Goal: Task Accomplishment & Management: Manage account settings

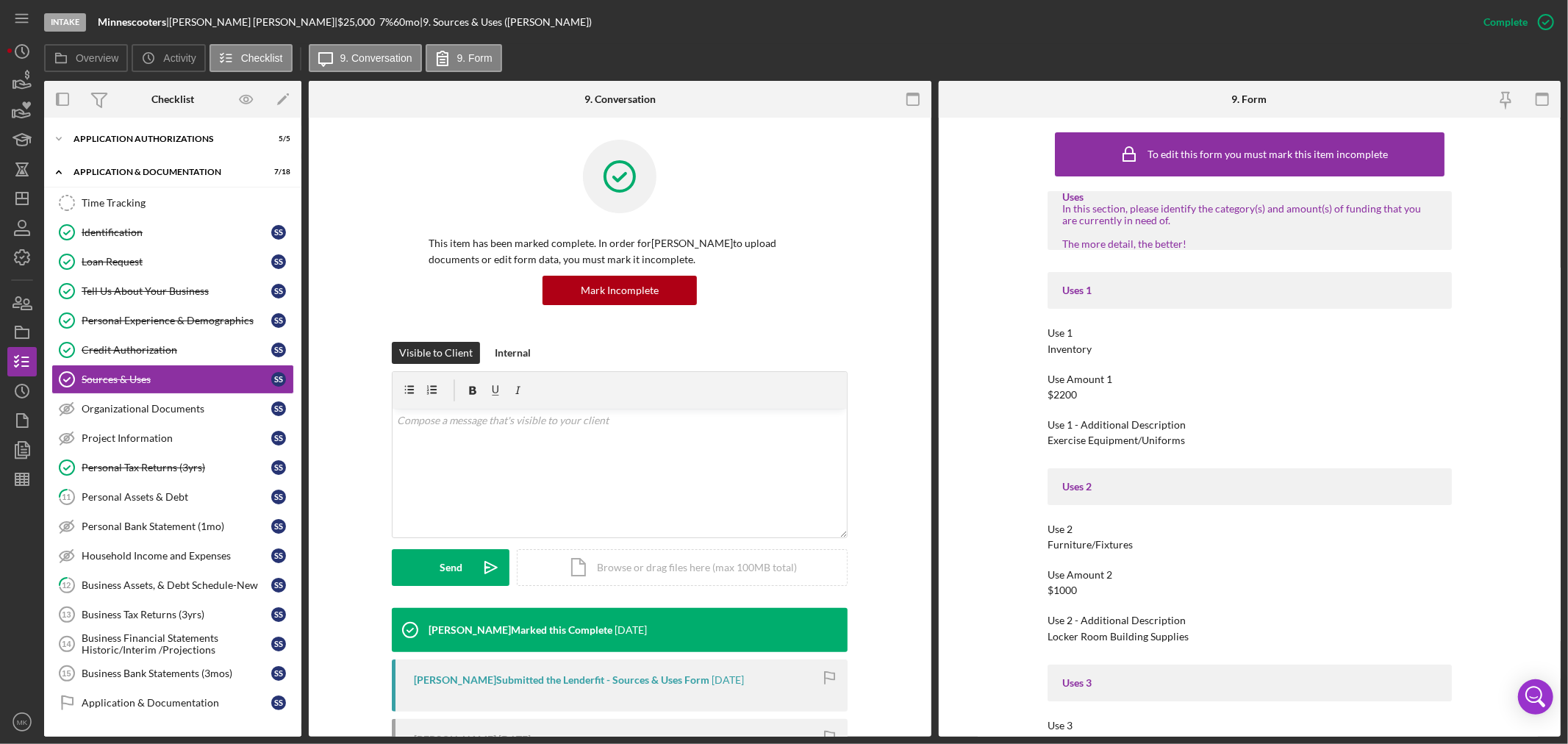
scroll to position [283, 0]
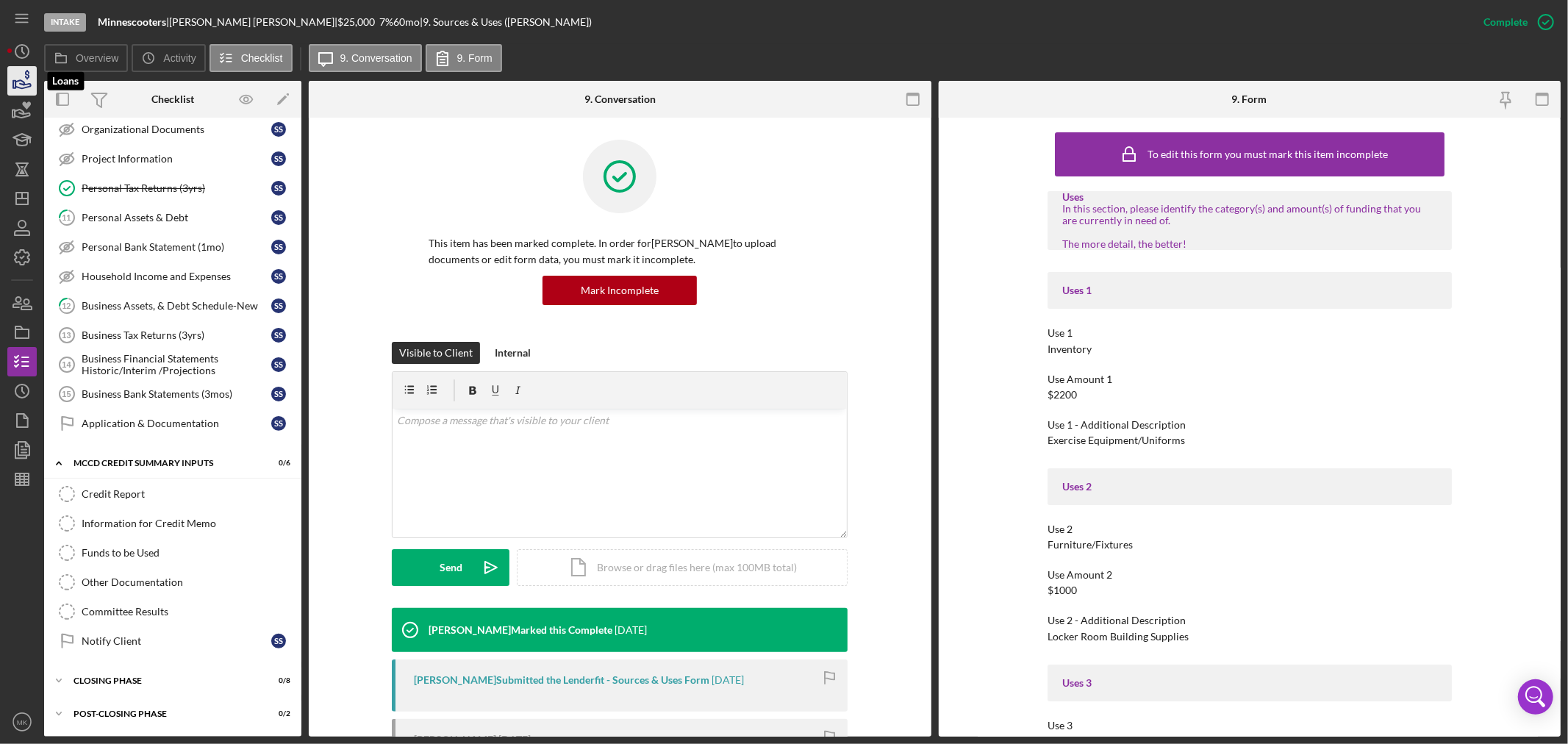
click at [25, 79] on icon "button" at bounding box center [22, 80] width 37 height 37
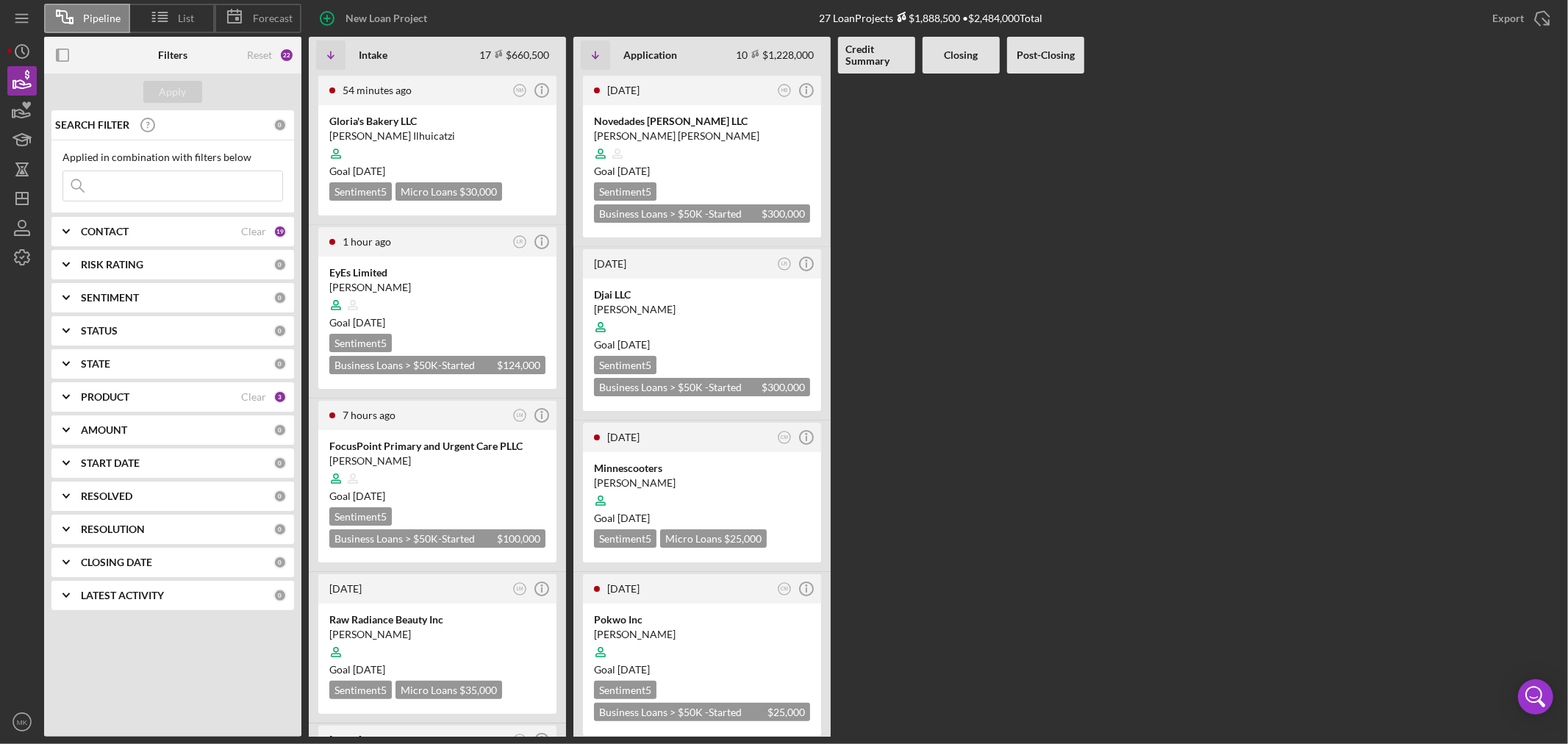
click at [114, 394] on b "PRODUCT" at bounding box center [105, 397] width 48 height 11
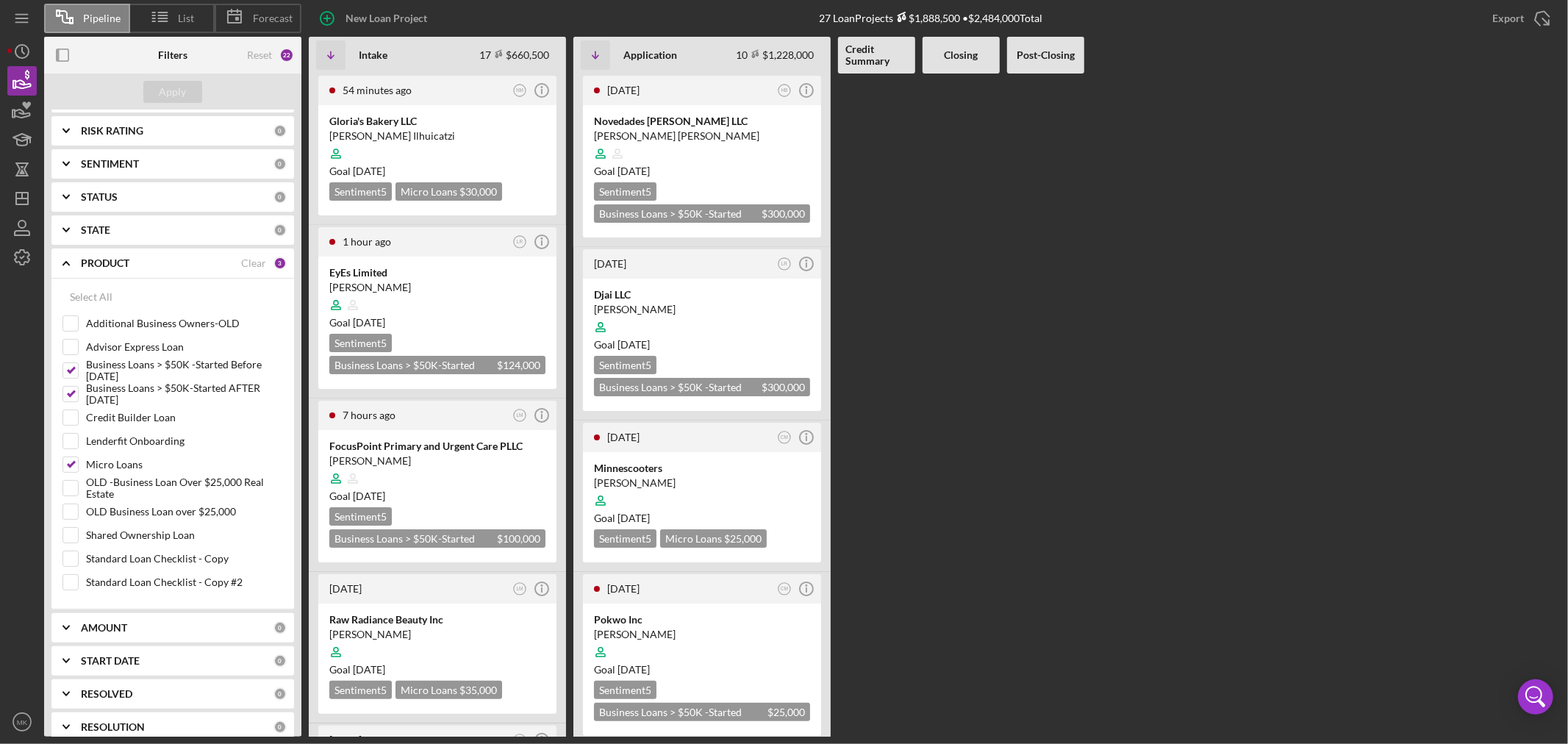
scroll to position [163, 0]
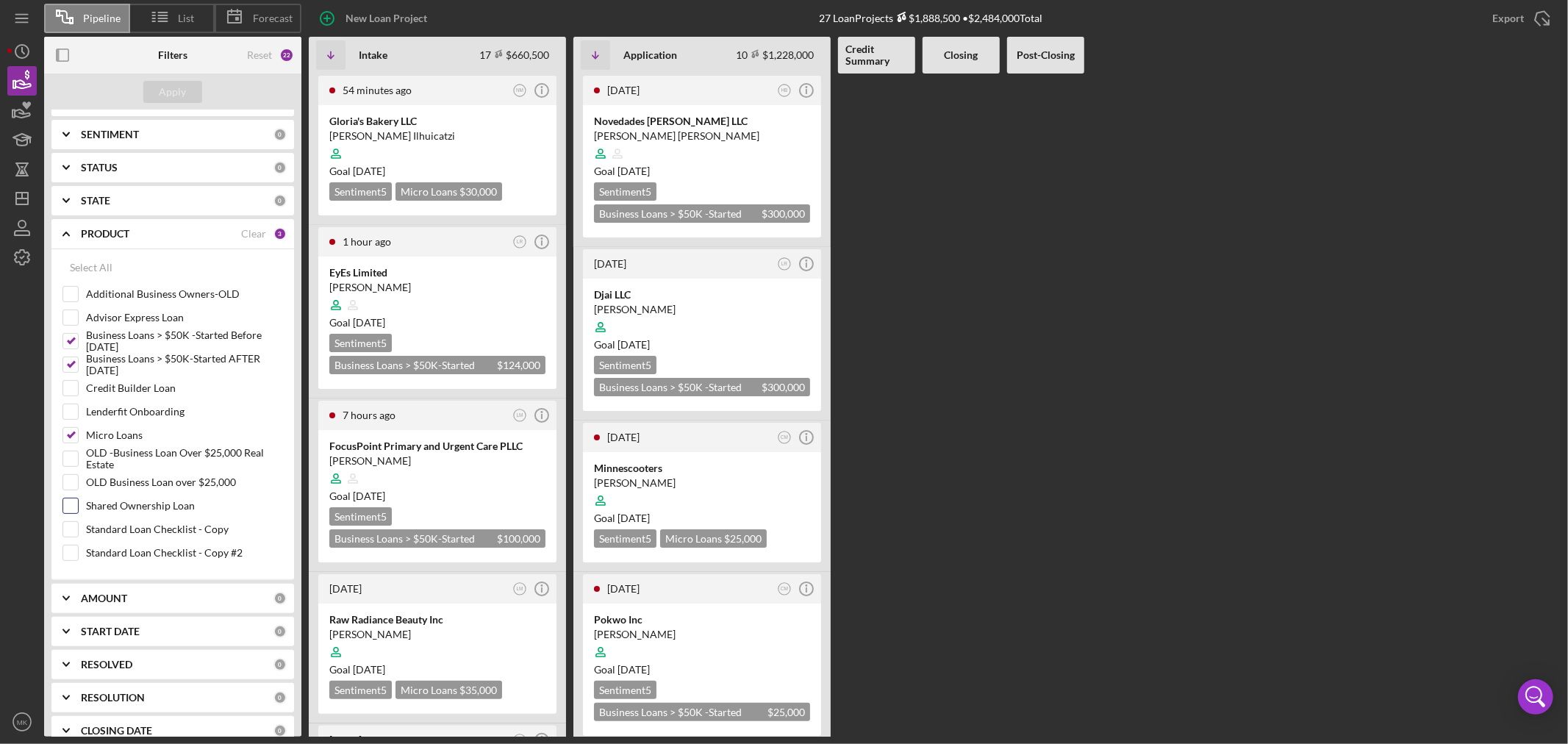
click at [72, 504] on input "Shared Ownership Loan" at bounding box center [71, 505] width 15 height 15
checkbox input "true"
click at [72, 385] on input "Credit Builder Loan" at bounding box center [71, 389] width 15 height 15
checkbox input "true"
click at [176, 91] on div "Apply" at bounding box center [173, 91] width 27 height 22
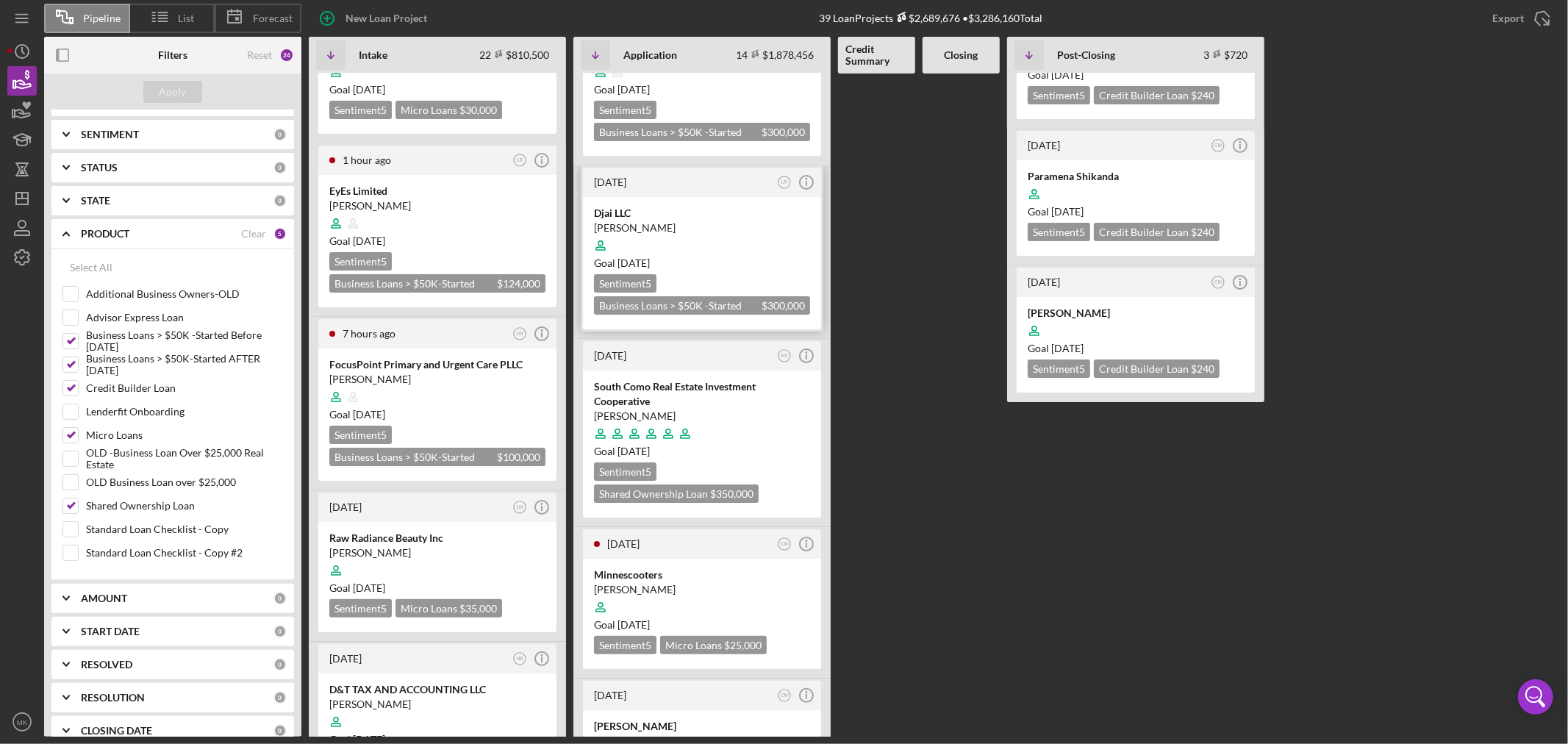
scroll to position [0, 0]
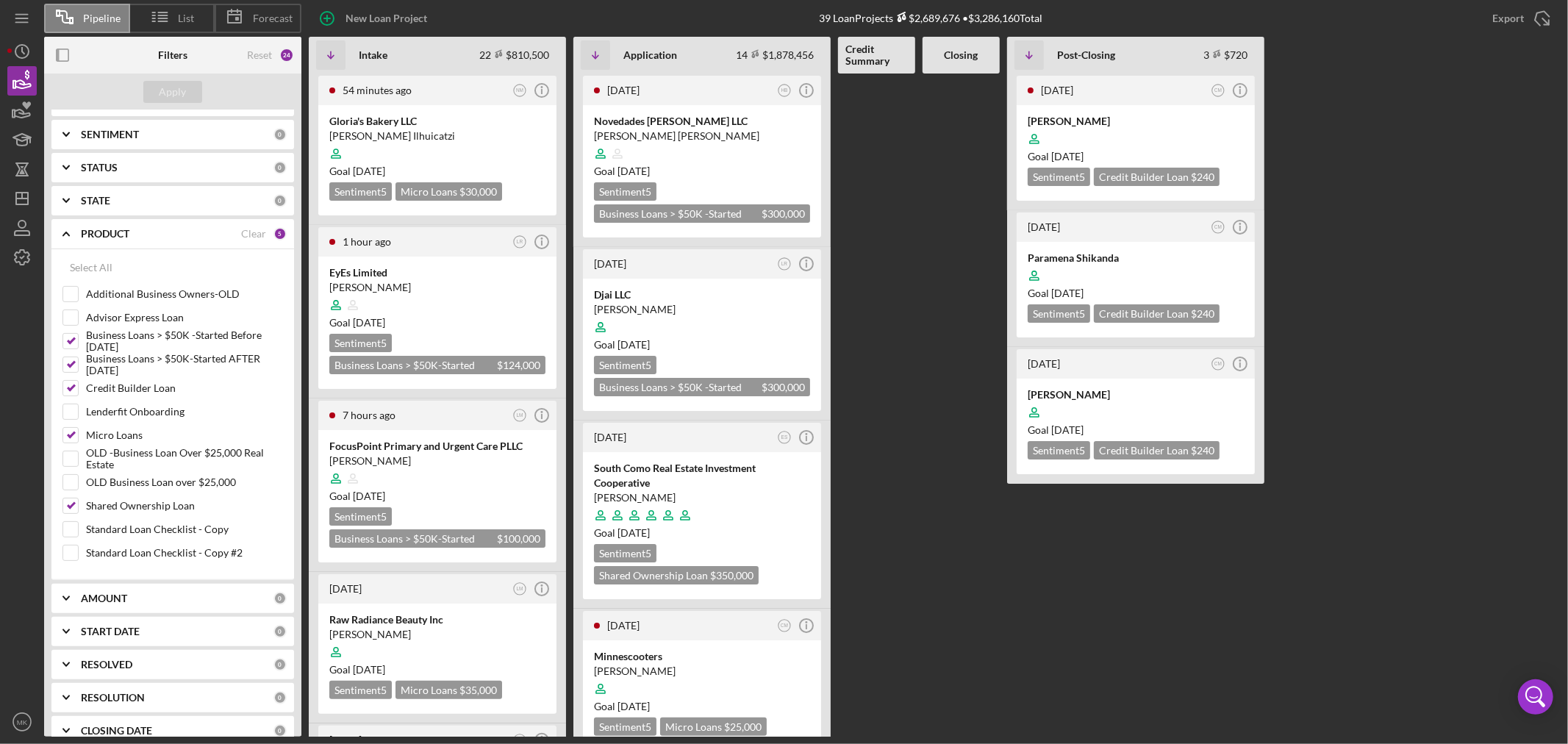
click at [67, 236] on icon "Icon/Expander" at bounding box center [66, 233] width 37 height 37
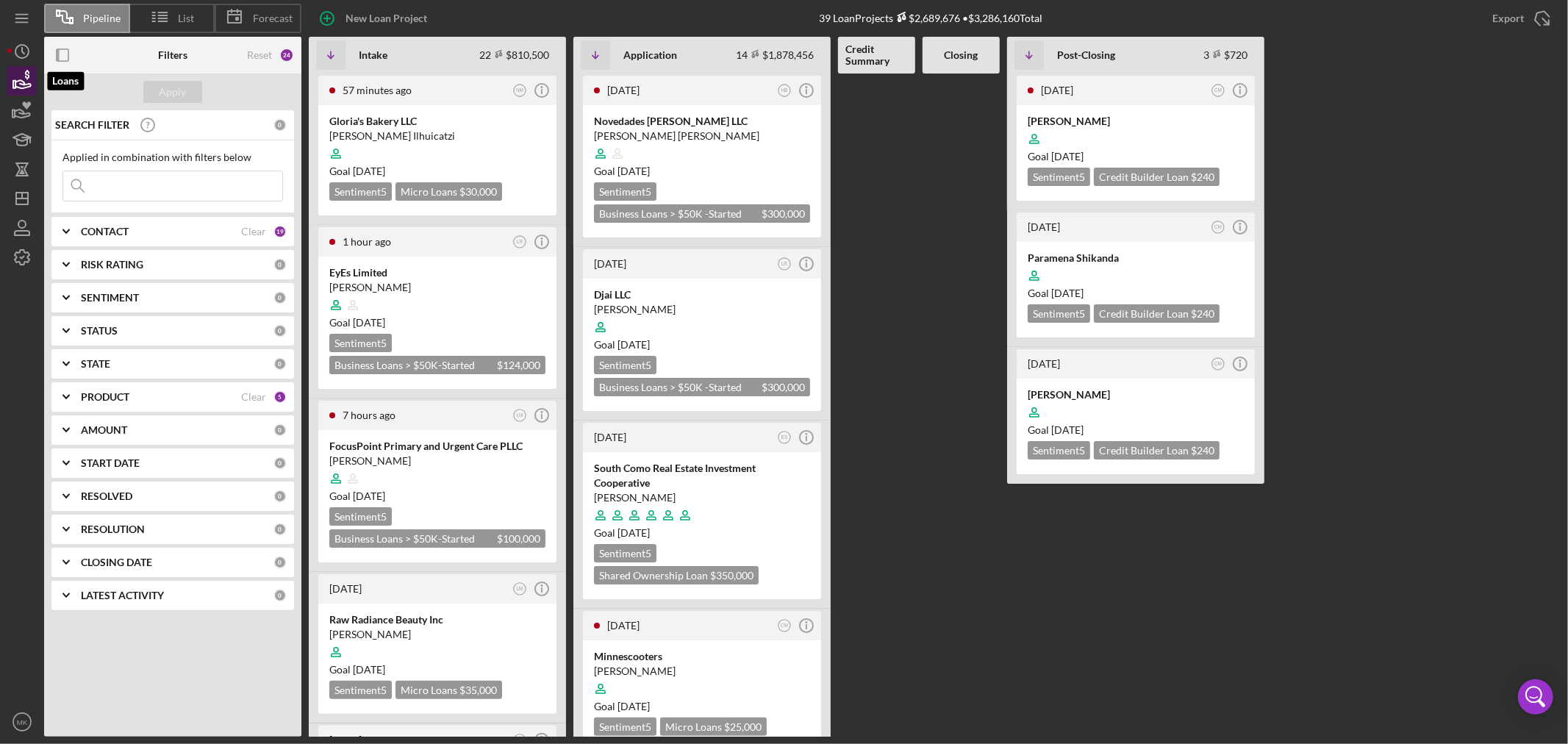
click at [24, 86] on icon "button" at bounding box center [22, 80] width 37 height 37
click at [130, 394] on div "PRODUCT" at bounding box center [161, 397] width 160 height 11
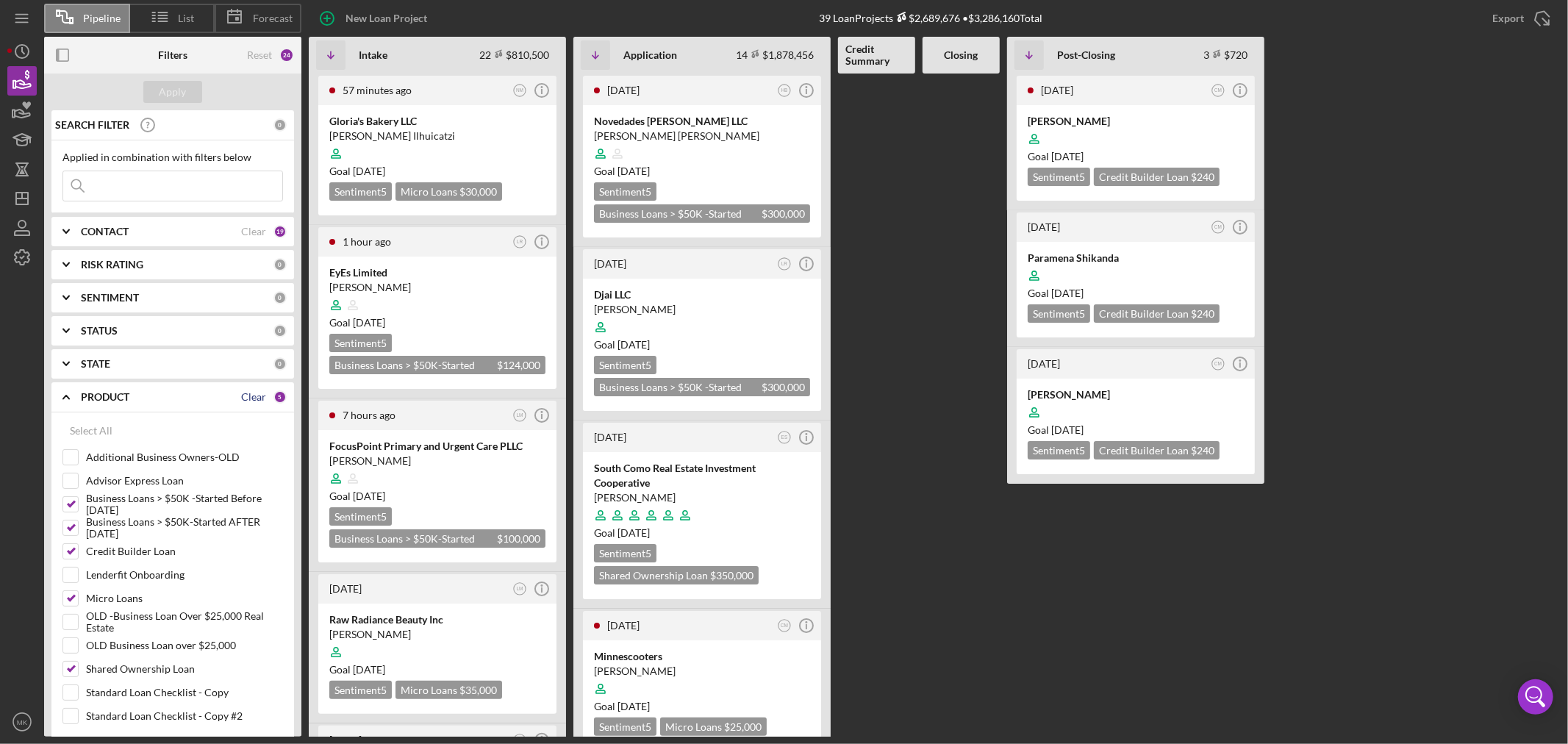
click at [251, 395] on div "Clear" at bounding box center [254, 397] width 25 height 11
checkbox input "false"
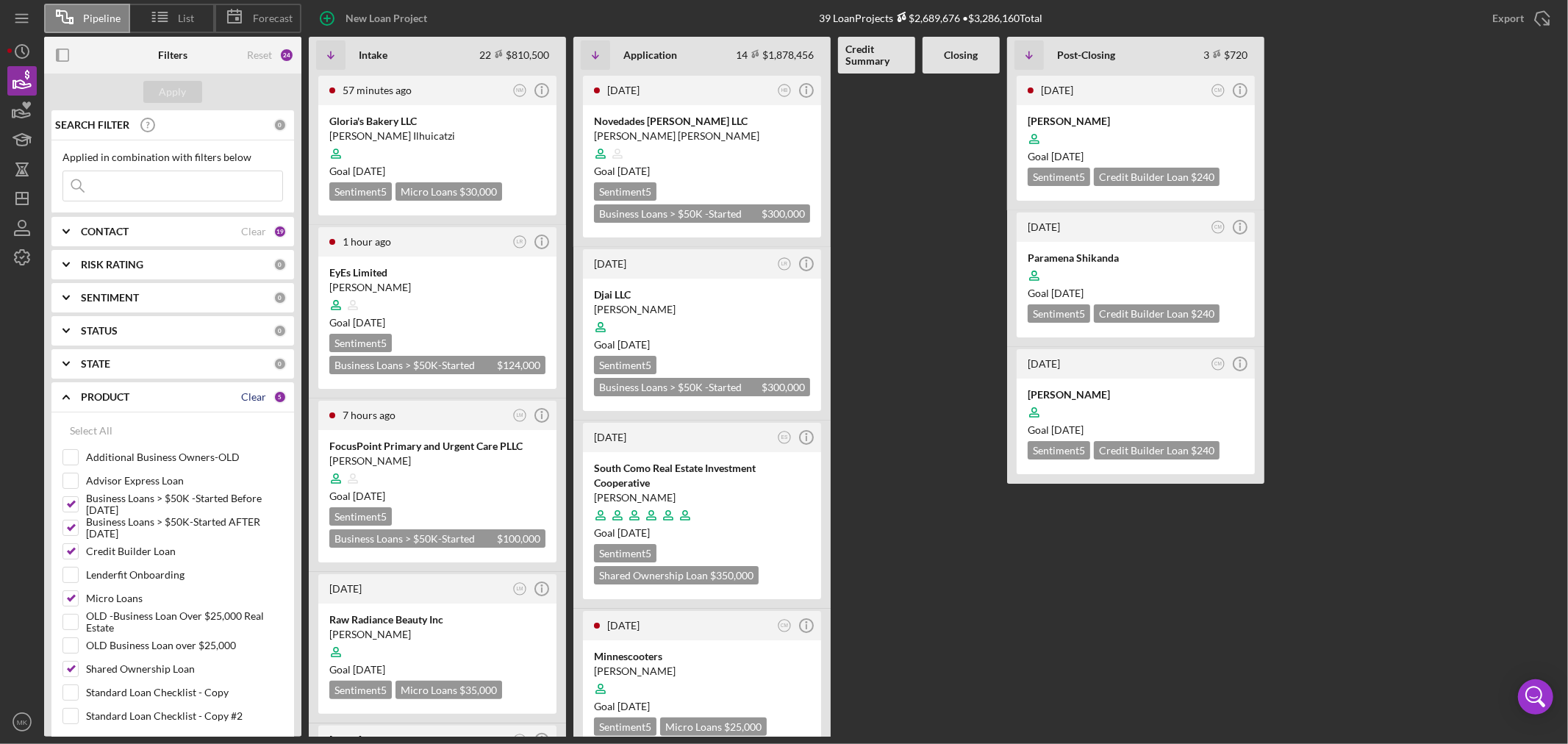
checkbox input "false"
click at [166, 89] on div "Apply" at bounding box center [173, 91] width 27 height 22
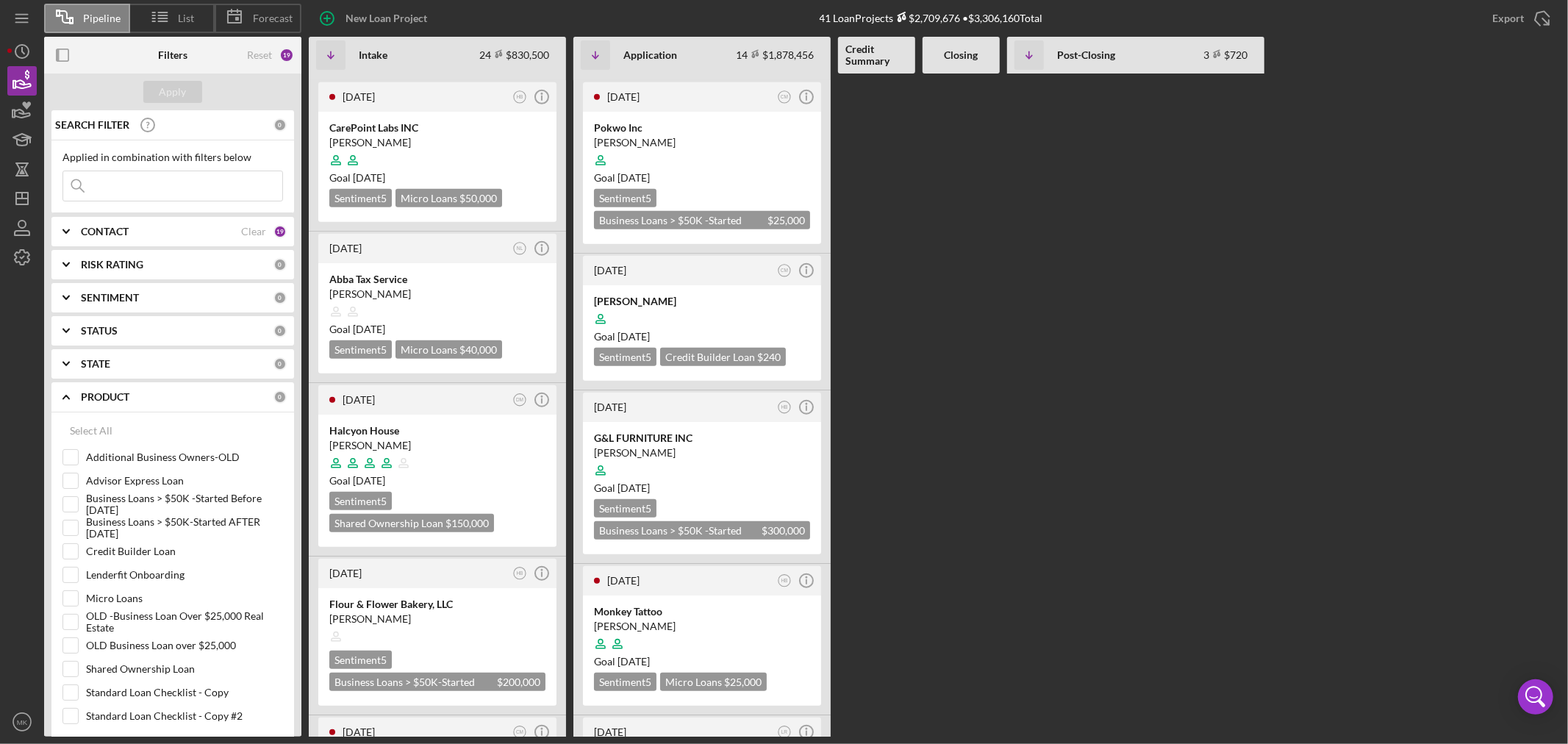
scroll to position [898, 0]
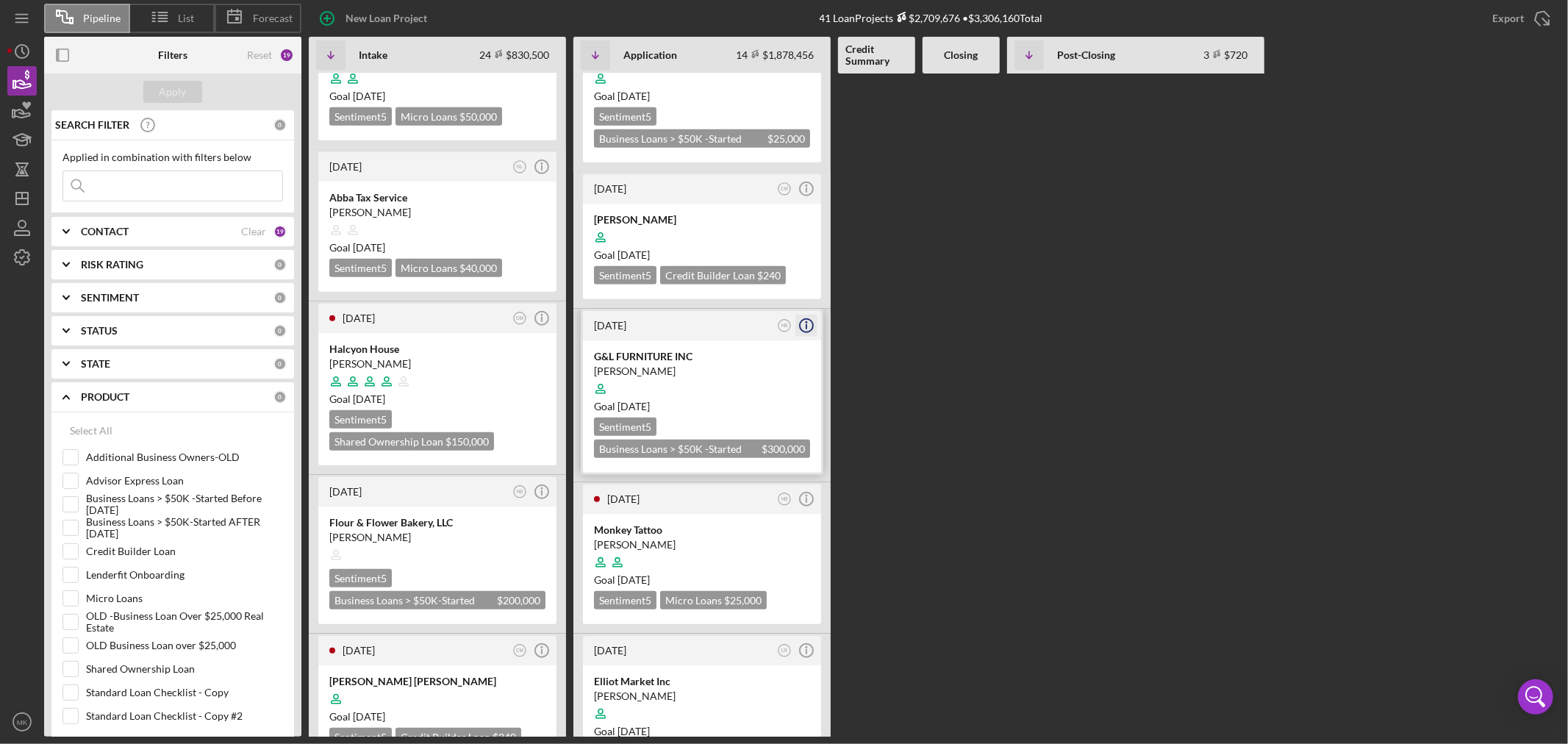
click at [810, 315] on icon "Icon/Info" at bounding box center [806, 325] width 37 height 37
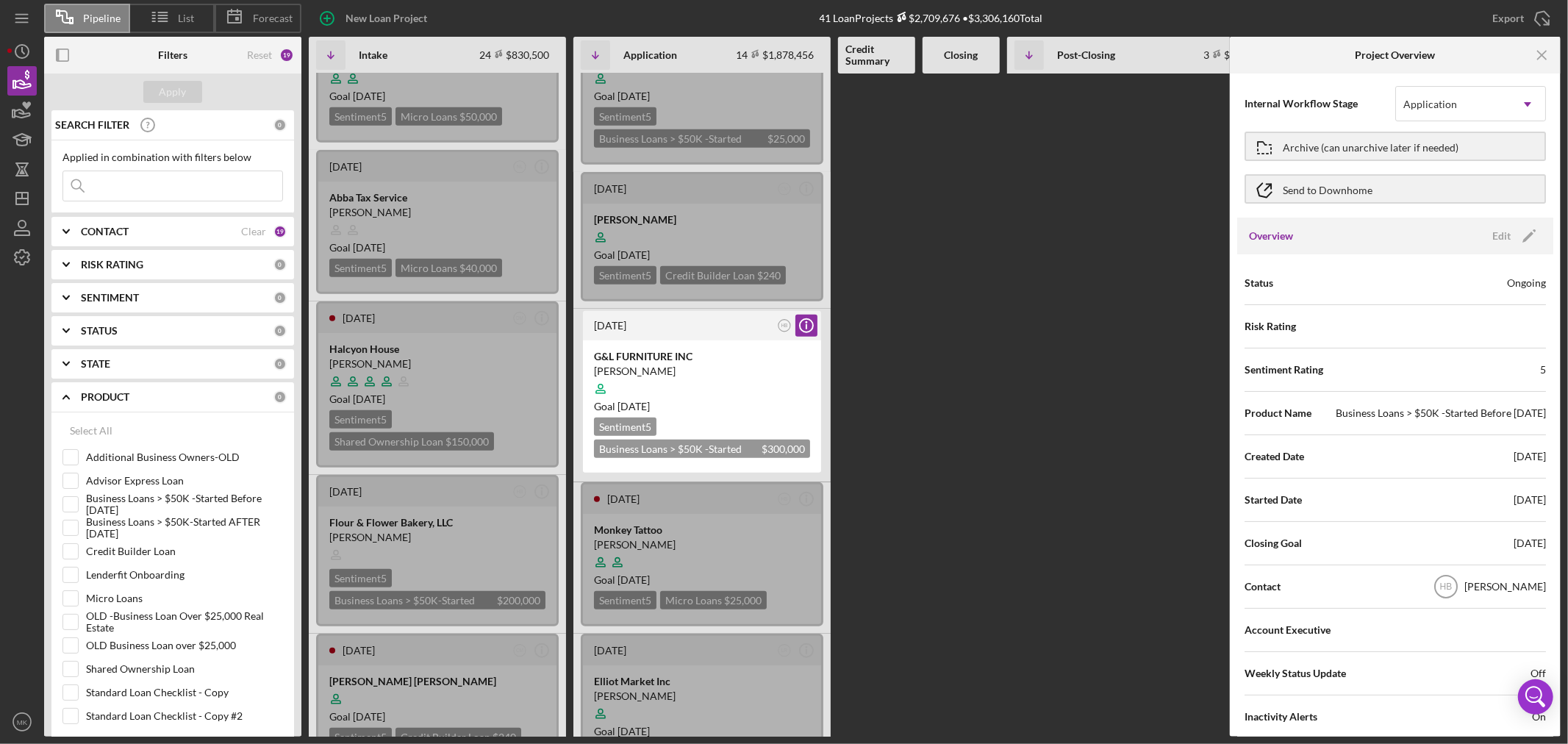
scroll to position [0, 0]
click at [811, 318] on icon "Icon/Info" at bounding box center [806, 325] width 37 height 37
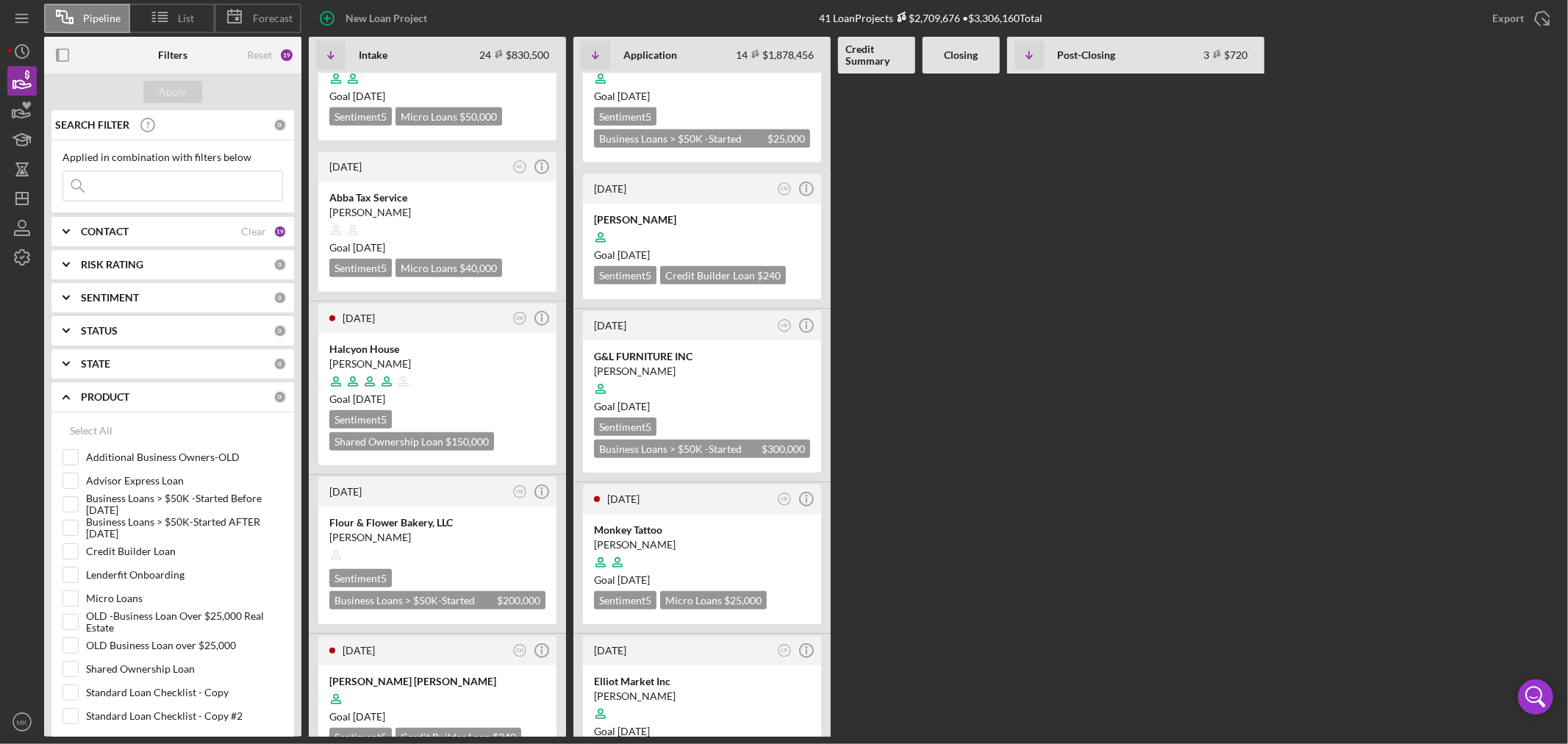
click at [64, 395] on icon "Icon/Expander" at bounding box center [66, 396] width 37 height 37
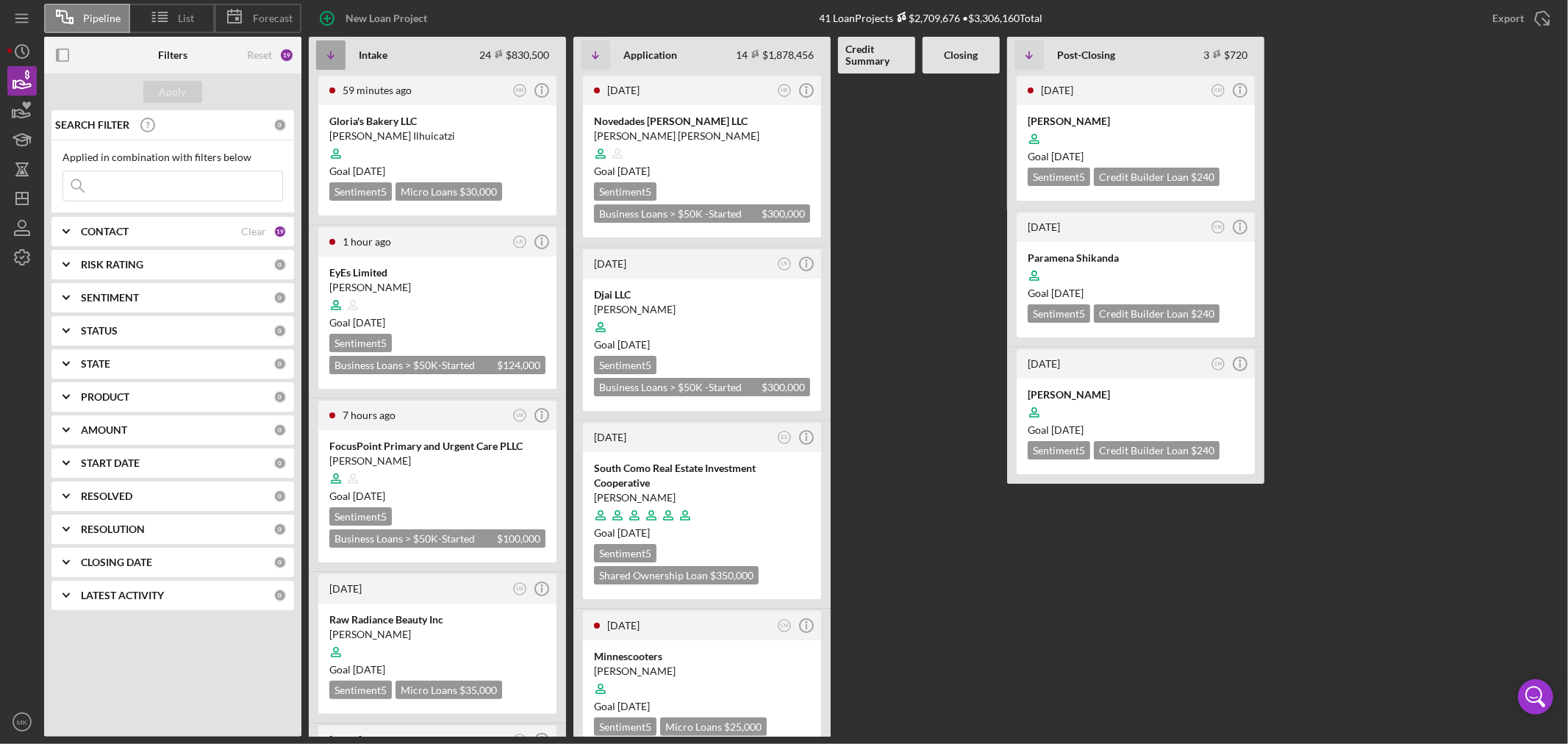
click at [332, 50] on icon "Icon/Table Sort Arrow" at bounding box center [330, 55] width 29 height 29
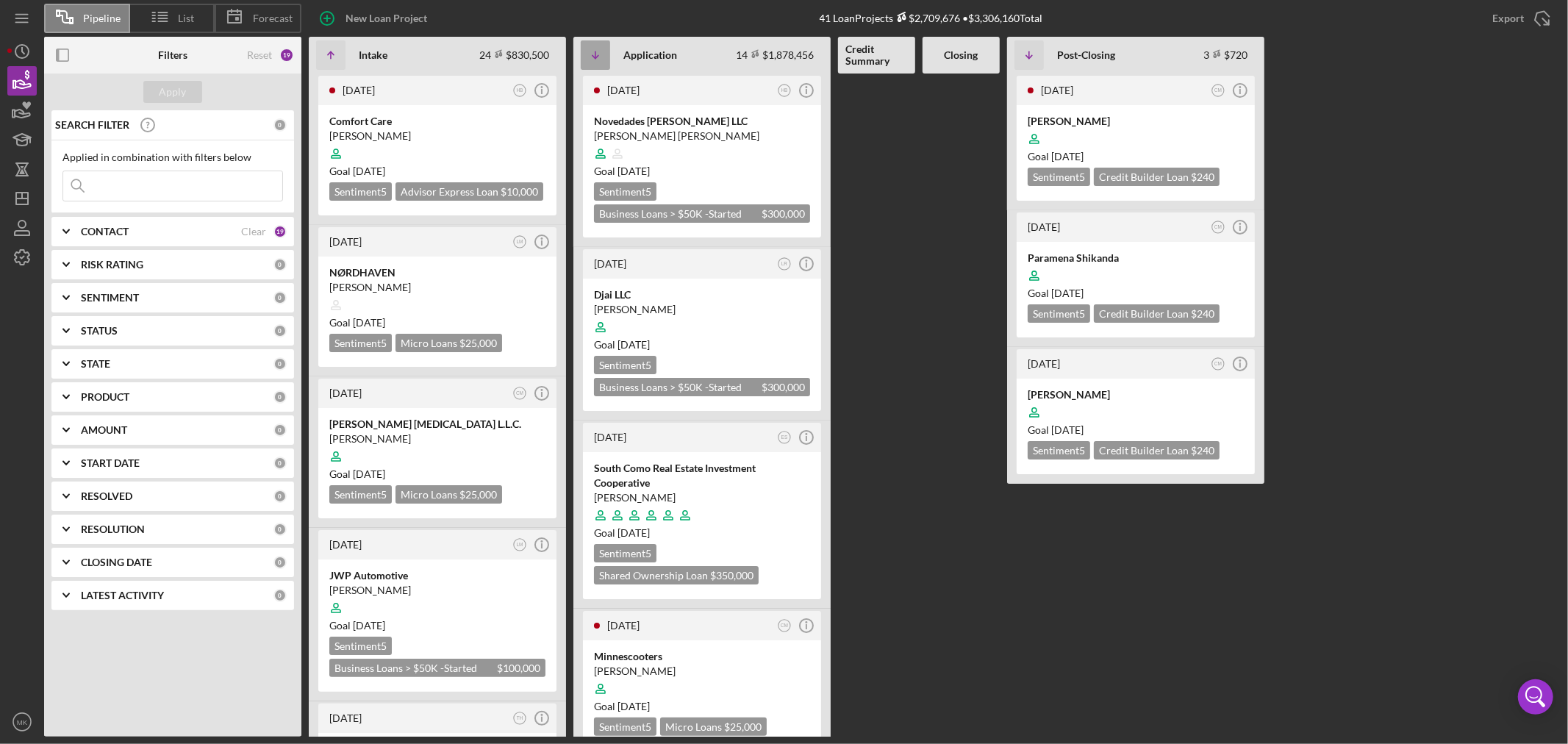
click at [598, 50] on icon "Icon/Table Sort Arrow" at bounding box center [595, 55] width 29 height 29
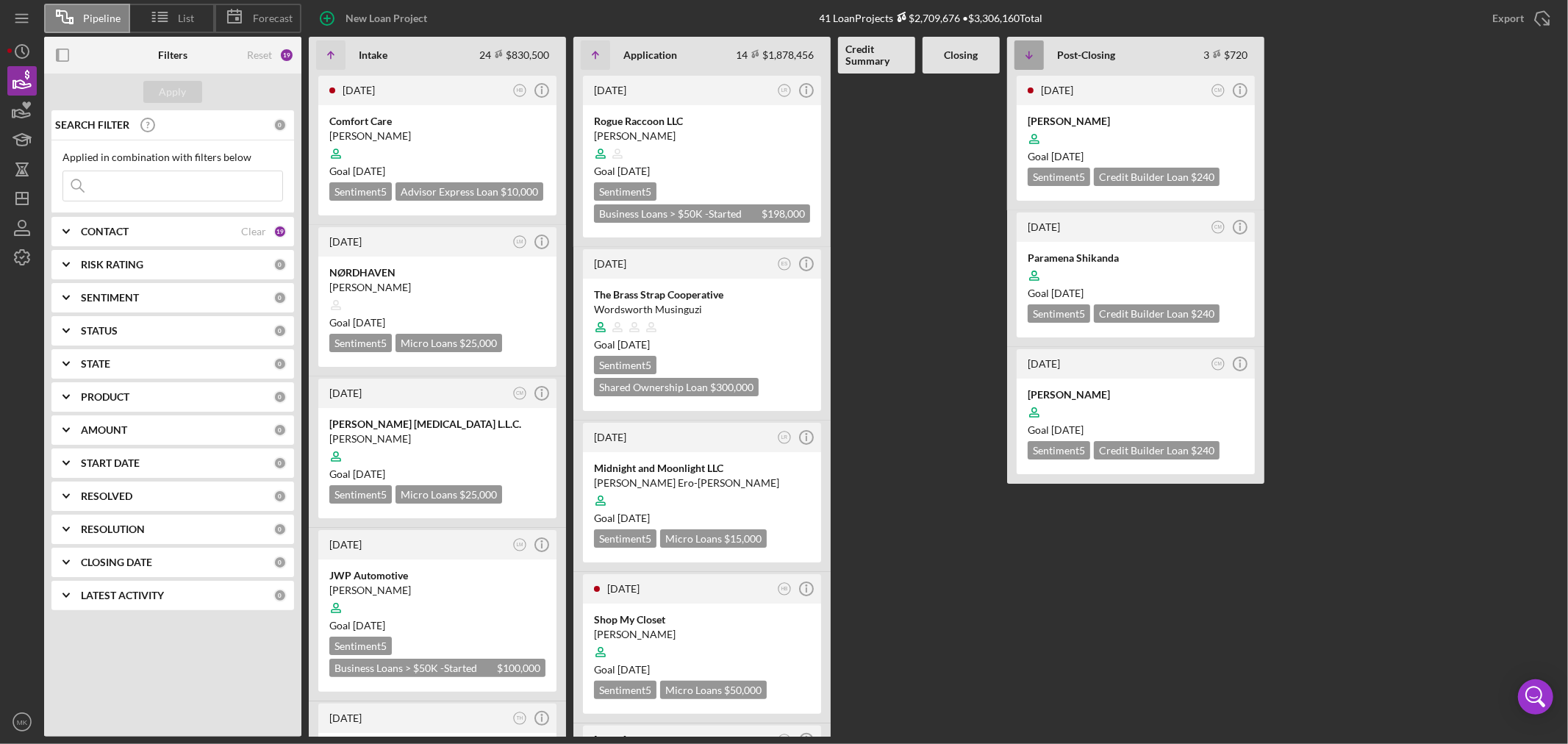
click at [1027, 53] on icon "Icon/Table Sort Arrow" at bounding box center [1028, 55] width 29 height 29
click at [24, 78] on icon "button" at bounding box center [22, 80] width 37 height 37
click at [267, 18] on span "Forecast" at bounding box center [273, 18] width 40 height 11
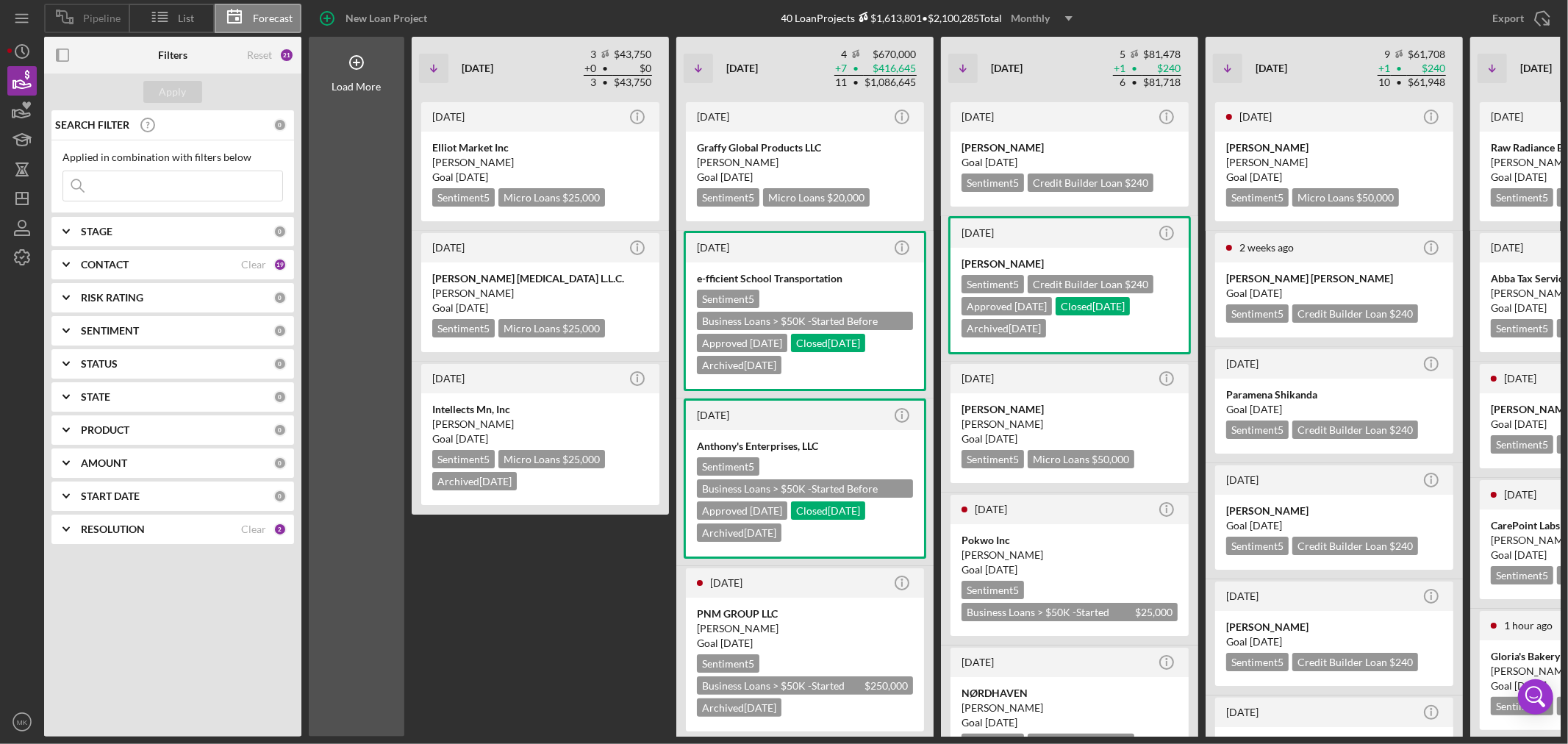
click at [91, 23] on span "Pipeline" at bounding box center [102, 18] width 38 height 11
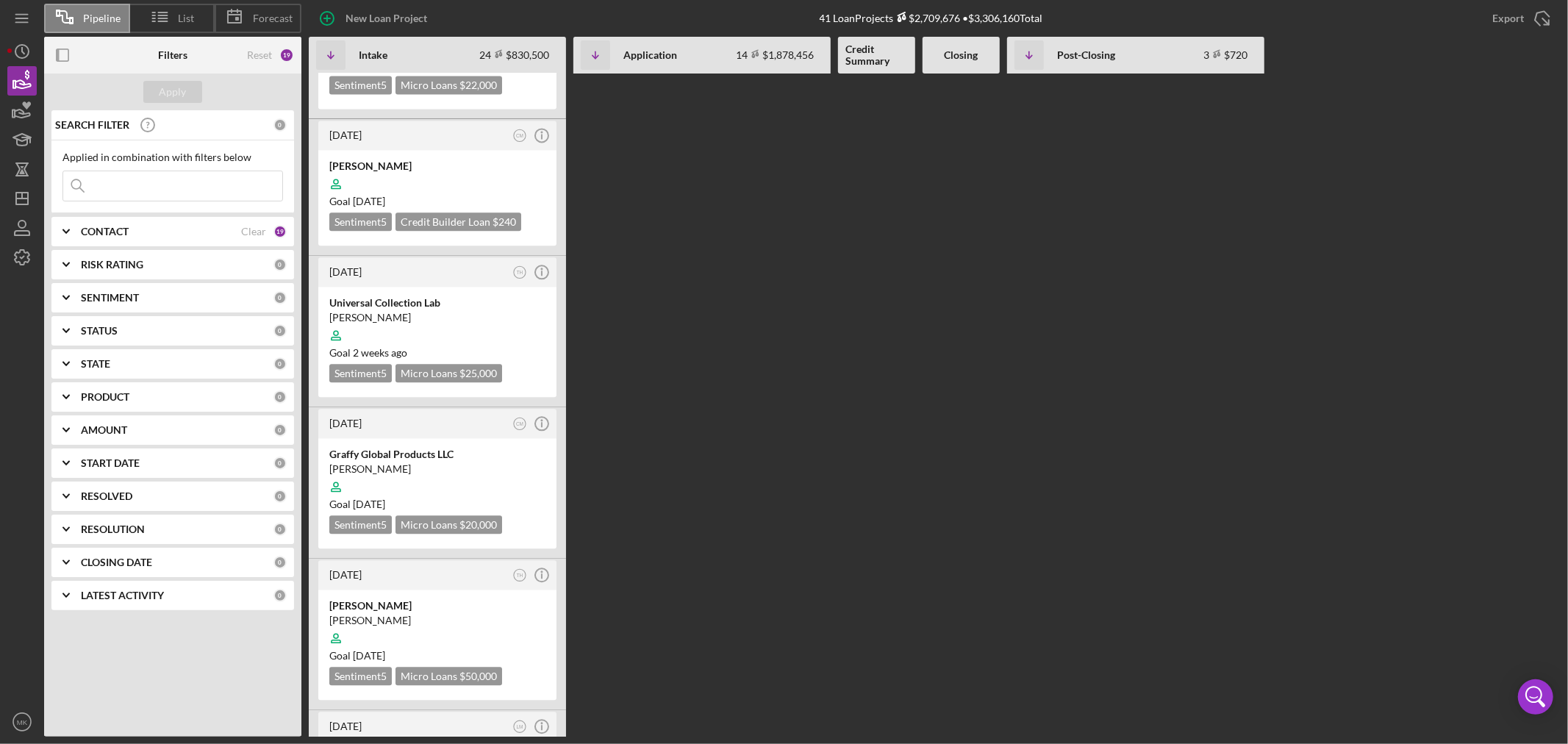
scroll to position [2939, 0]
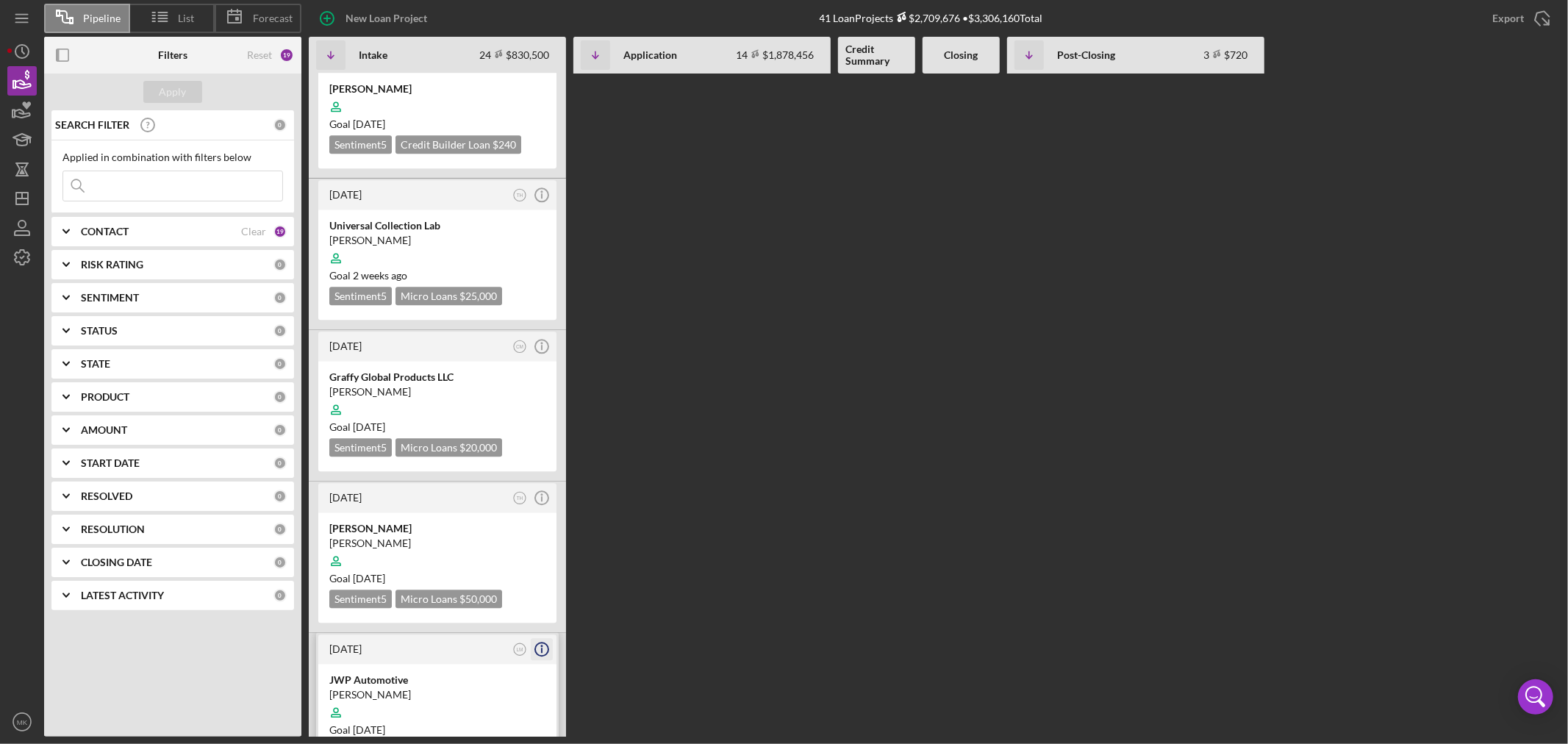
click at [546, 631] on icon "Icon/Info" at bounding box center [542, 649] width 37 height 37
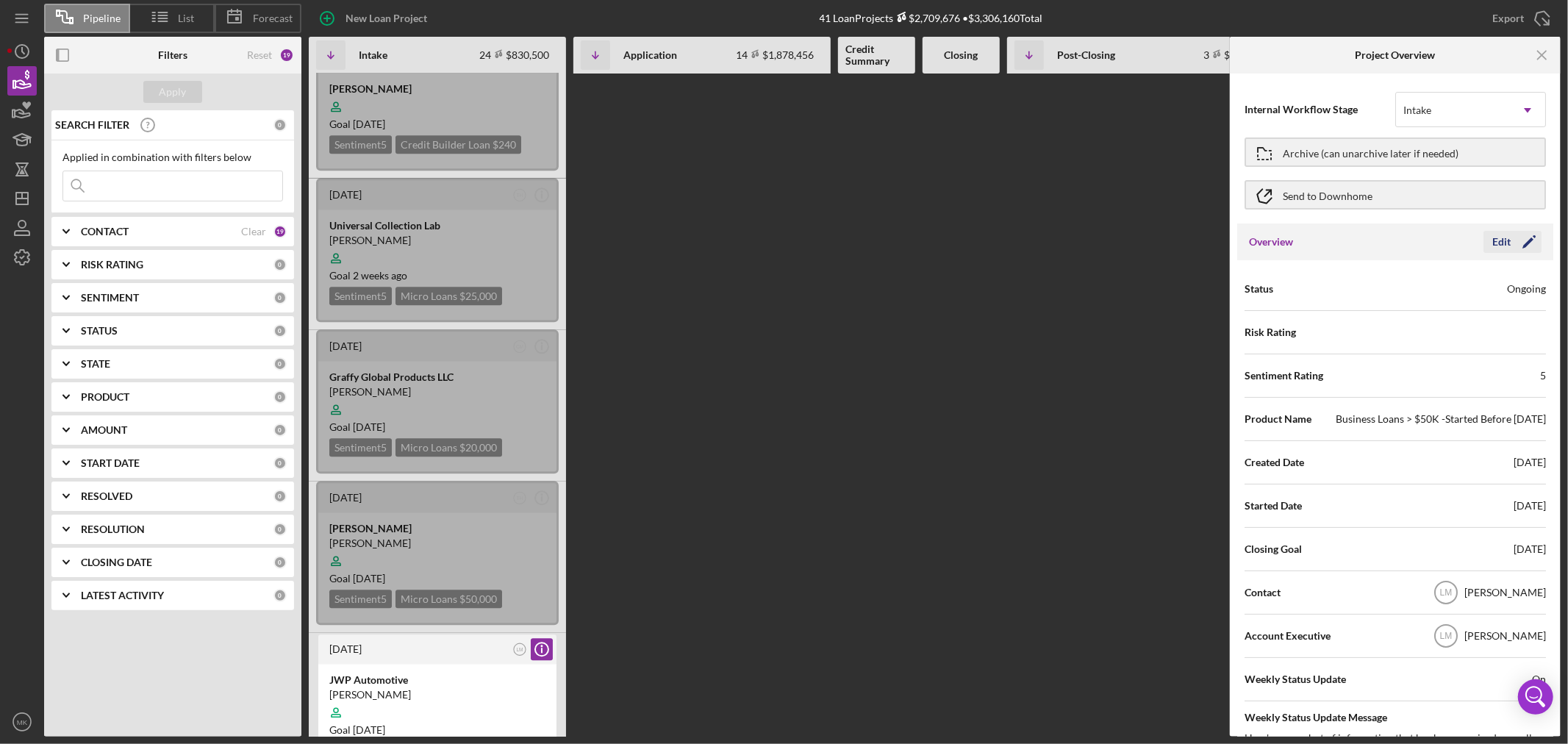
click at [1525, 238] on icon "Icon/Edit" at bounding box center [1528, 241] width 37 height 37
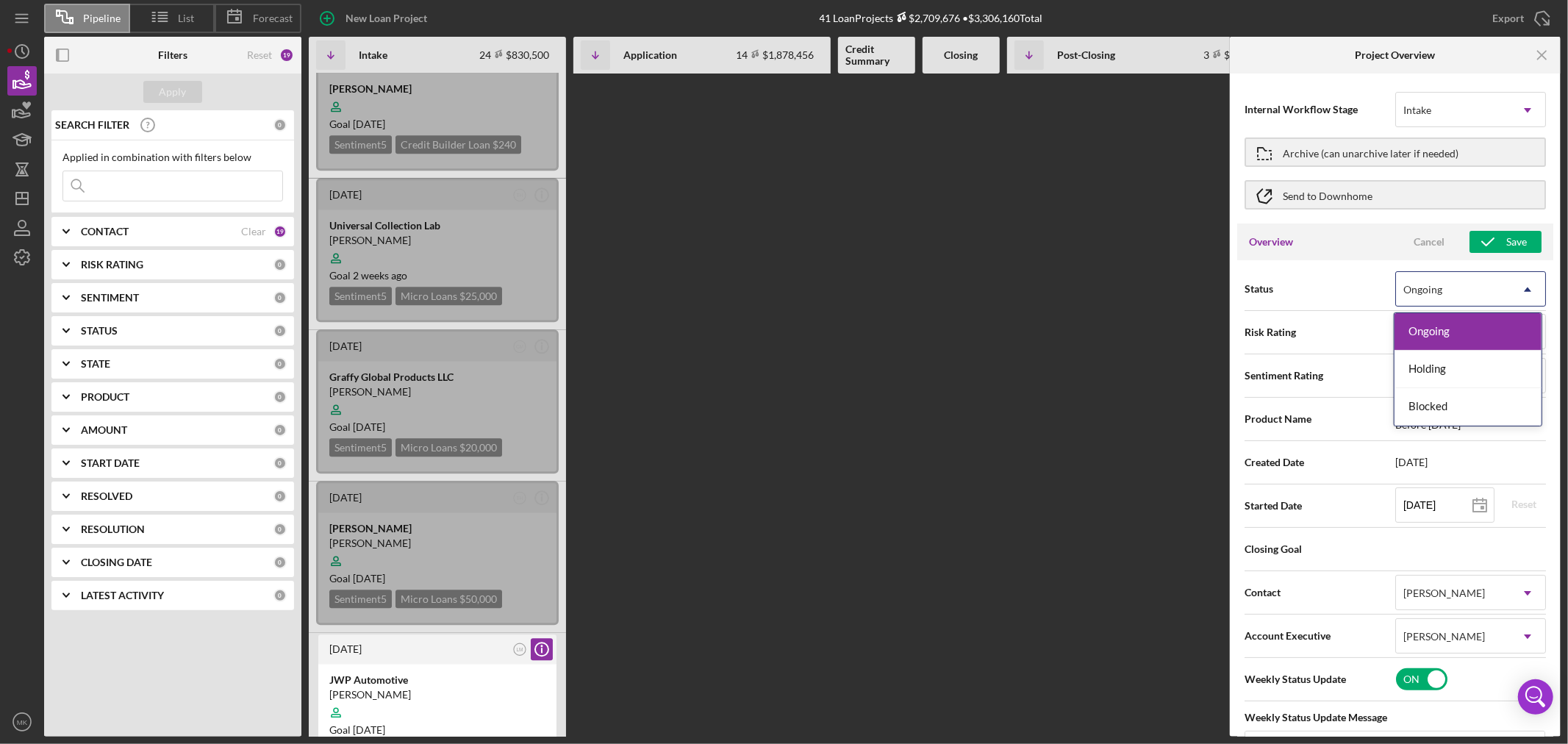
click at [1524, 288] on icon "Icon/Dropdown Arrow" at bounding box center [1527, 289] width 35 height 35
click at [1475, 364] on div "Holding" at bounding box center [1468, 370] width 147 height 38
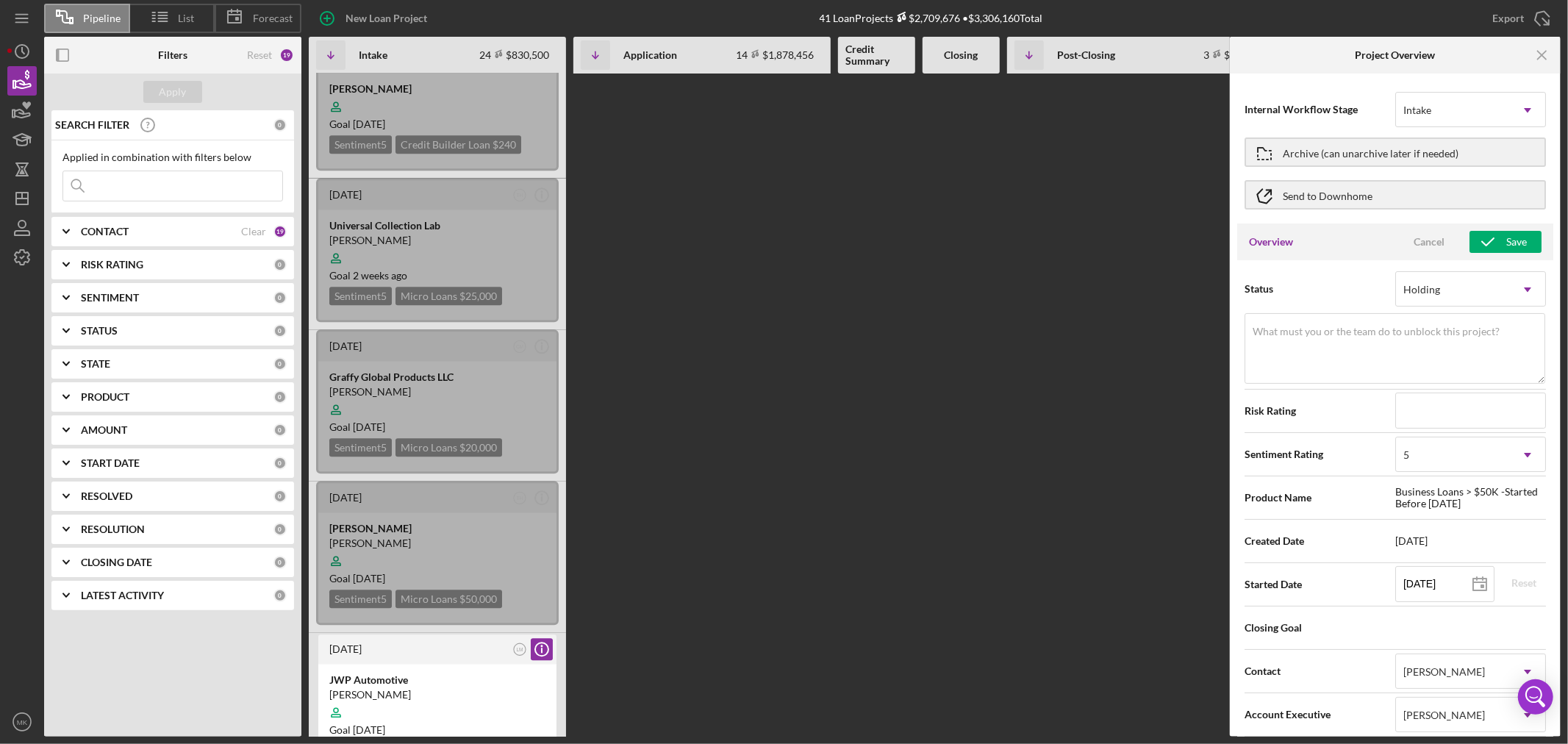
click at [1265, 335] on label "What must you or the team do to unblock this project?" at bounding box center [1376, 331] width 247 height 11
click at [1265, 335] on textarea "What must you or the team do to unblock this project?" at bounding box center [1394, 348] width 301 height 71
type textarea "e"
type textarea "Environmental Report needed"
click at [1501, 238] on button "Save" at bounding box center [1506, 241] width 72 height 22
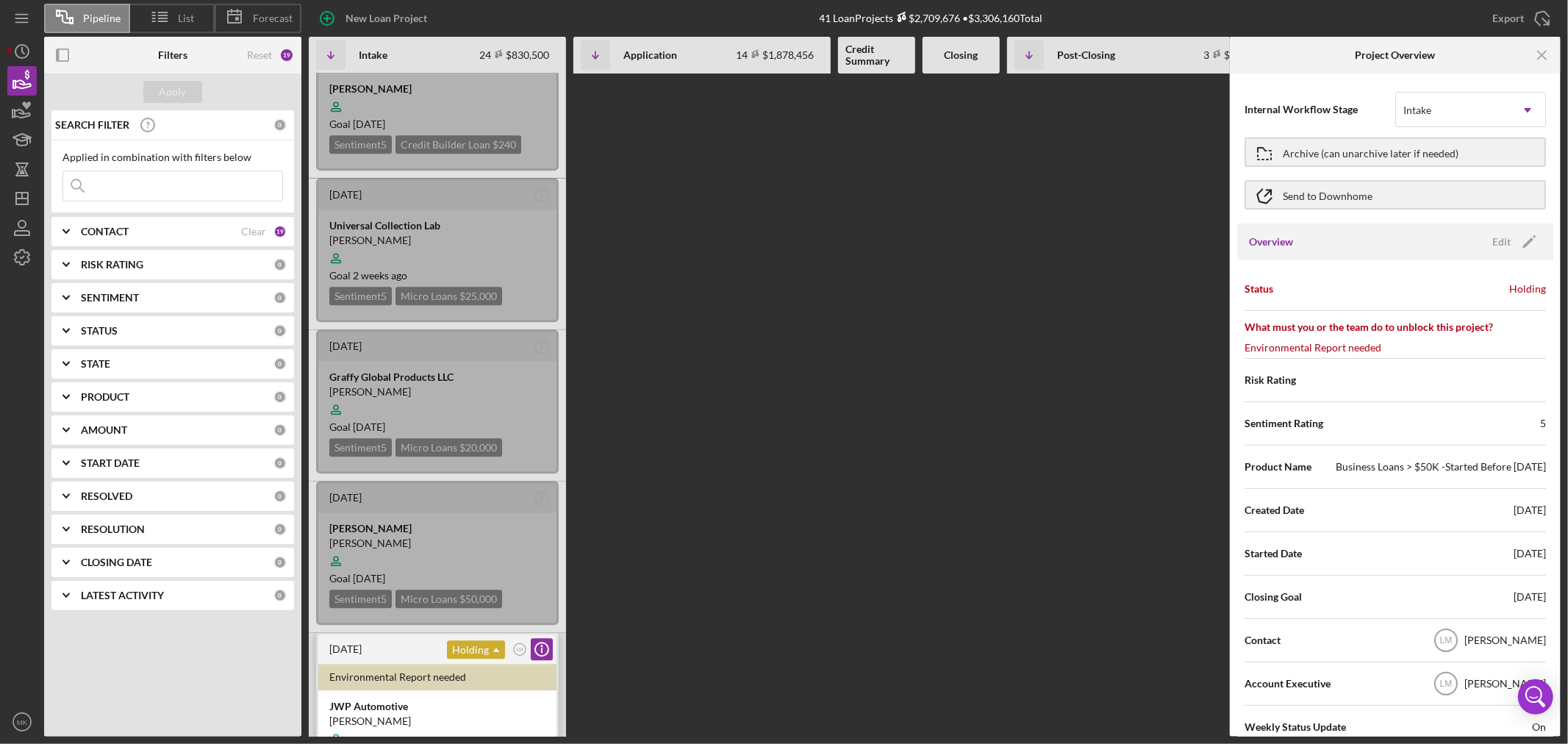
click at [494, 648] on use at bounding box center [496, 650] width 6 height 4
click at [490, 635] on icon "Icon/Dropdown Arrow" at bounding box center [495, 649] width 29 height 29
click at [459, 664] on div "Environmental Report needed" at bounding box center [437, 677] width 238 height 26
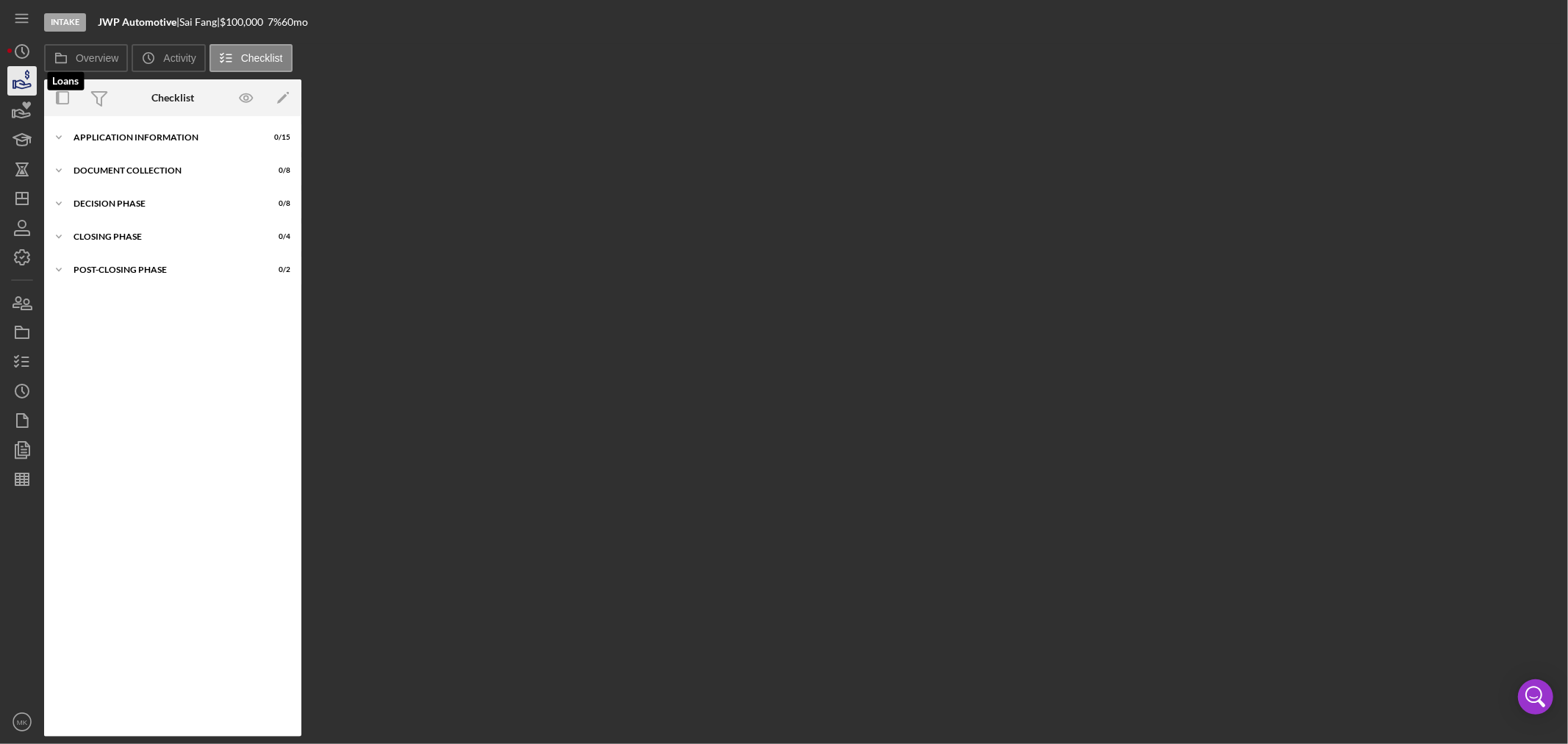
click at [24, 82] on icon "button" at bounding box center [23, 84] width 15 height 8
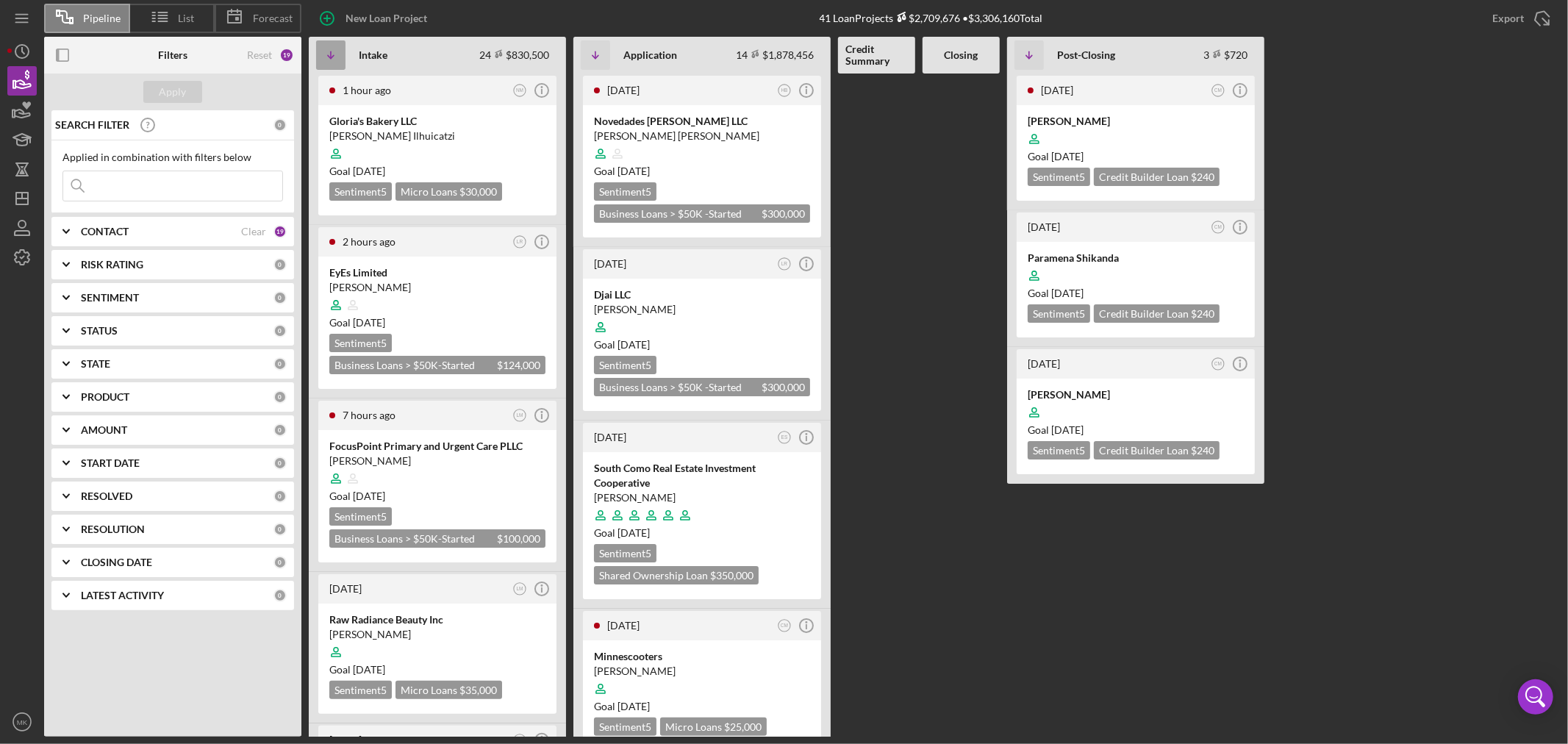
click at [332, 54] on icon "Icon/Table Sort Arrow" at bounding box center [330, 55] width 29 height 29
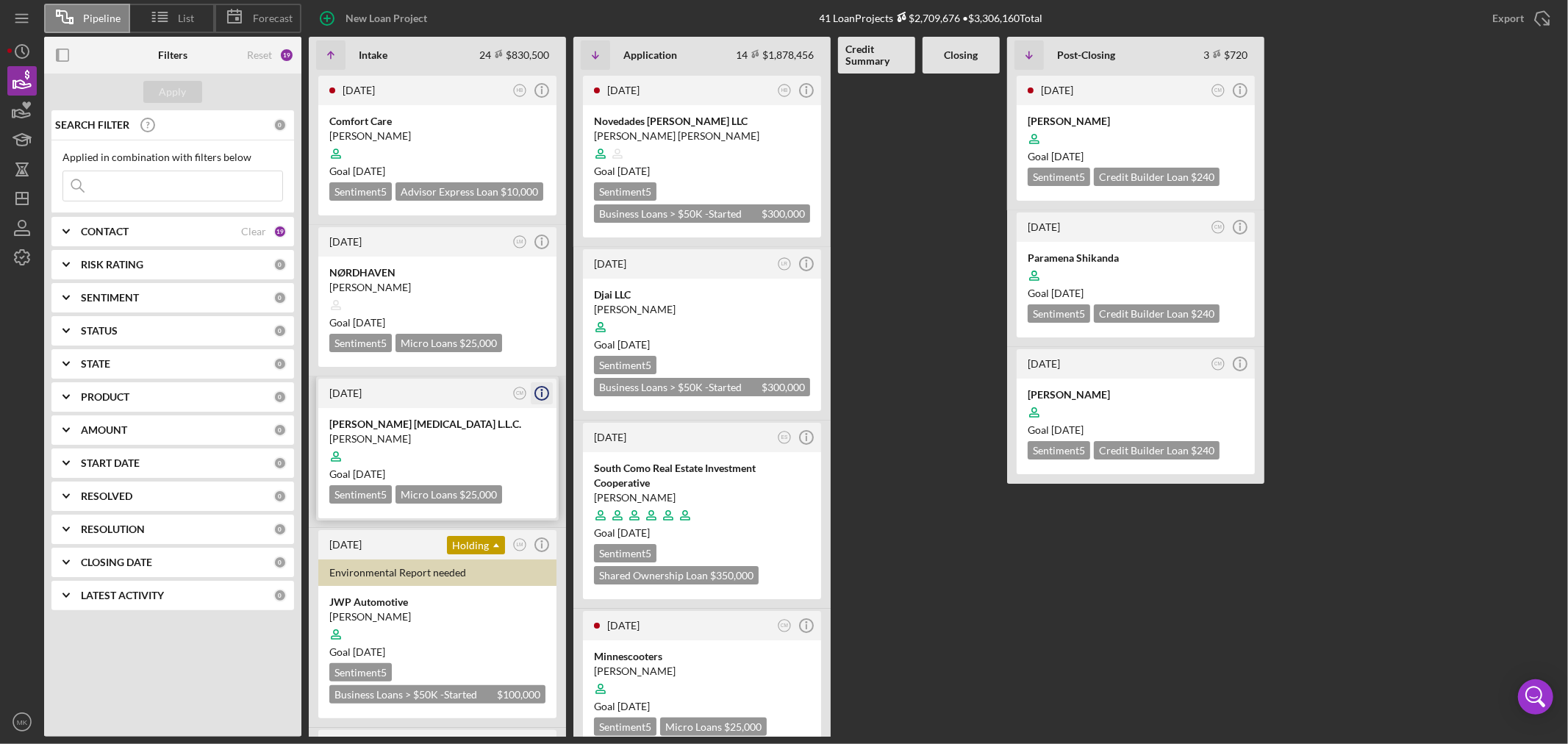
click at [544, 389] on icon "Icon/Info" at bounding box center [542, 392] width 37 height 37
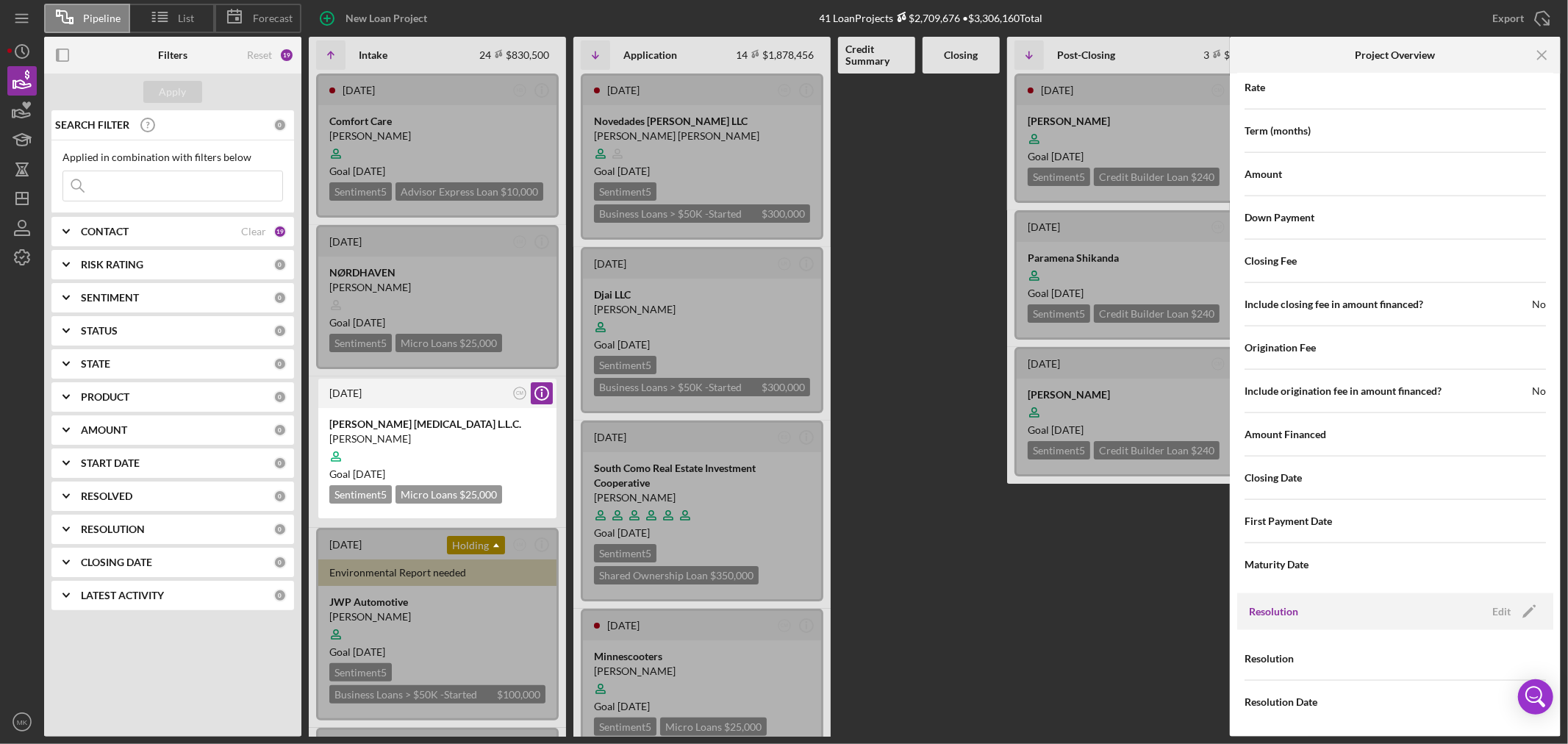
scroll to position [1566, 0]
click at [1510, 608] on icon "Icon/Edit" at bounding box center [1528, 609] width 37 height 37
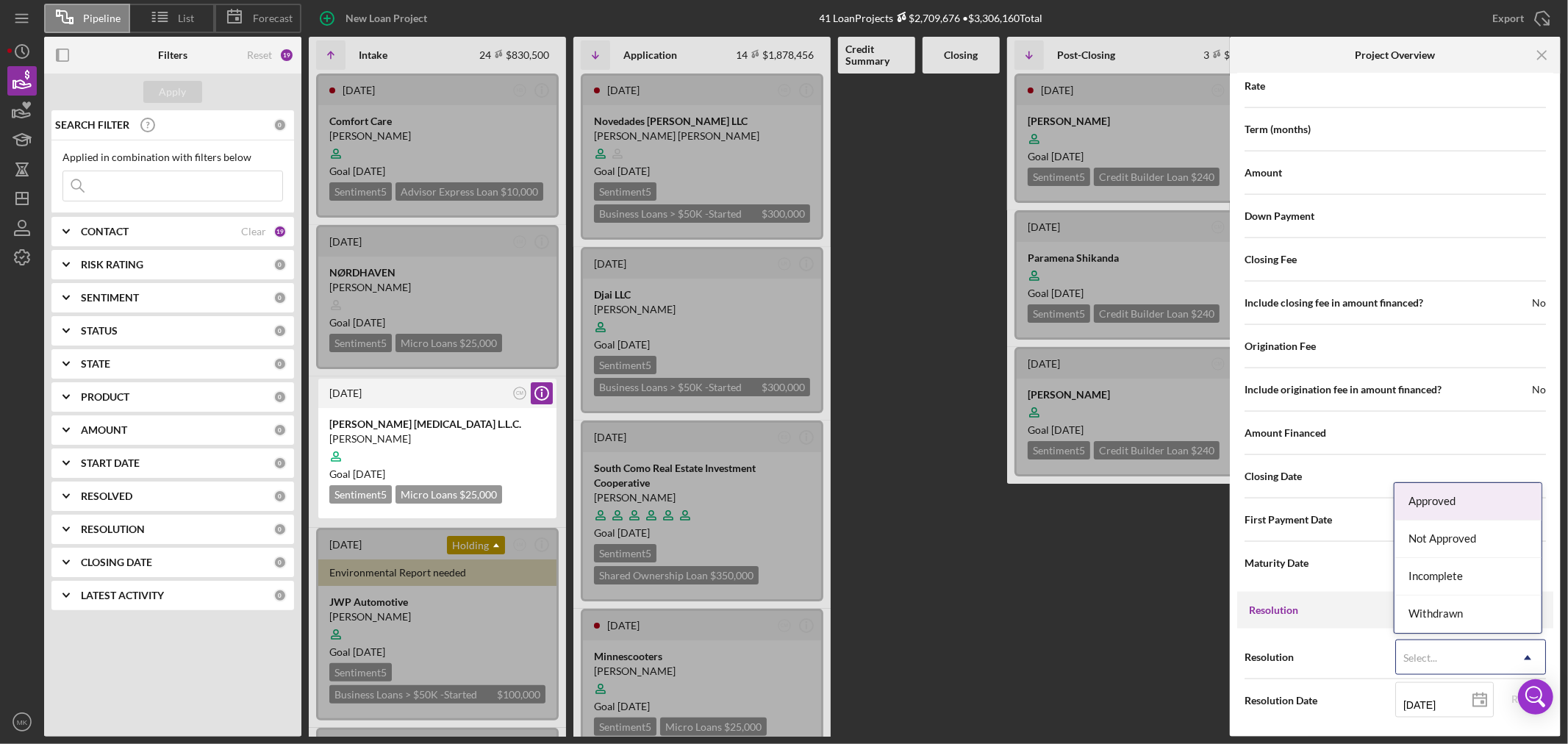
click at [1527, 654] on icon "Icon/Dropdown Arrow" at bounding box center [1527, 657] width 35 height 35
click at [1446, 498] on div "Approved" at bounding box center [1468, 502] width 147 height 38
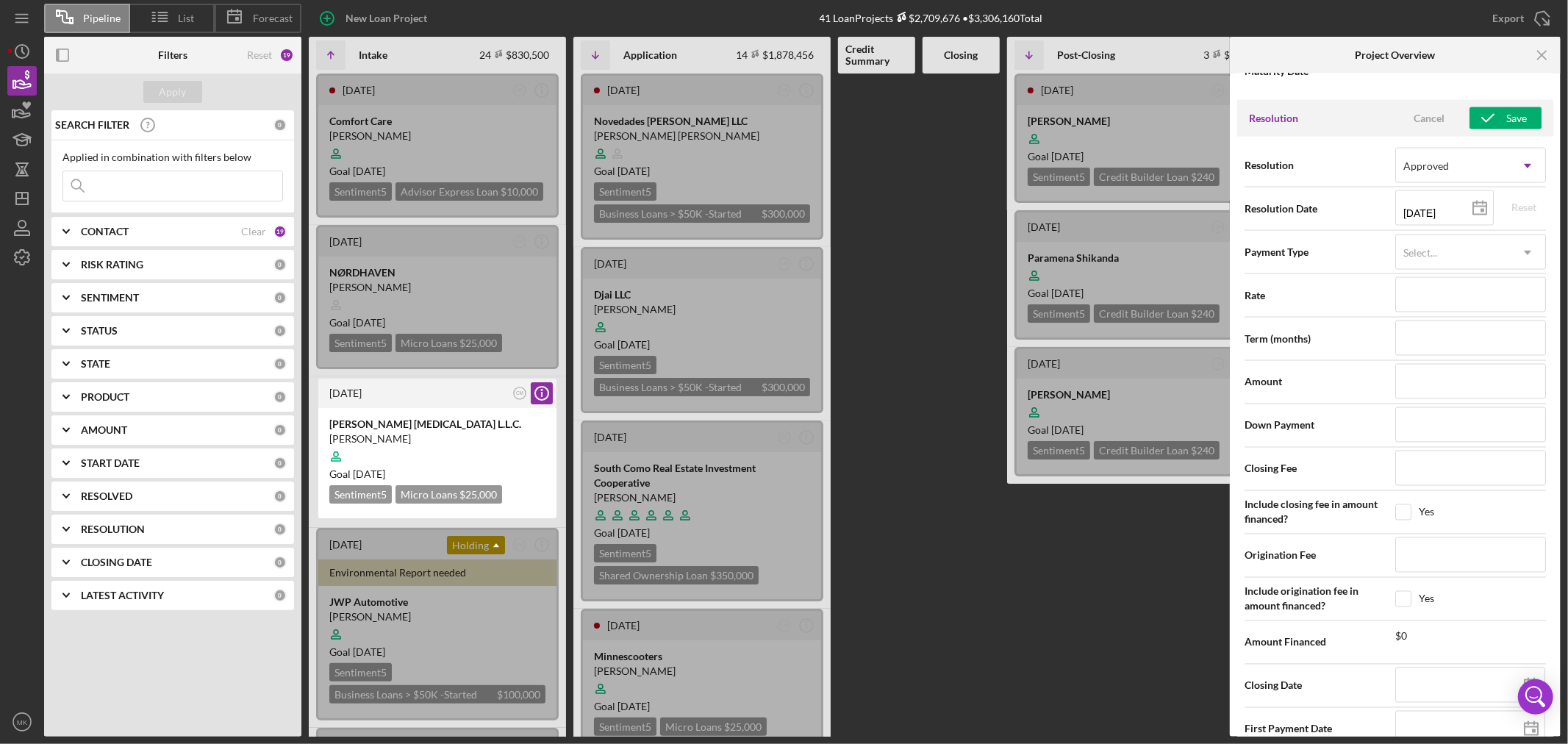
scroll to position [2131, 0]
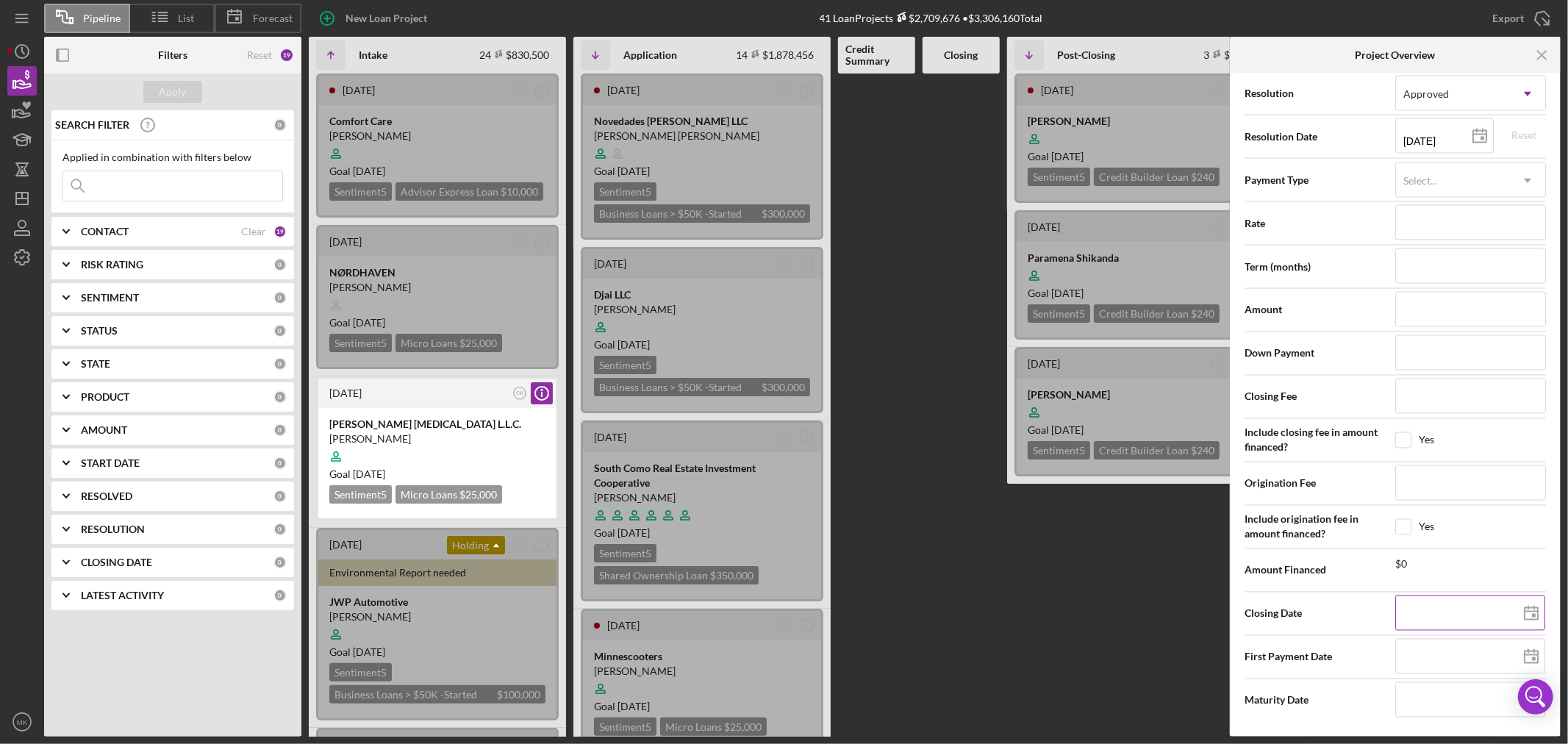
click at [1434, 606] on input at bounding box center [1470, 612] width 150 height 35
type input "0m/dd/yyyy"
type input "09/dd/yyyy"
type input "09/1d/yyyy"
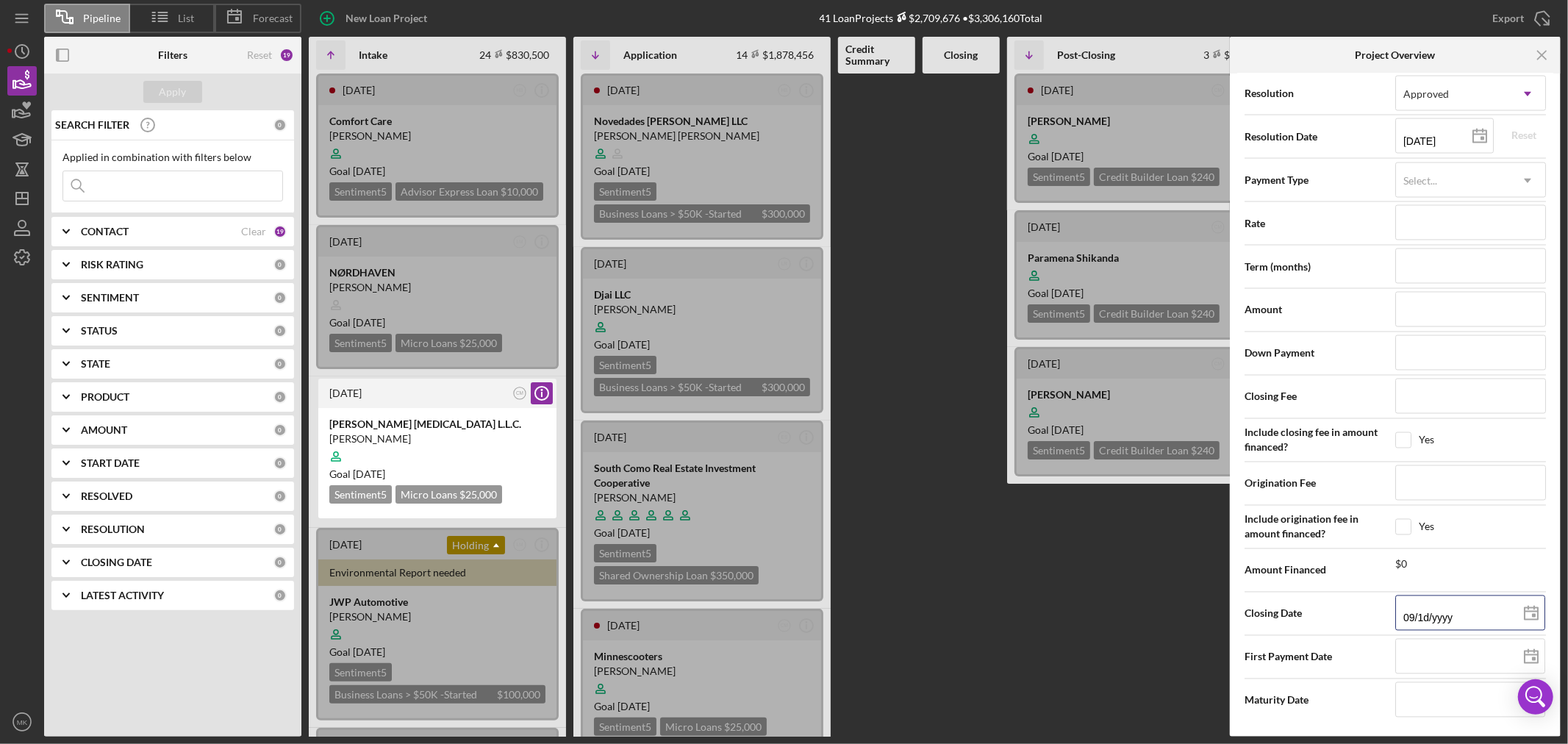
type input "09/16/yyyy"
type input "09/16/2yyy"
type input "09/16/20yy"
type input "09/16/202y"
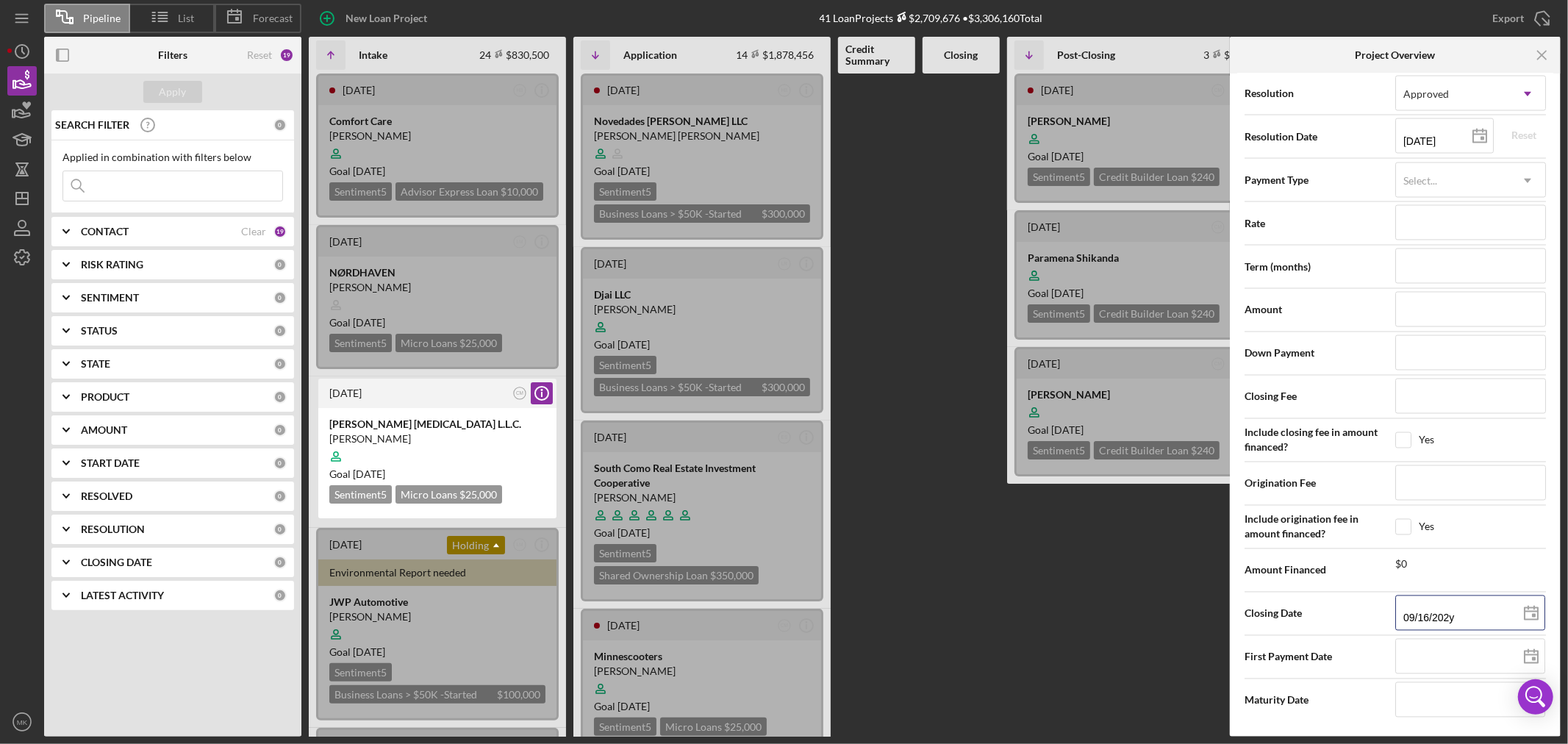
type input "[DATE]"
click at [1105, 621] on div "[DATE] CM Icon/Info [PERSON_NAME] Goal [DATE] Sentiment 5 Credit Builder Loan $…" at bounding box center [1136, 405] width 258 height 663
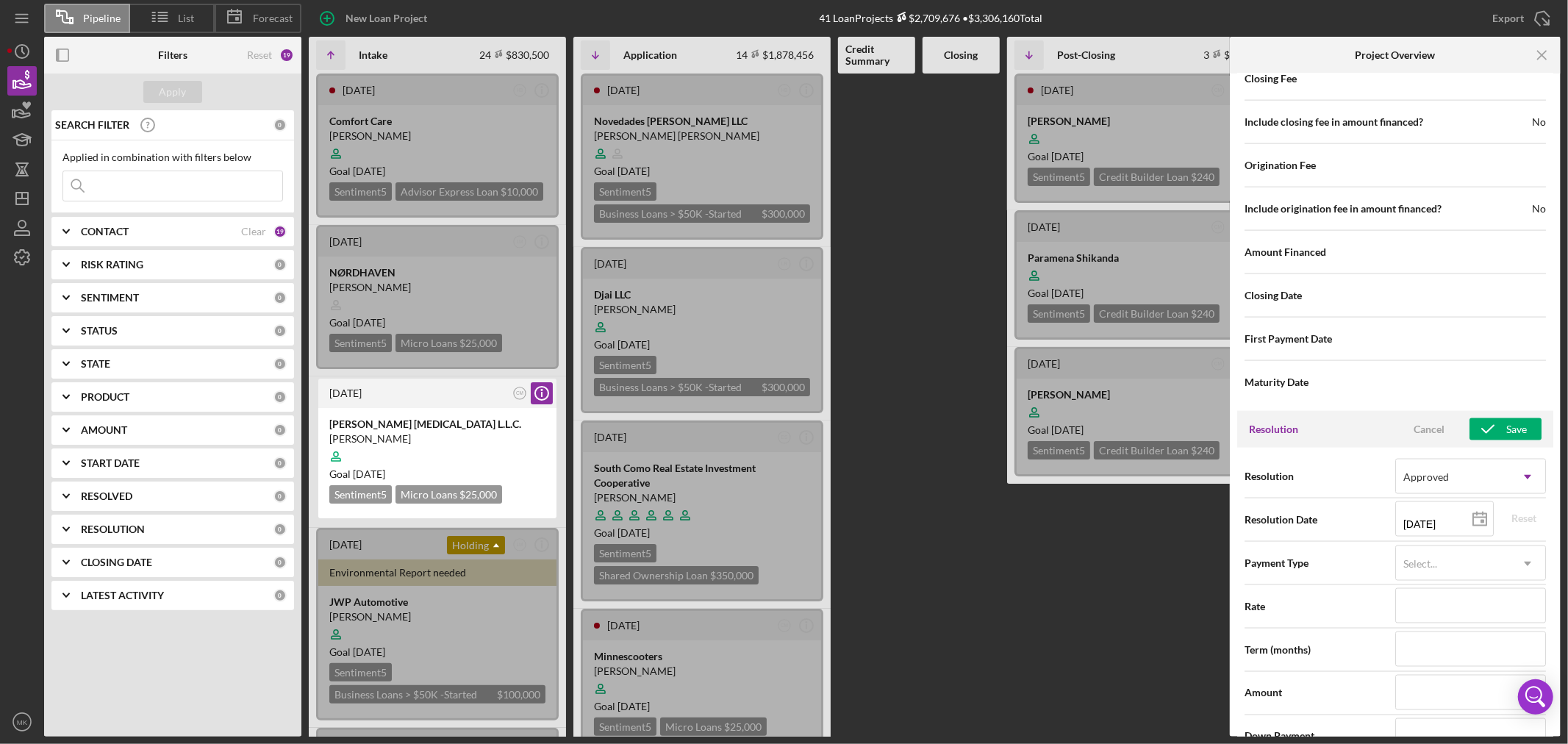
scroll to position [1723, 0]
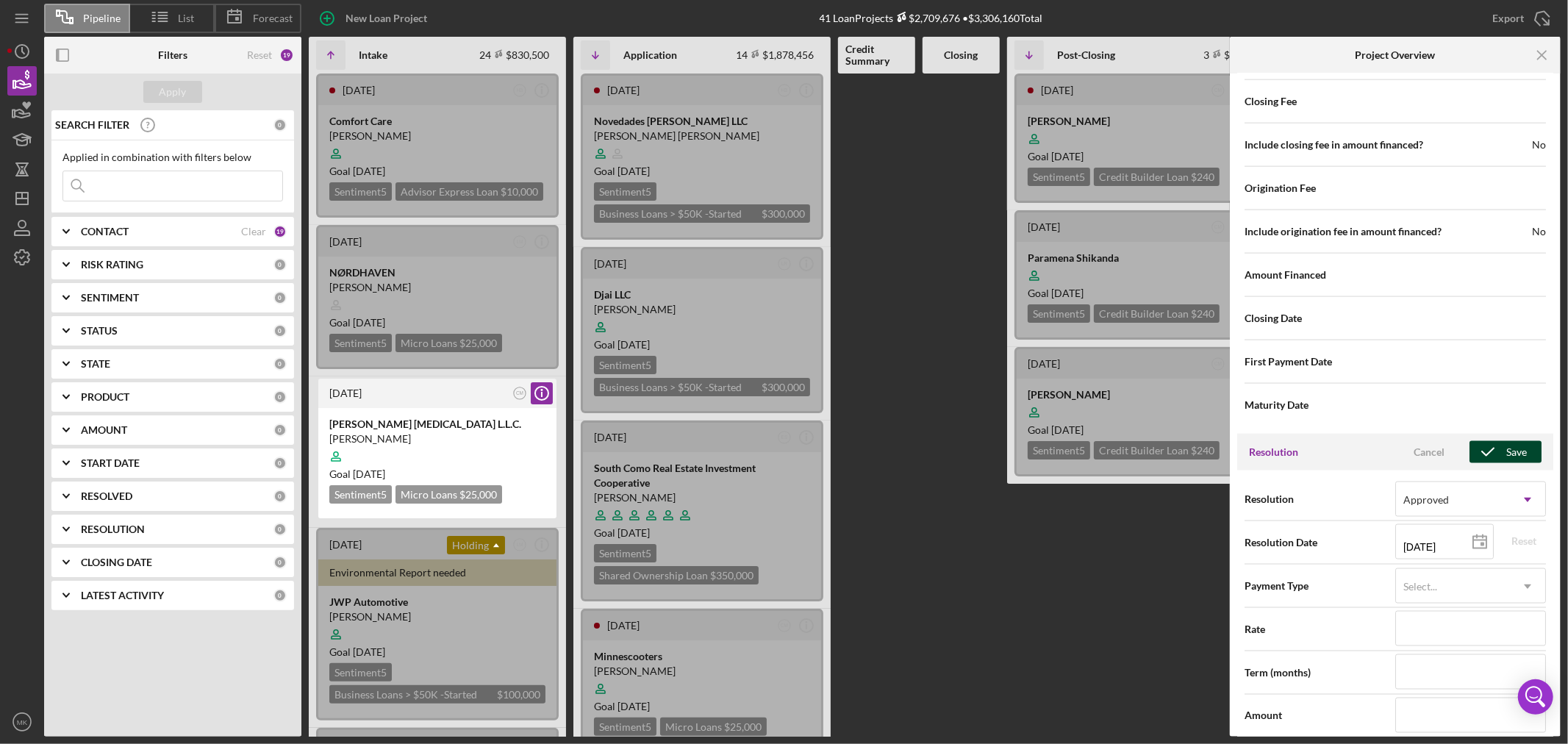
click at [1507, 453] on div "Save" at bounding box center [1517, 452] width 21 height 22
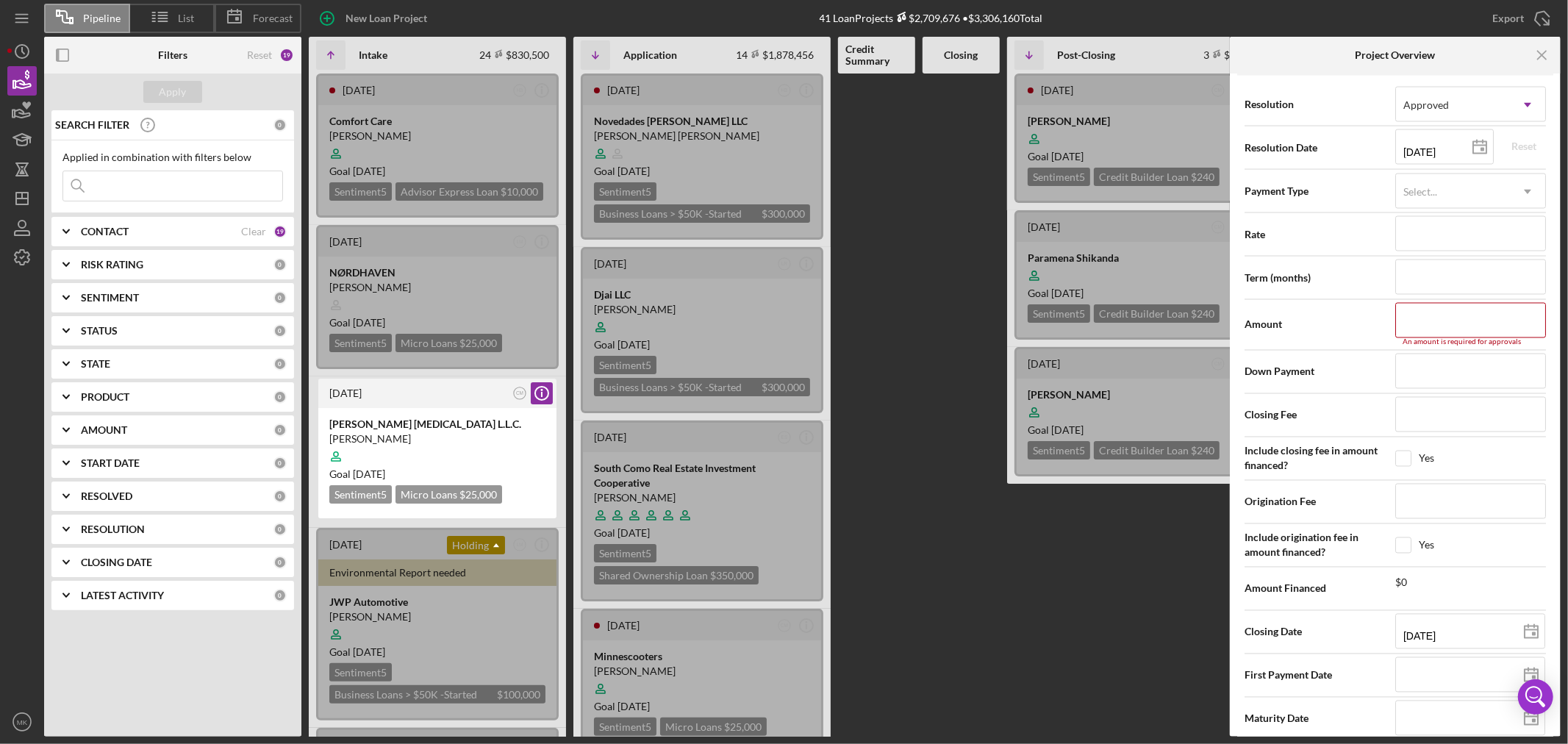
scroll to position [2139, 0]
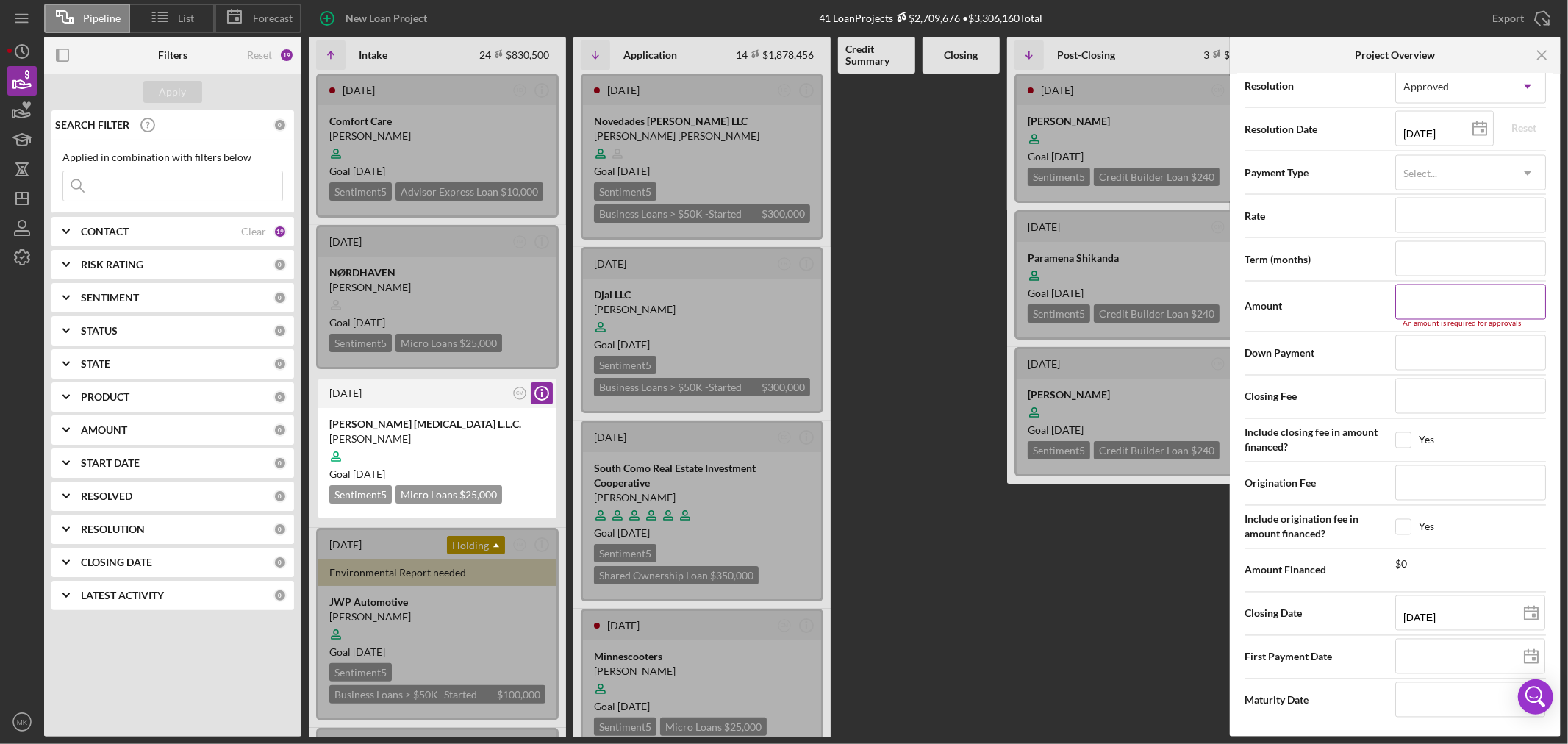
click at [1443, 306] on input at bounding box center [1471, 302] width 151 height 35
type input "$2"
type input "$25"
type input "$250"
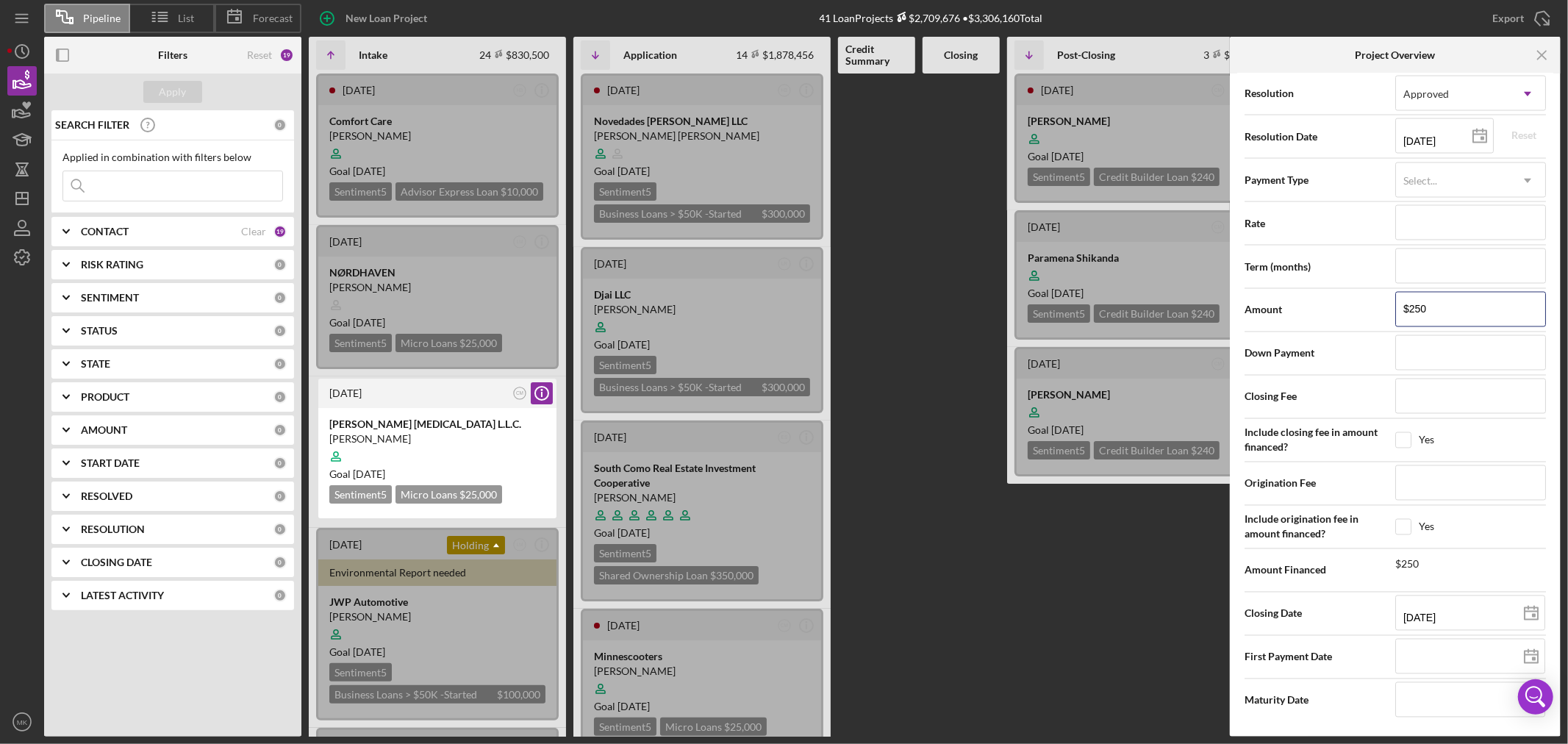
type input "$2,500"
type input "$25,000"
type input "$2,500,000"
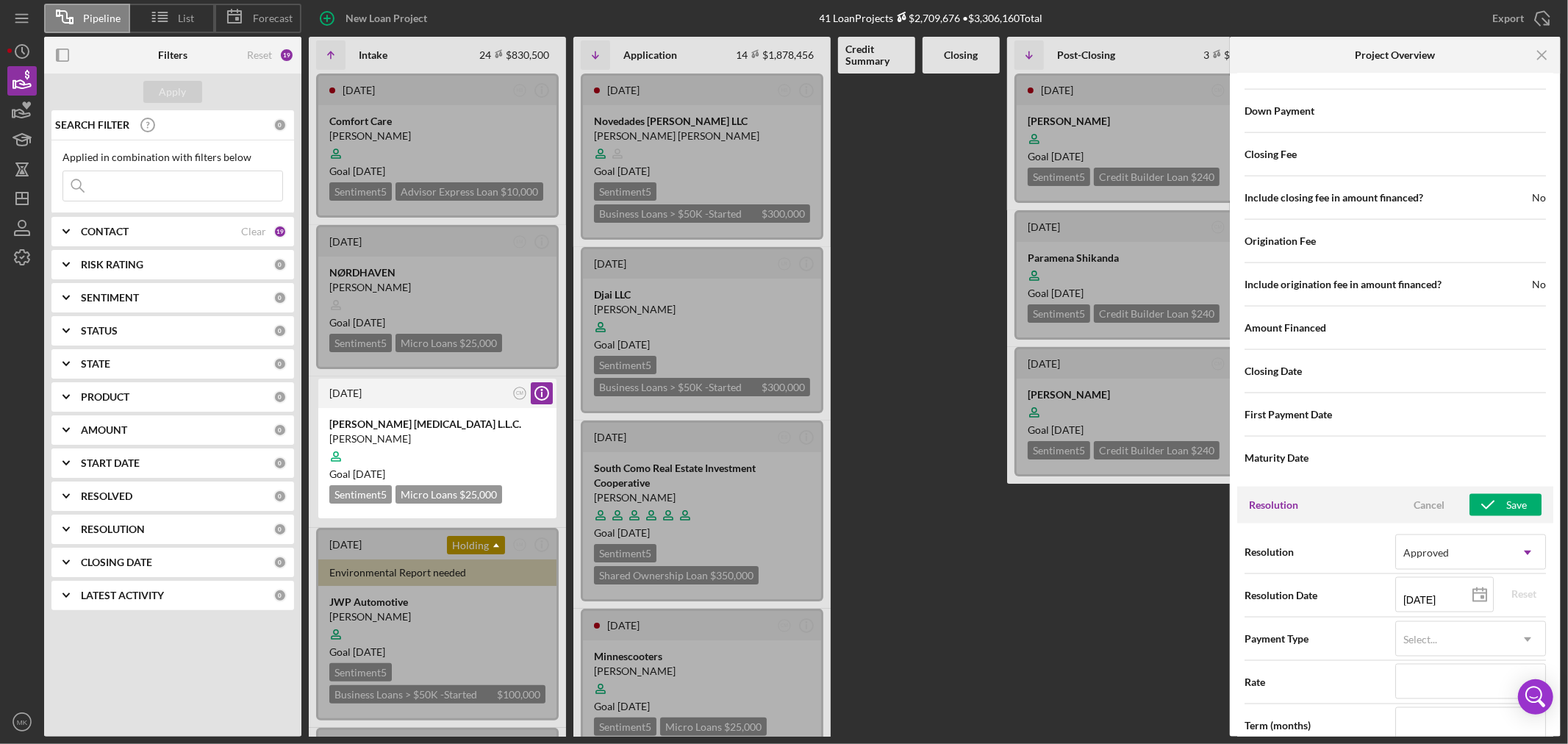
scroll to position [1641, 0]
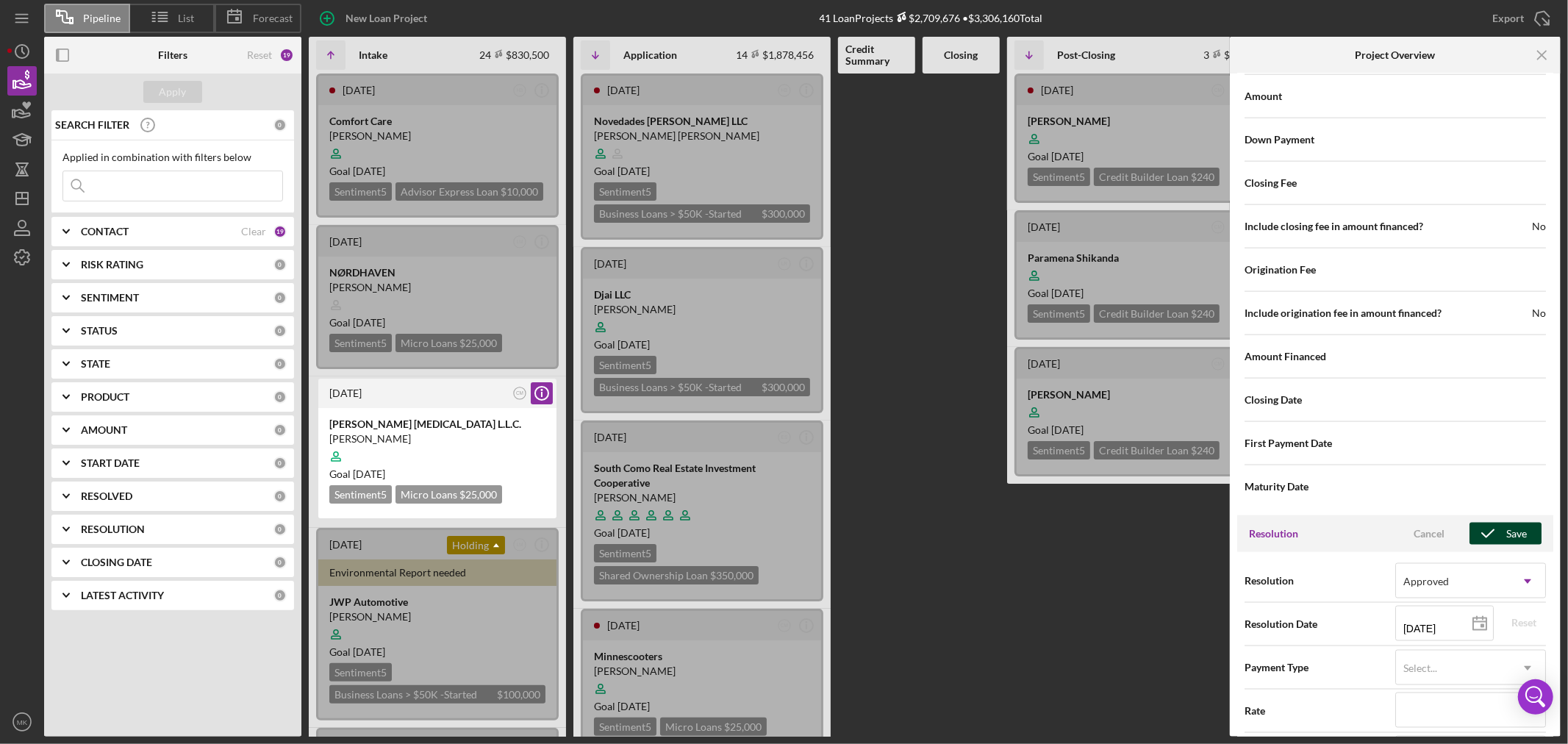
click at [1501, 532] on icon "button" at bounding box center [1488, 533] width 37 height 37
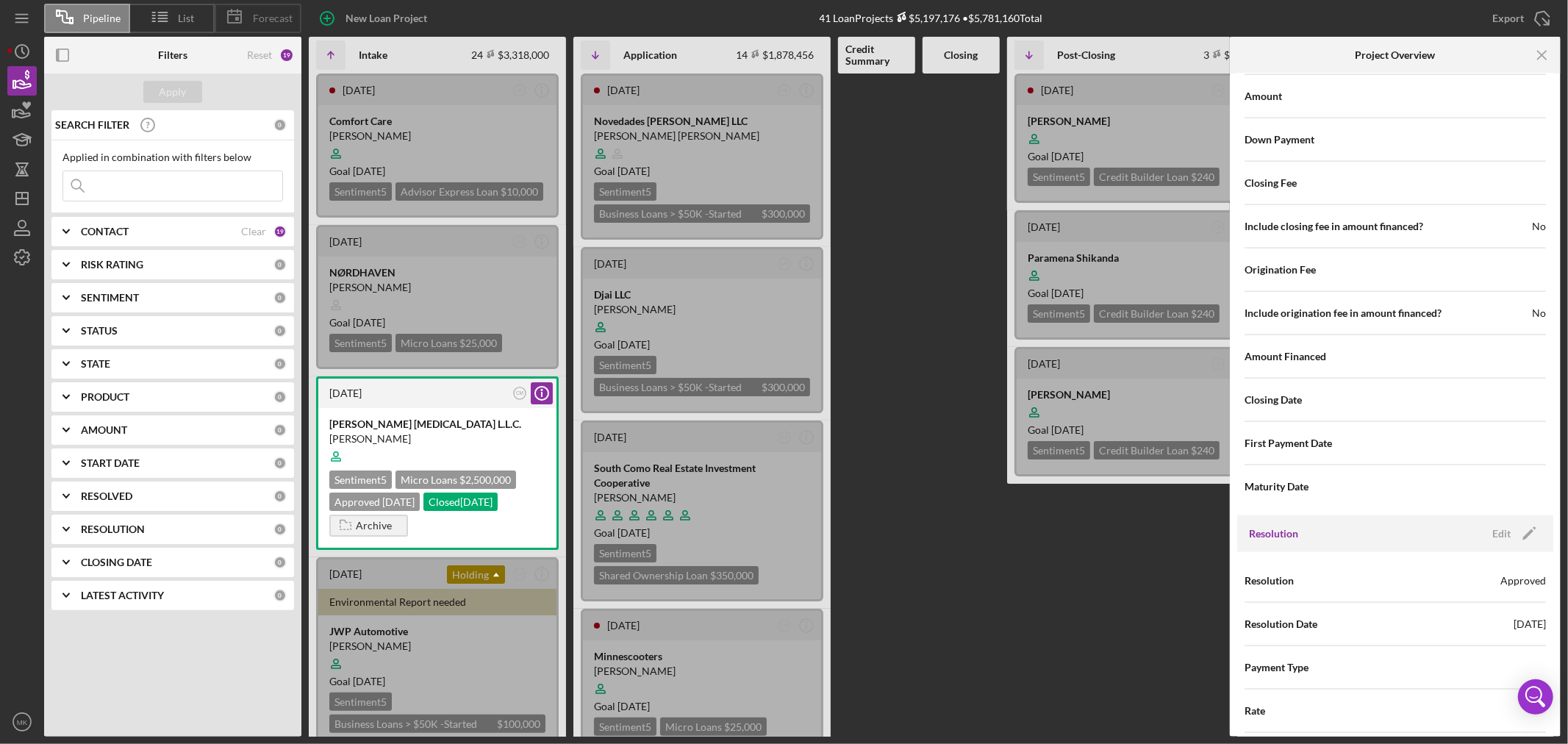
click at [267, 18] on span "Forecast" at bounding box center [273, 18] width 40 height 11
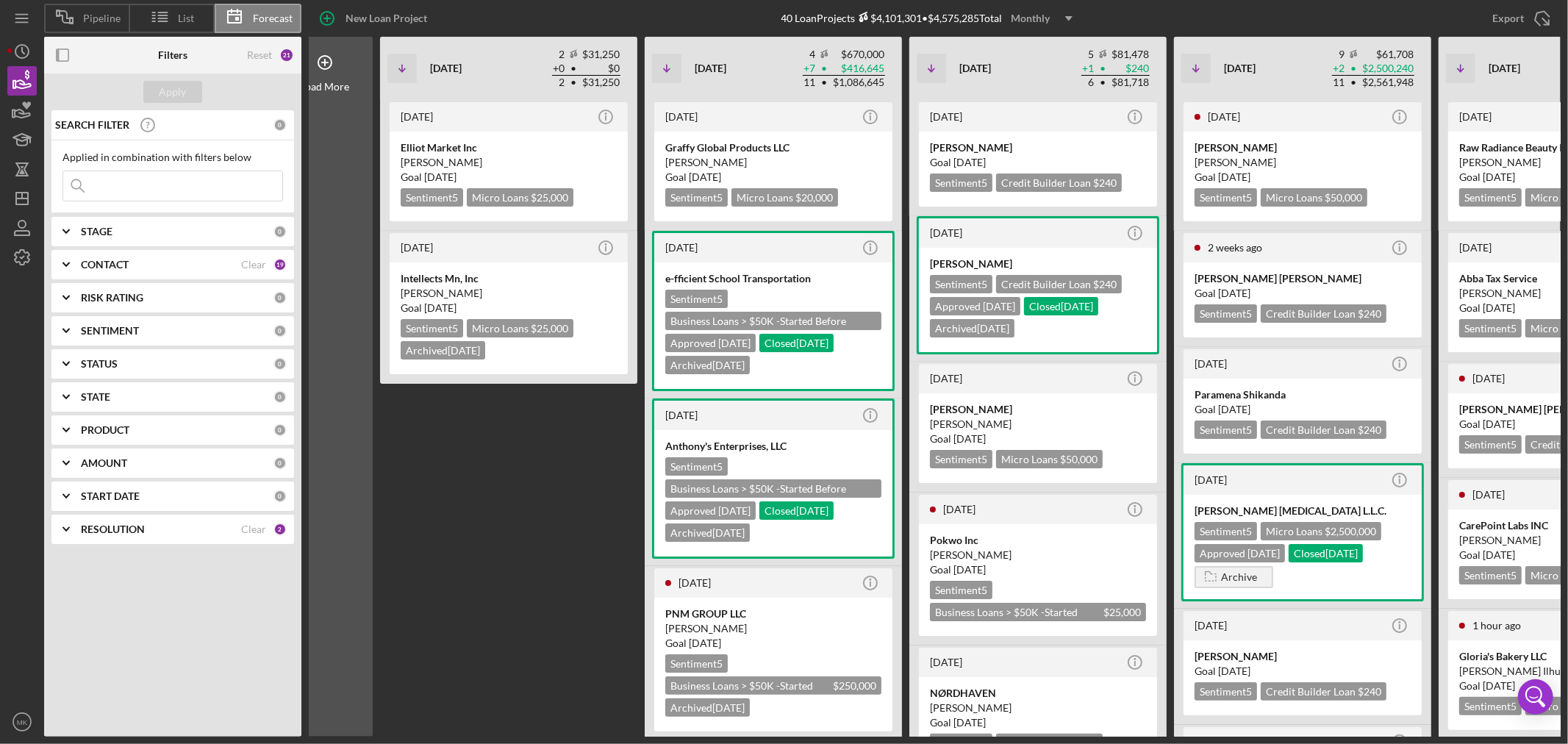
scroll to position [0, 25]
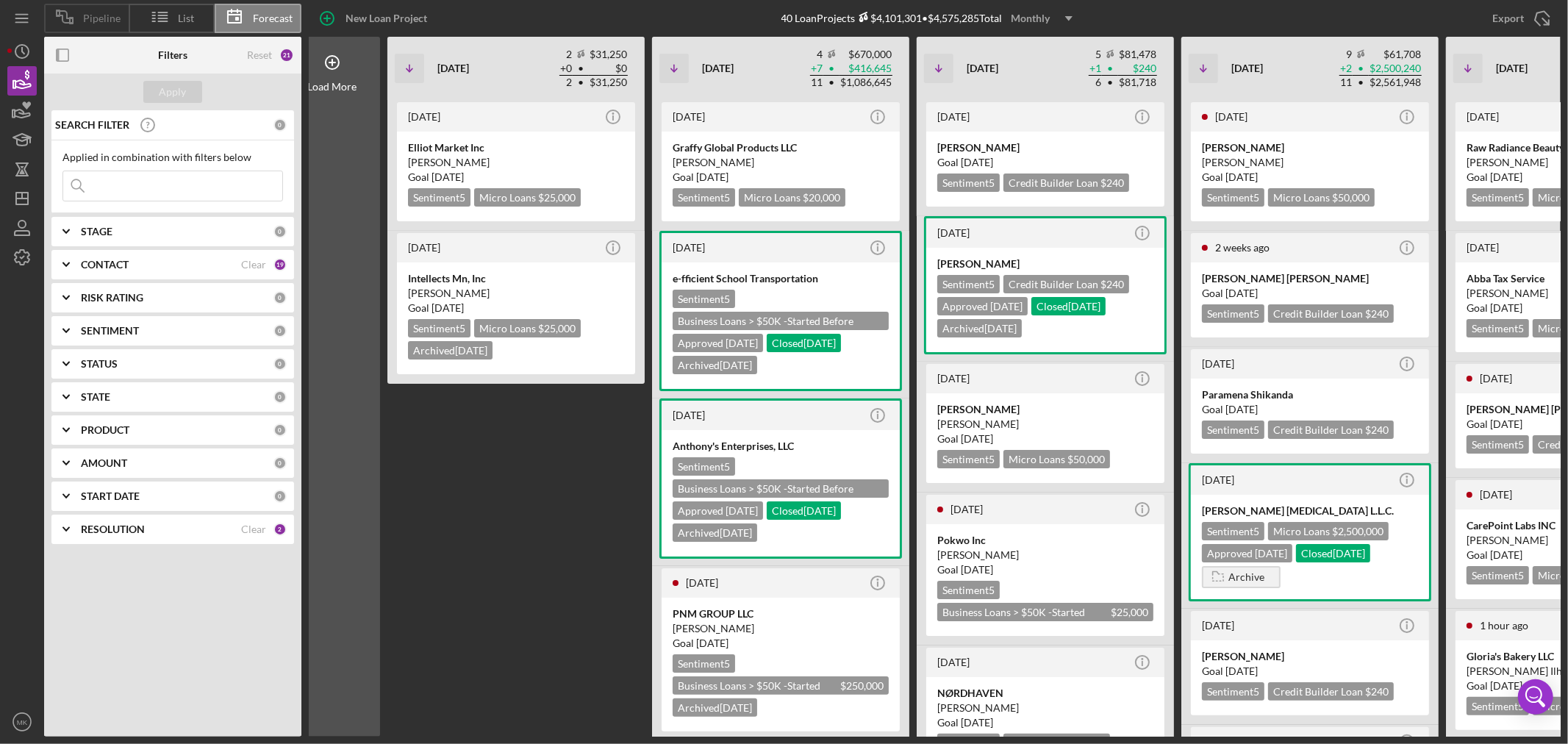
click at [89, 18] on span "Pipeline" at bounding box center [102, 18] width 38 height 11
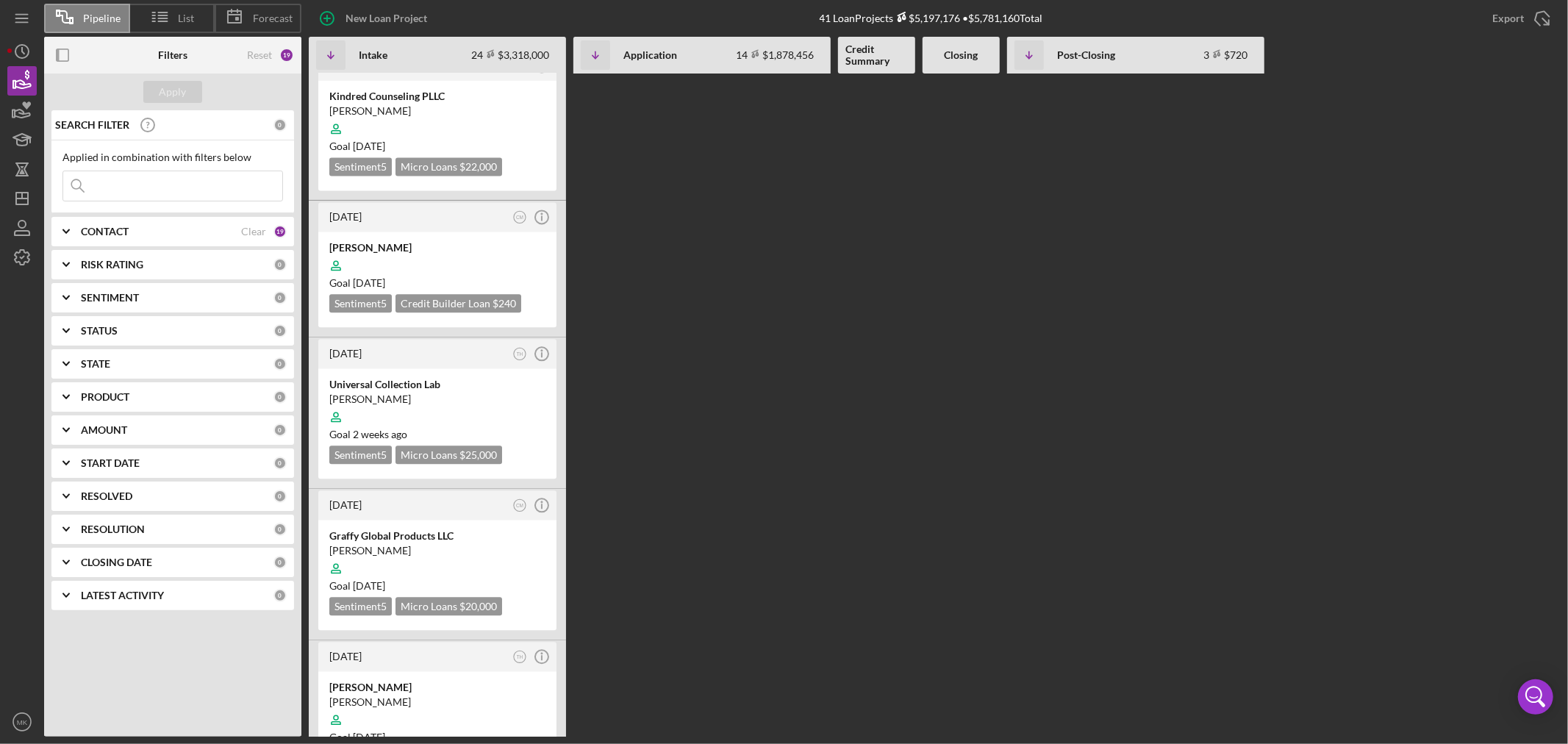
scroll to position [2939, 0]
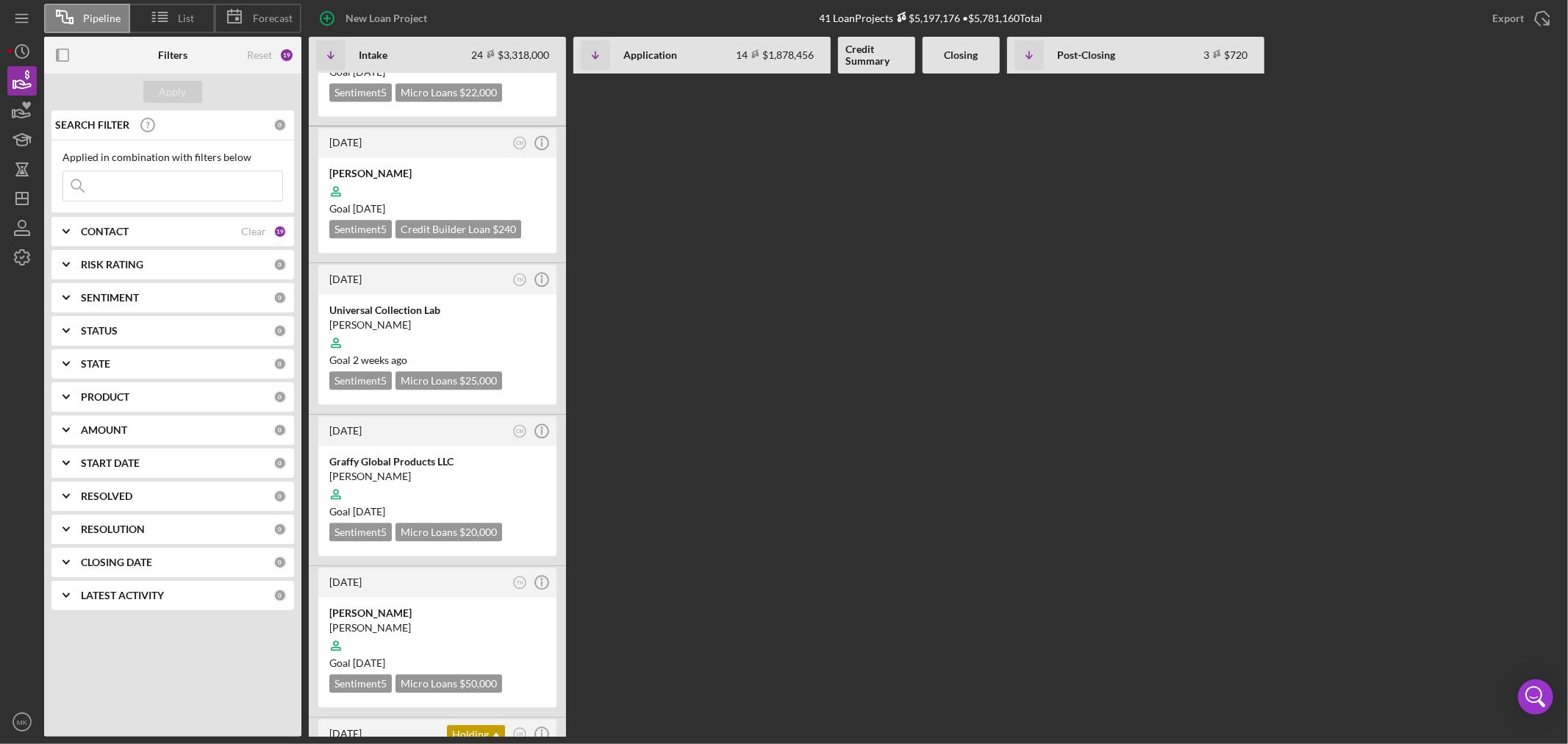
scroll to position [2857, 0]
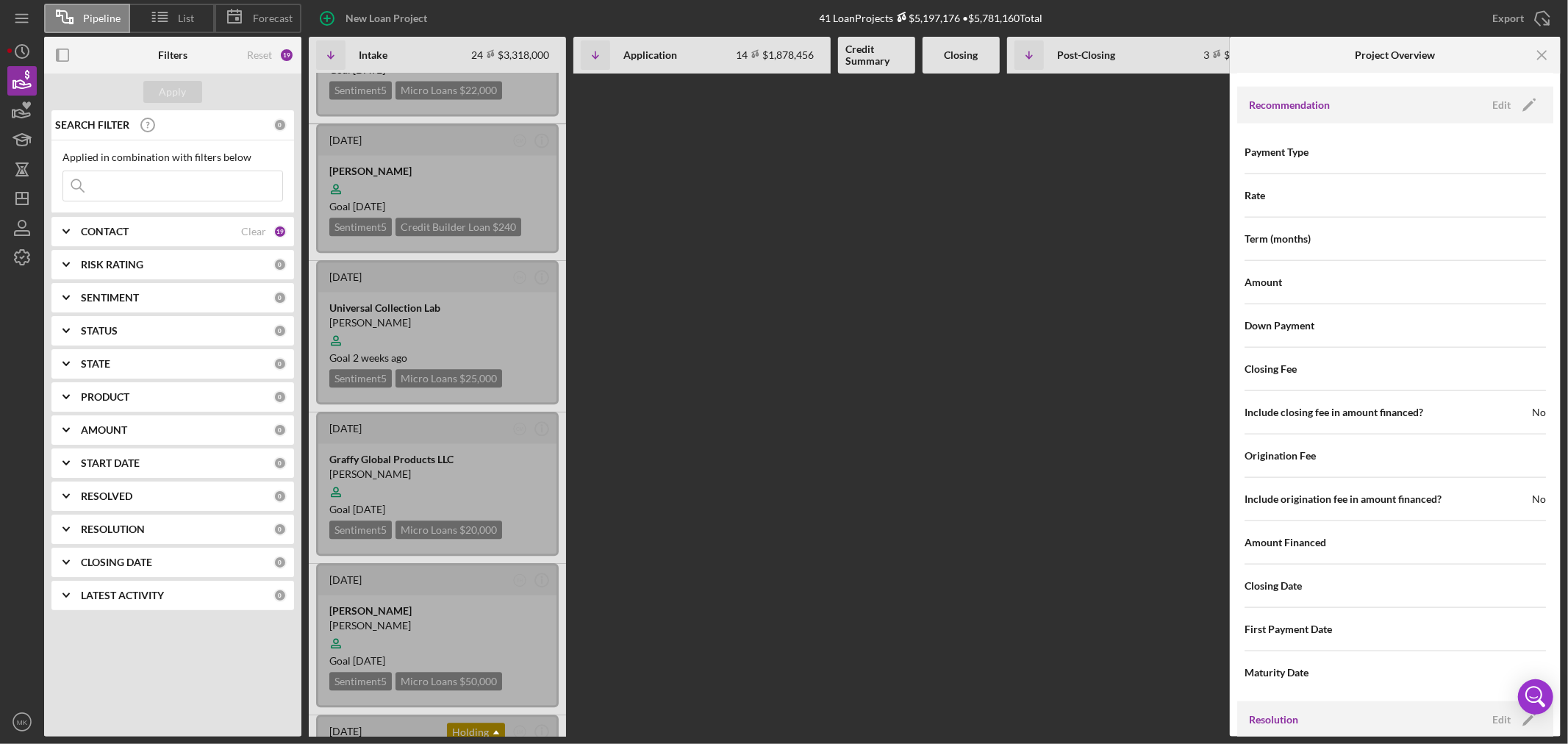
scroll to position [1314, 0]
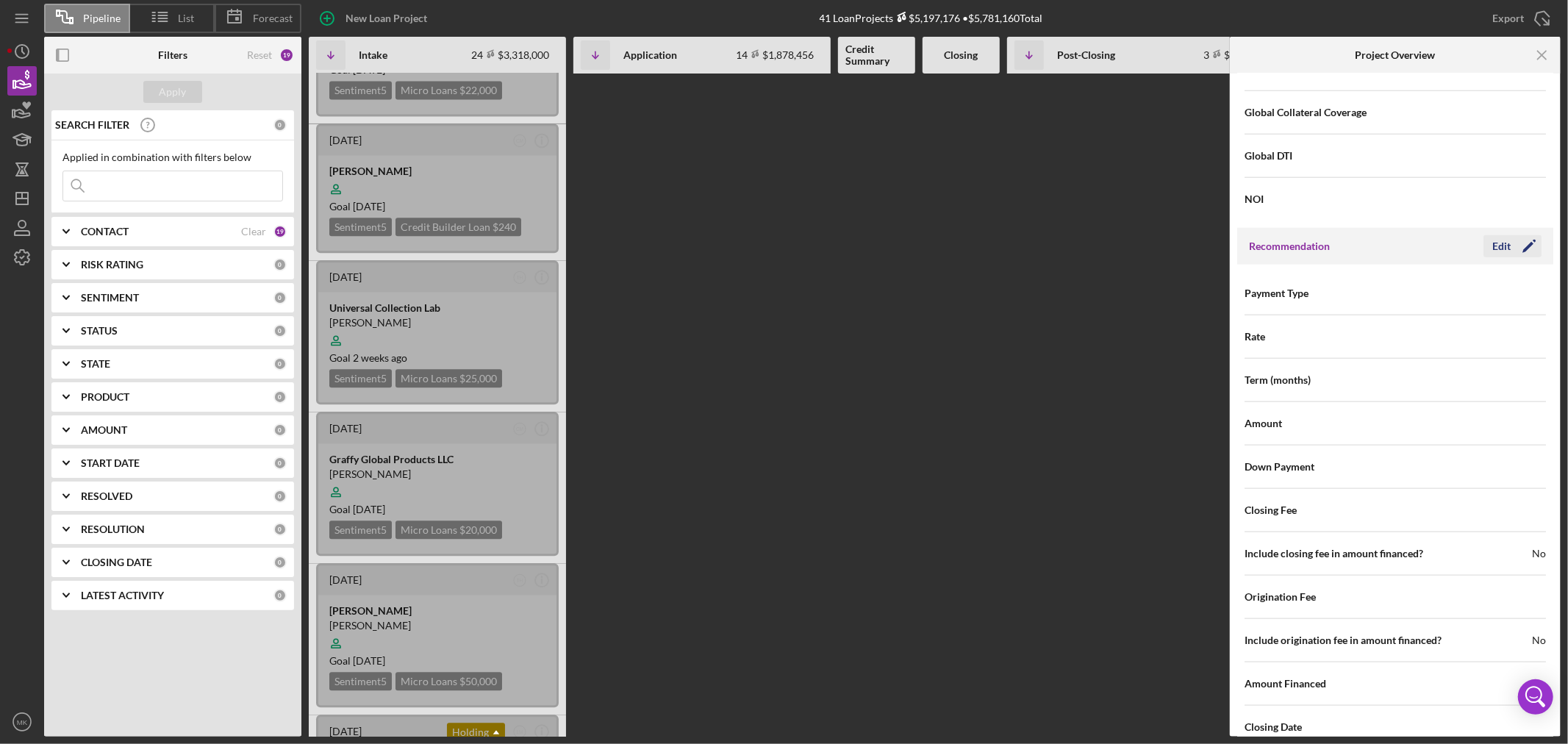
click at [1497, 245] on div "Edit" at bounding box center [1501, 245] width 18 height 22
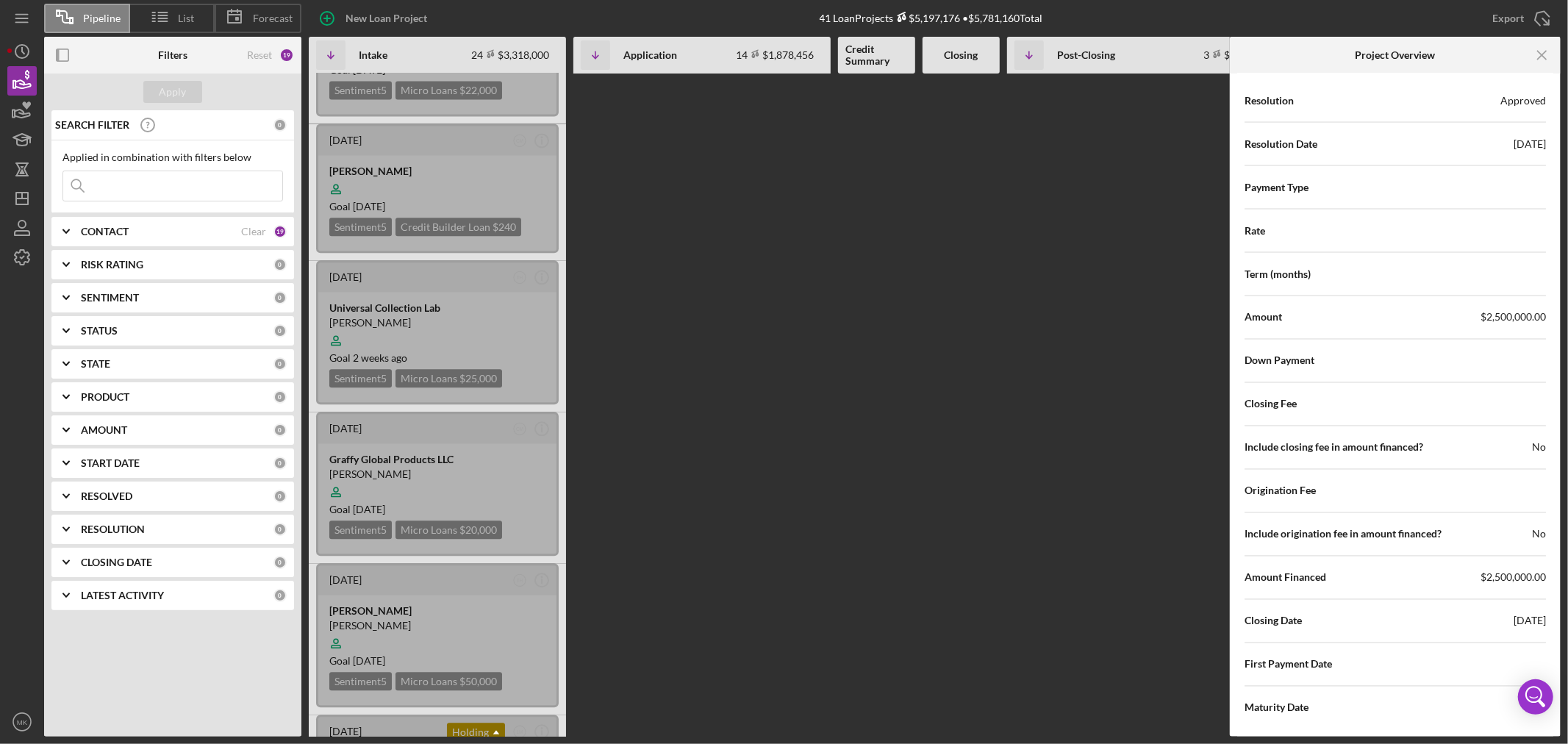
scroll to position [2131, 0]
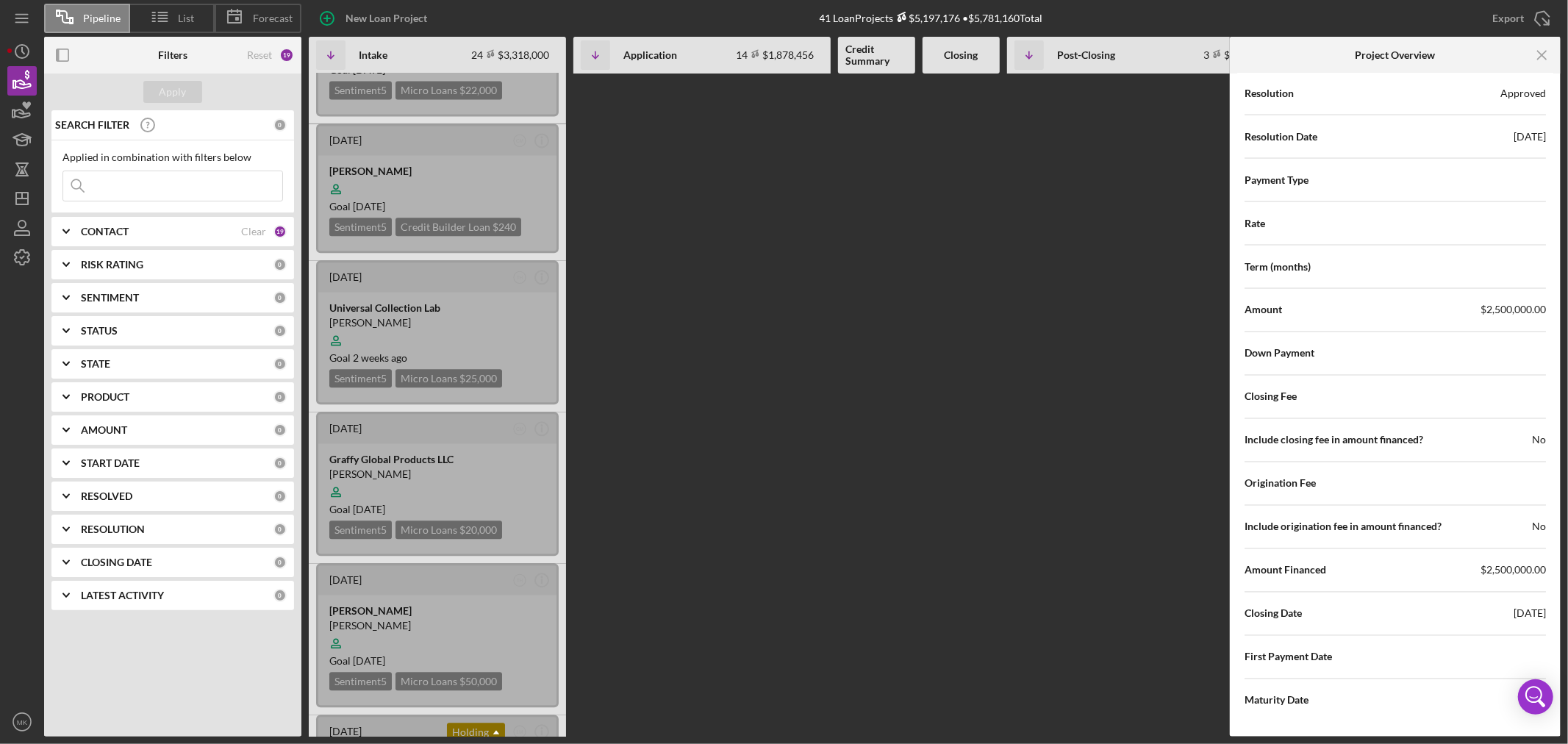
click at [1471, 309] on div "Amount $2,500,000.00" at bounding box center [1395, 309] width 302 height 37
click at [1481, 304] on span "$2,500,000.00" at bounding box center [1513, 310] width 65 height 15
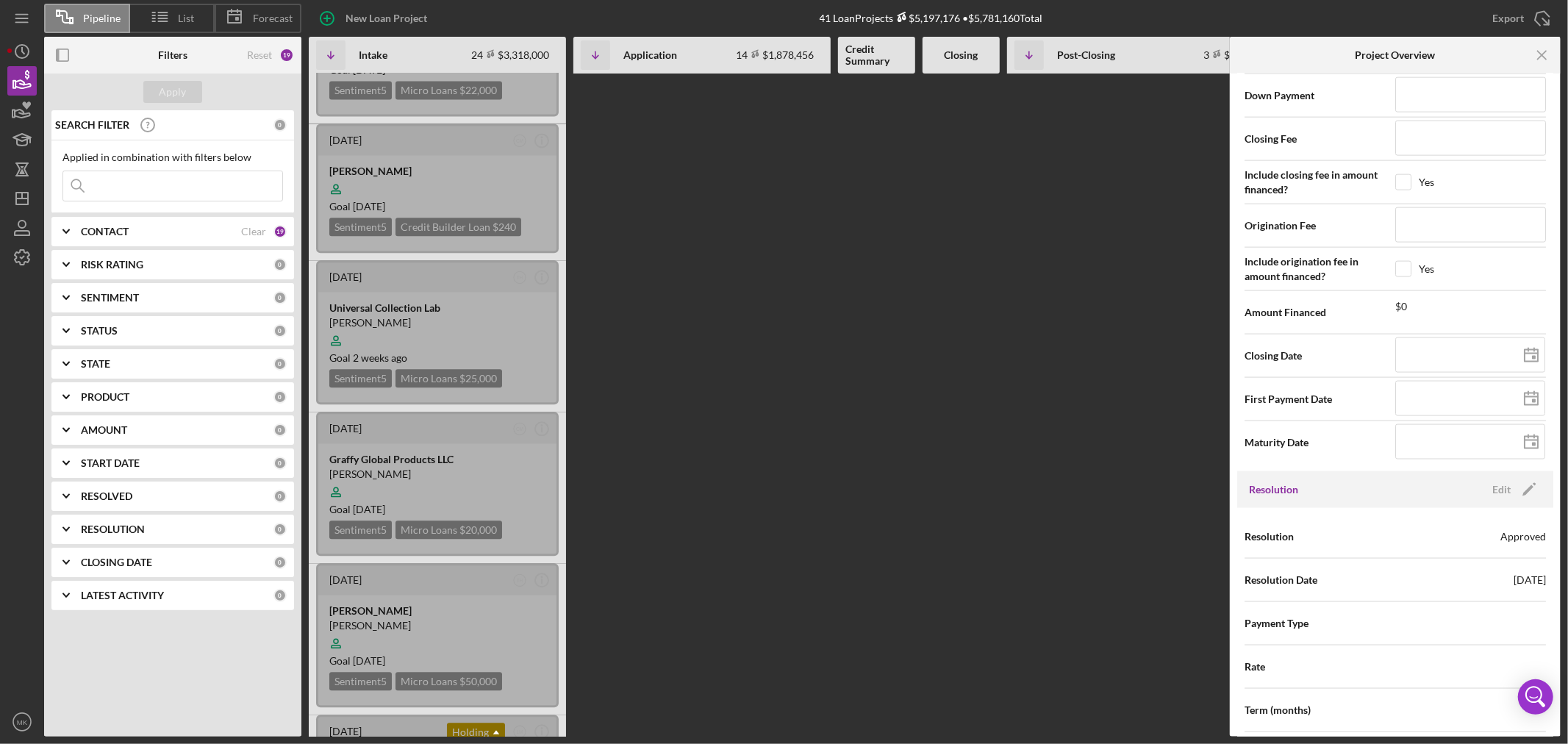
scroll to position [1723, 0]
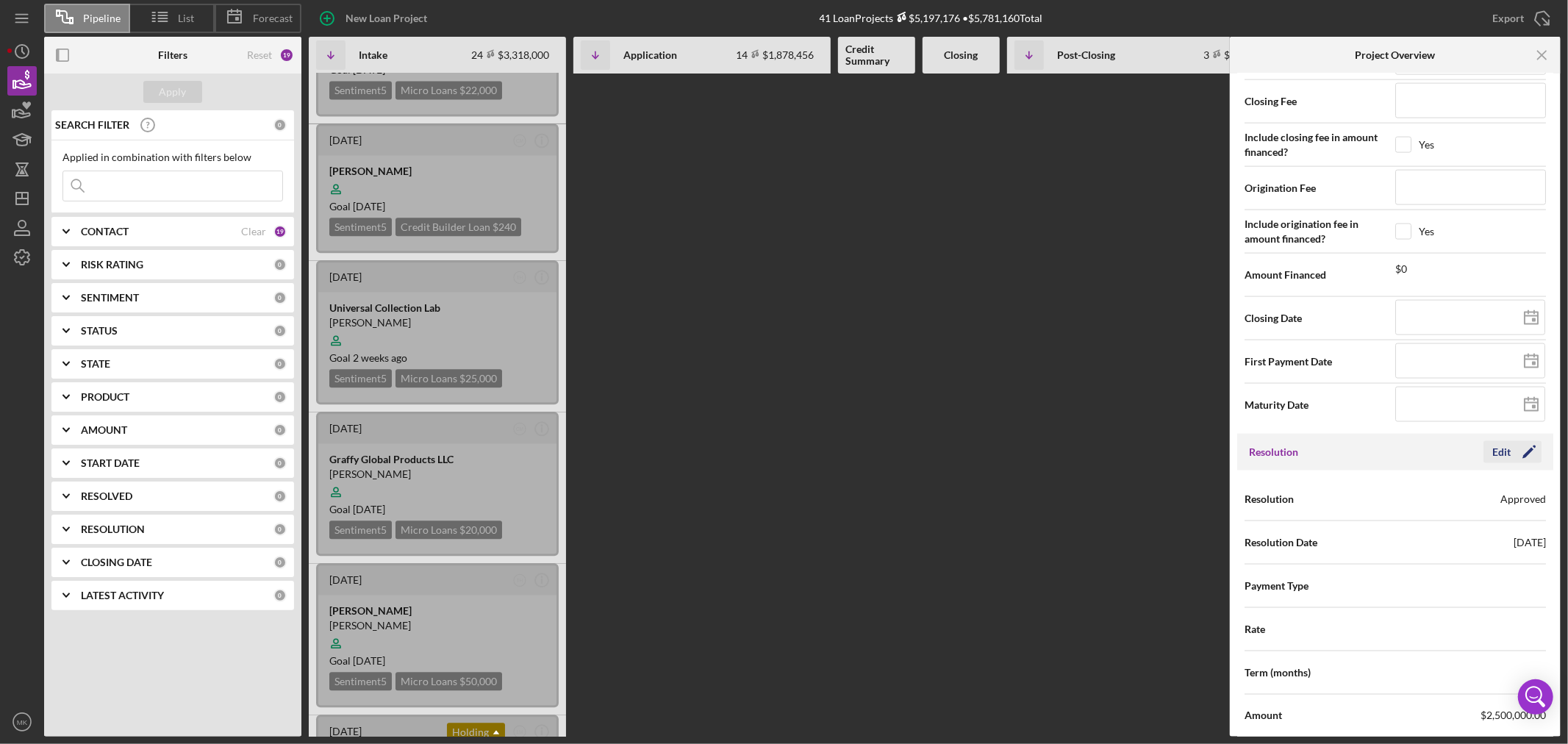
click at [1526, 451] on icon "Icon/Edit" at bounding box center [1528, 452] width 37 height 37
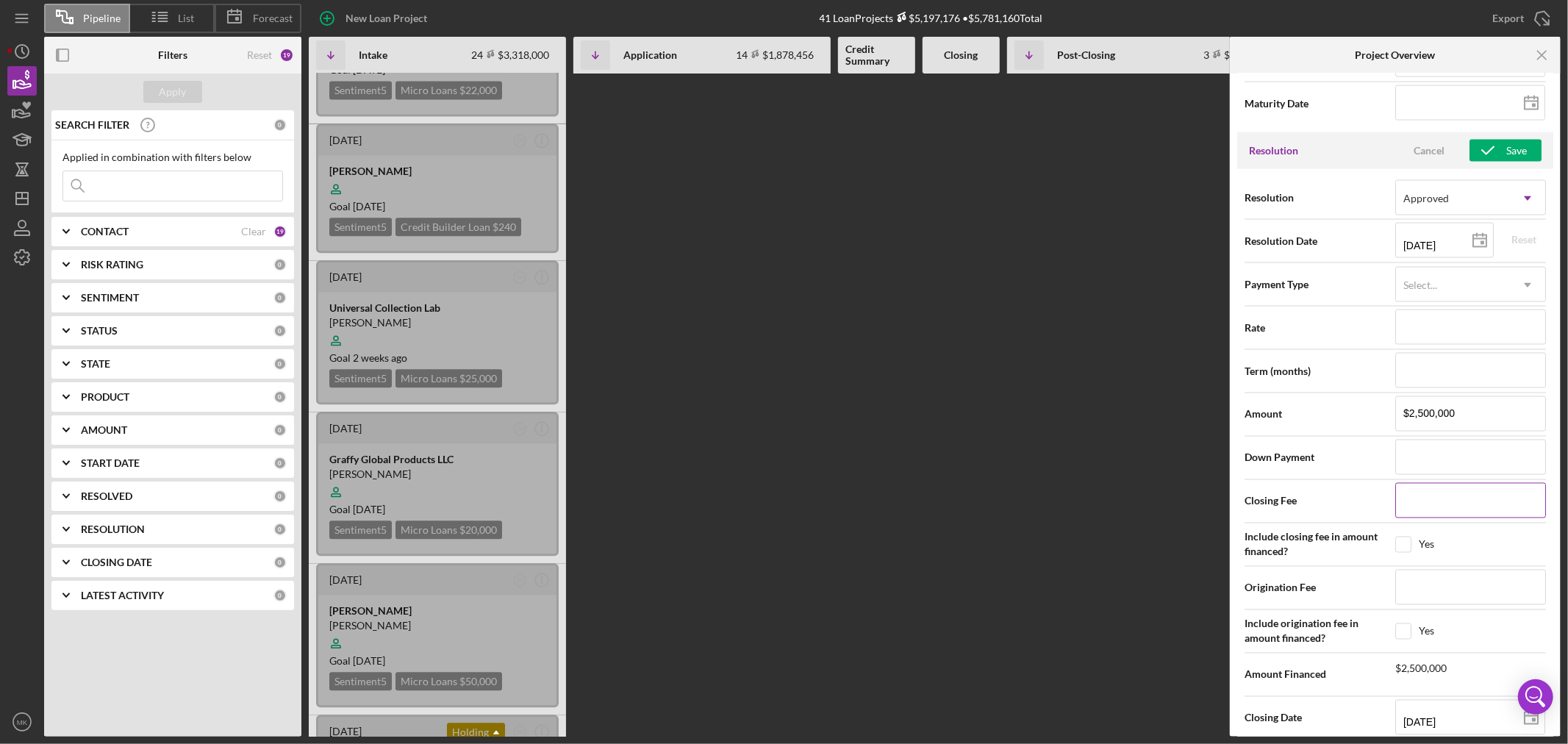
scroll to position [2049, 0]
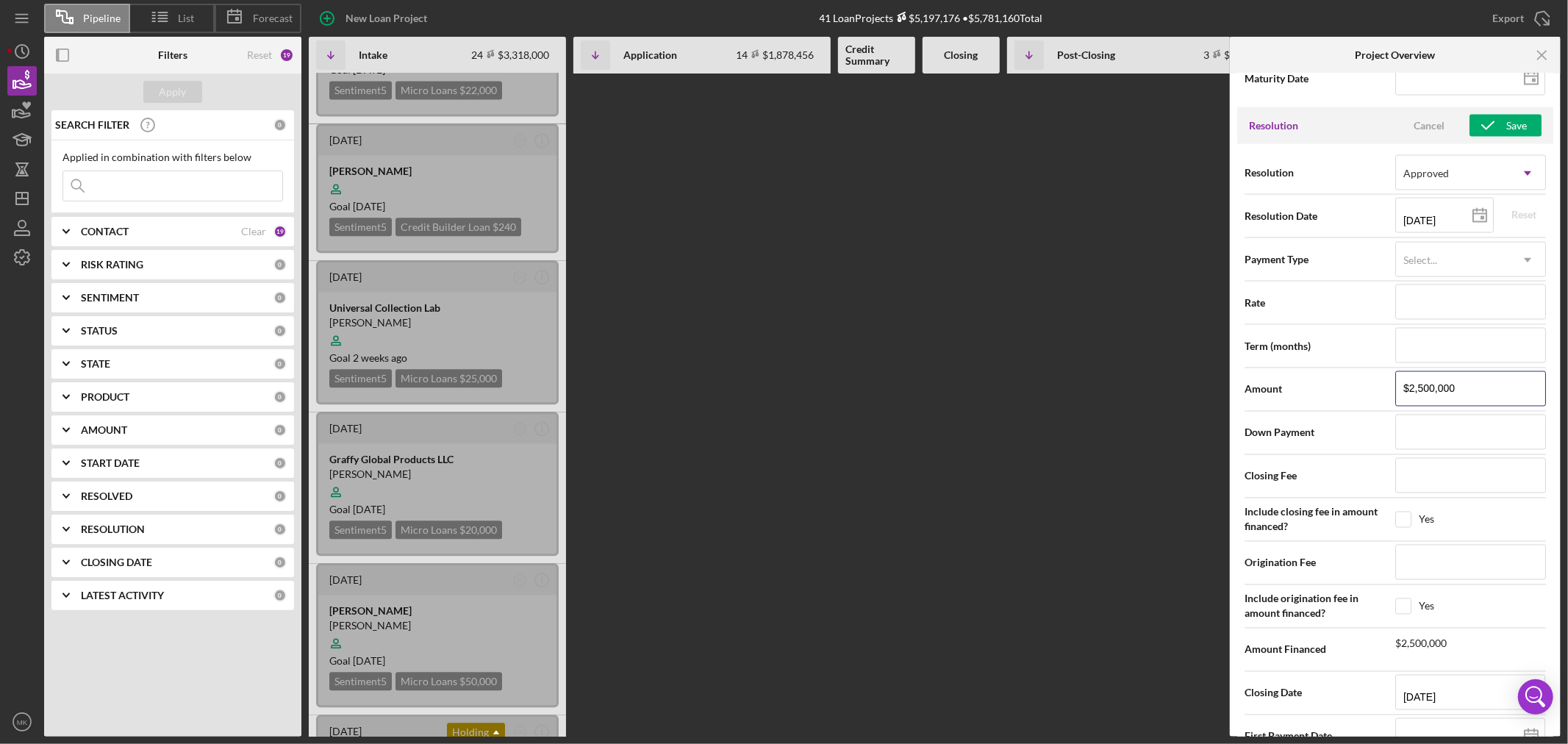
drag, startPoint x: 1471, startPoint y: 391, endPoint x: 1326, endPoint y: 400, distance: 145.3
click at [1341, 397] on div "Amount $2,500,000" at bounding box center [1395, 389] width 302 height 37
type input "$2"
type input "$25"
type input "$250"
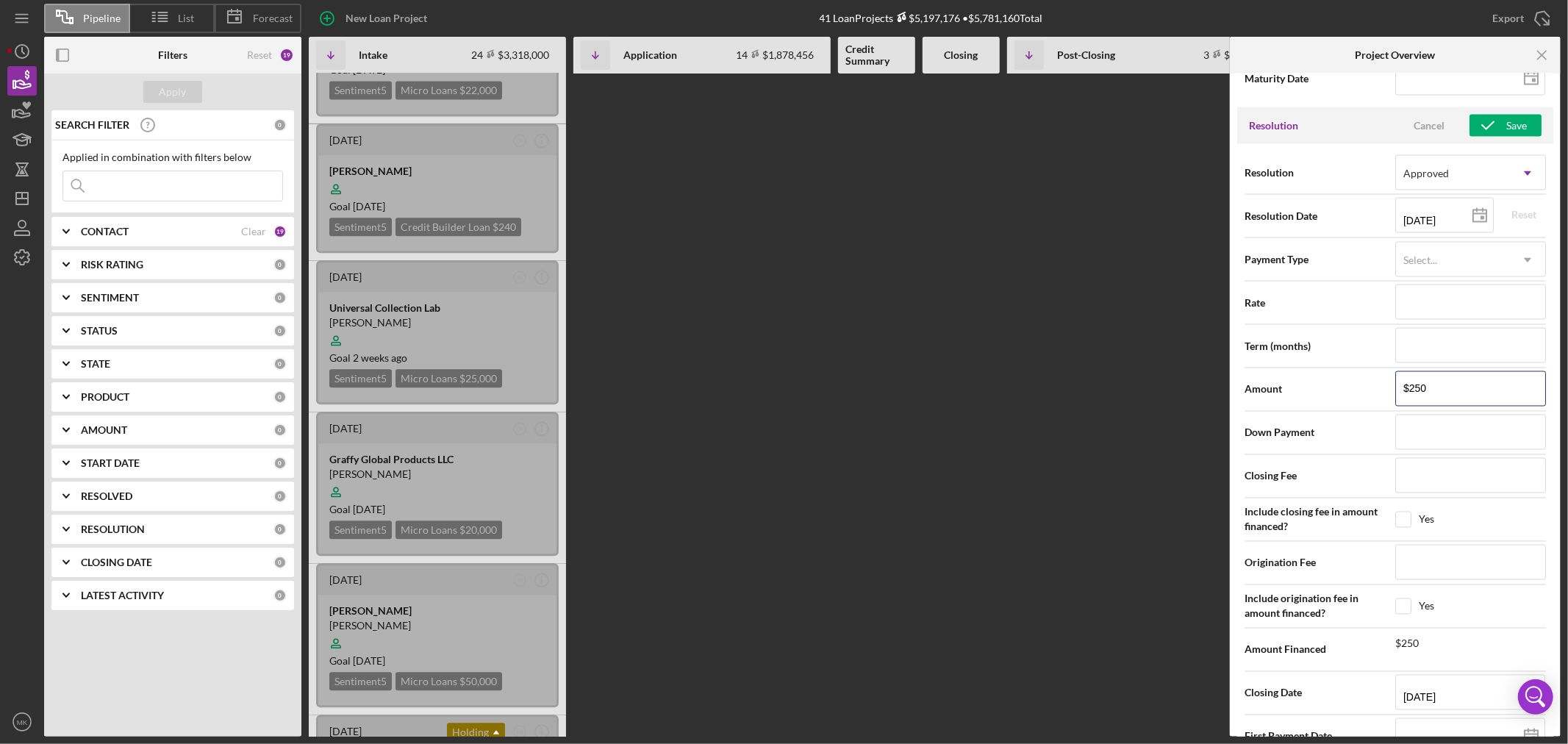
type input "$2,500"
type input "$25,000"
click at [1410, 428] on input at bounding box center [1471, 432] width 151 height 35
click at [1501, 124] on button "Save" at bounding box center [1506, 125] width 72 height 22
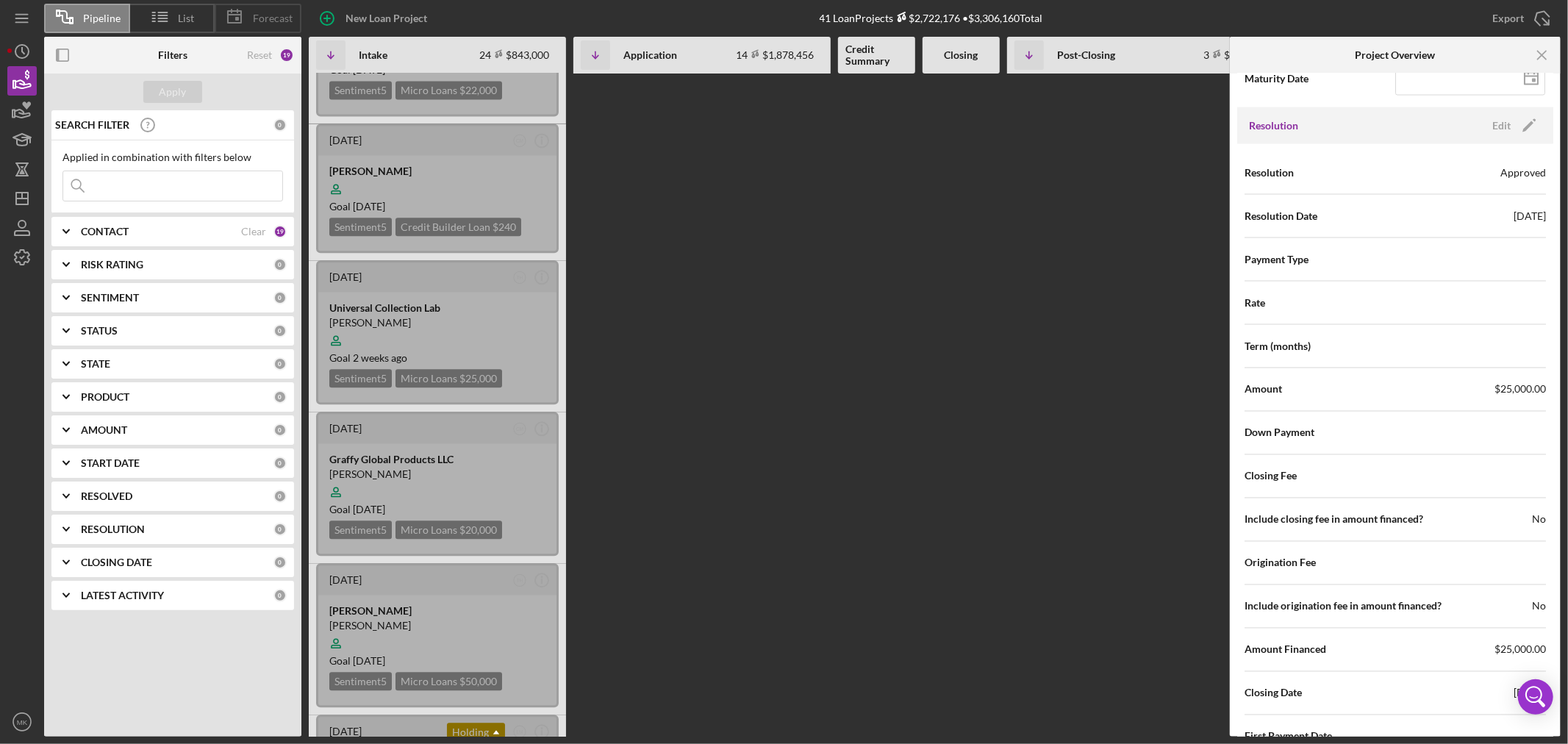
click at [274, 20] on span "Forecast" at bounding box center [273, 18] width 40 height 11
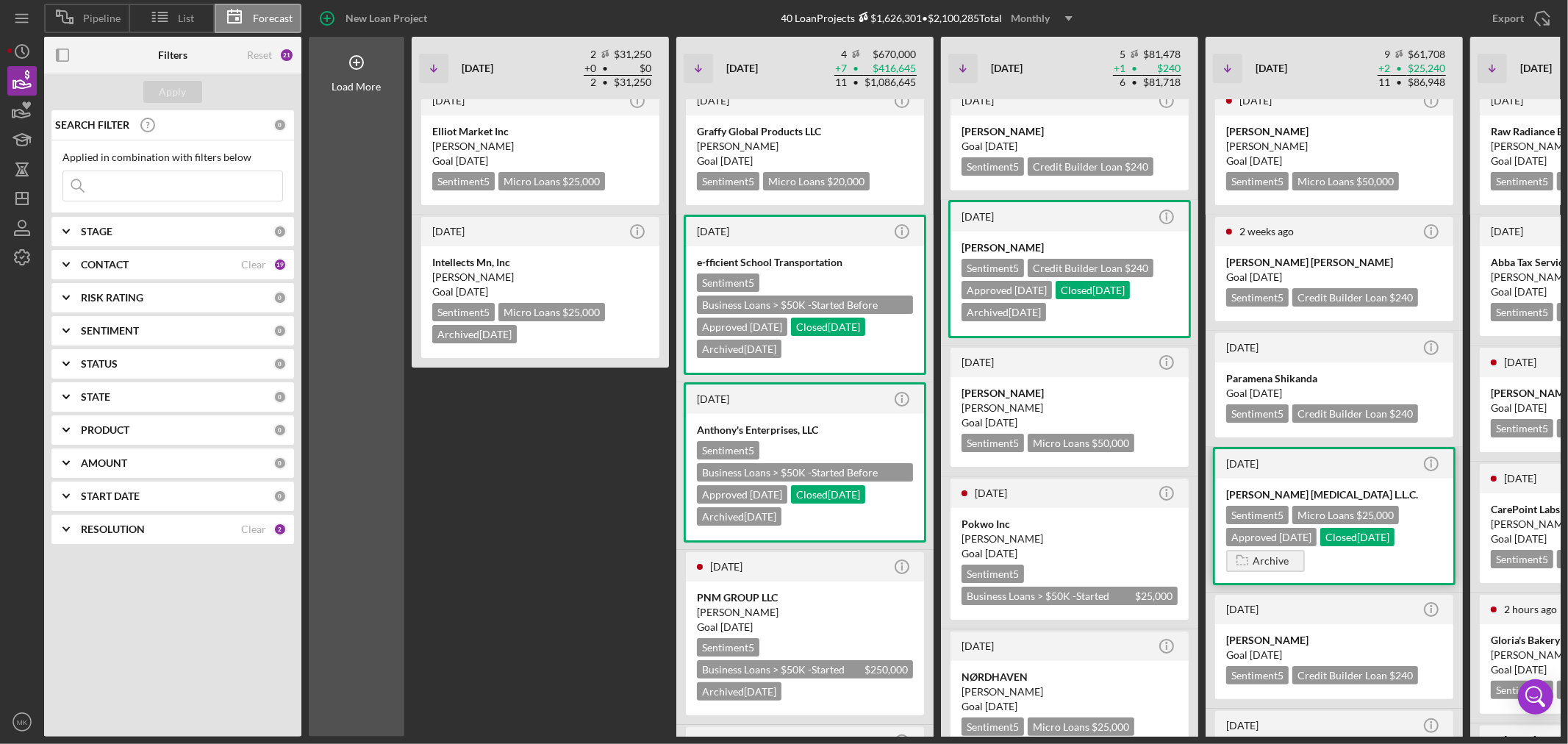
scroll to position [0, 0]
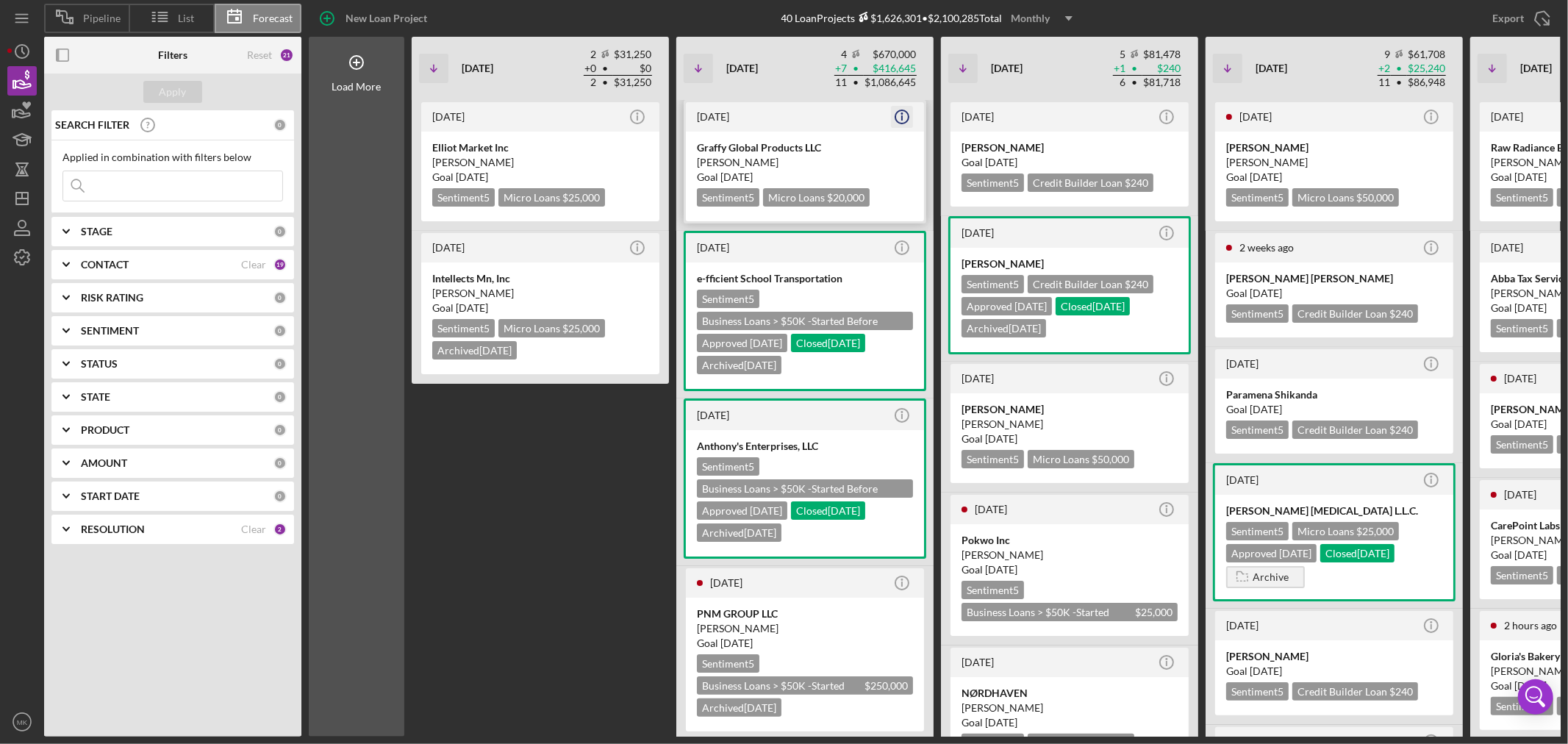
click at [905, 118] on icon "Icon/Info" at bounding box center [902, 116] width 37 height 37
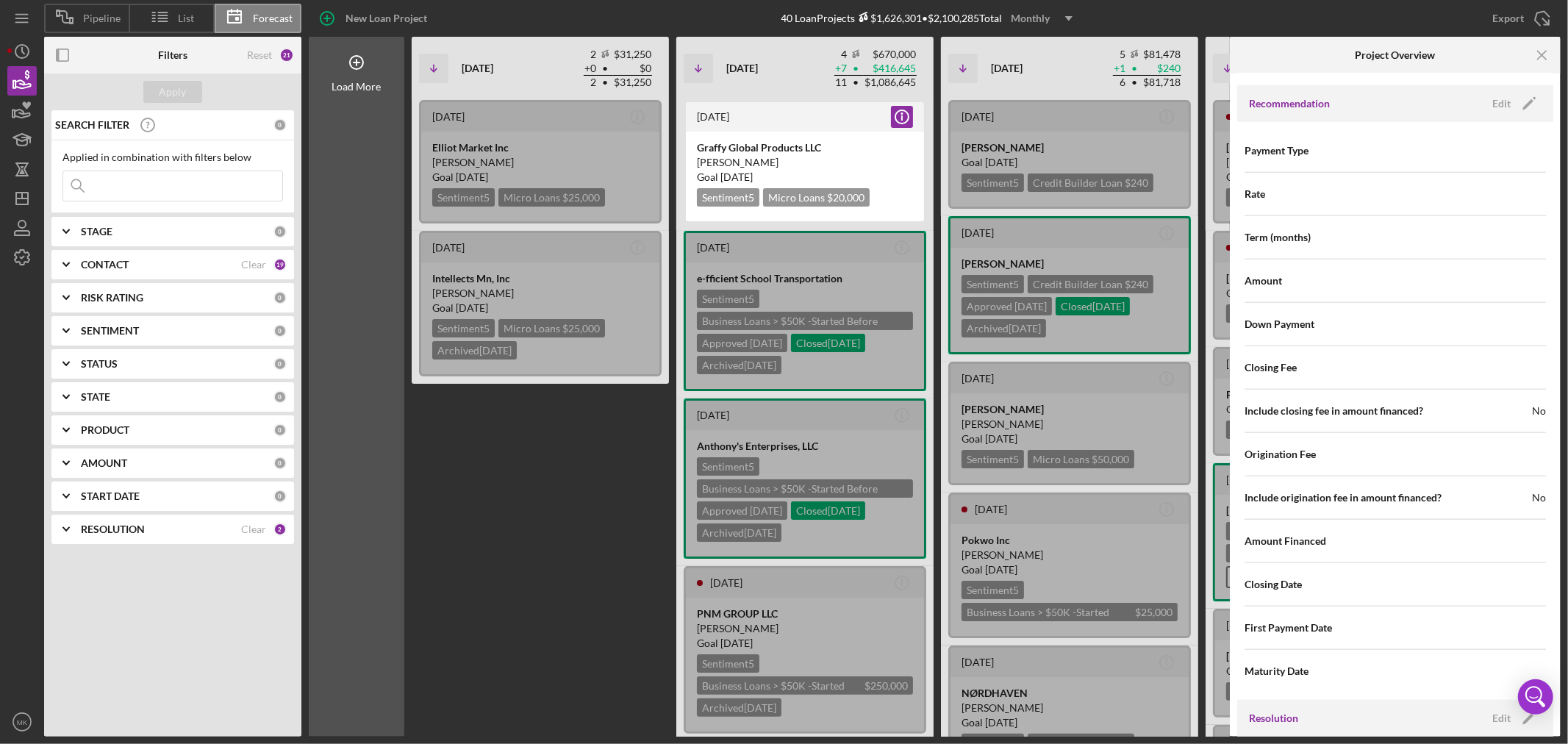
scroll to position [1306, 0]
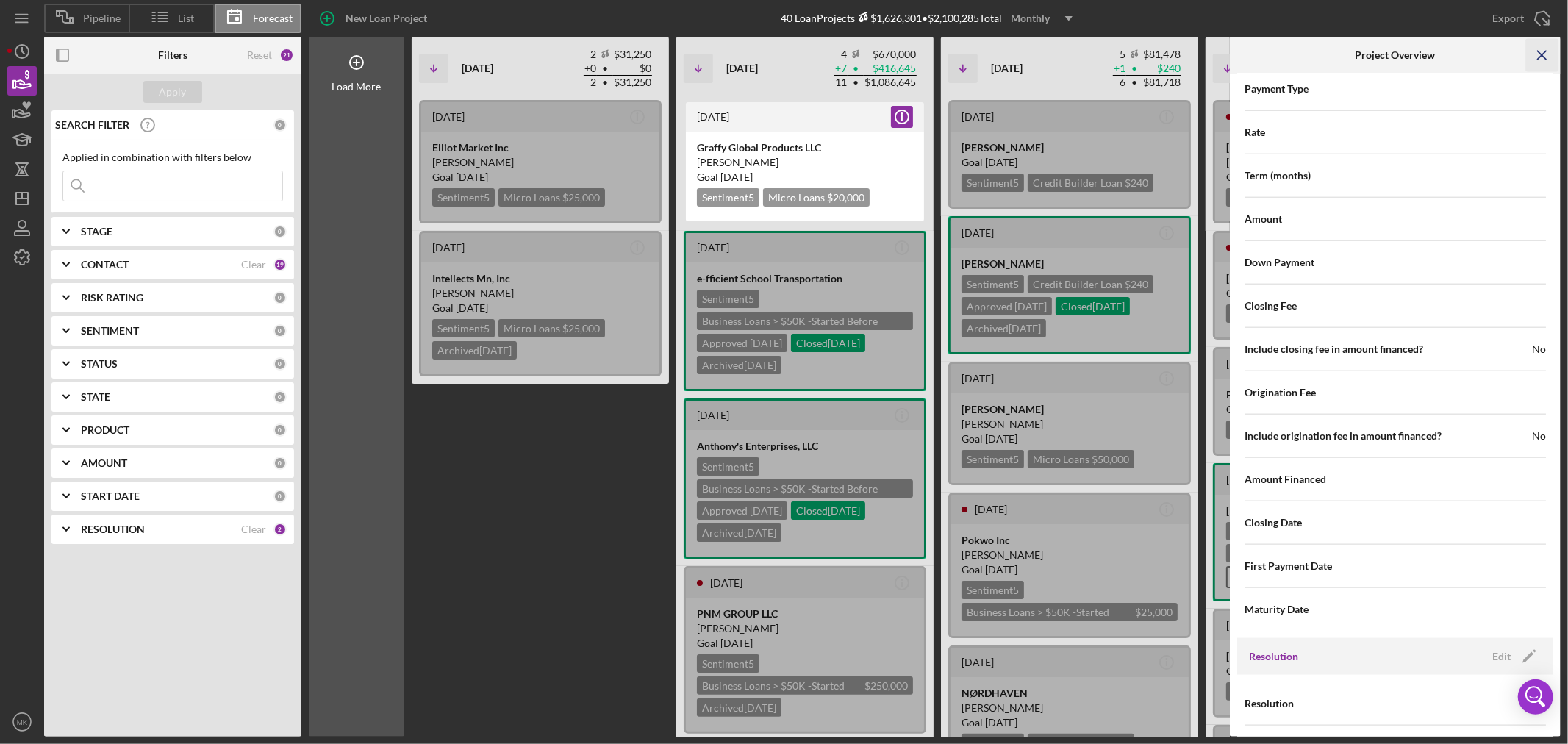
click at [1542, 53] on icon "Icon/Menu Close" at bounding box center [1543, 55] width 33 height 33
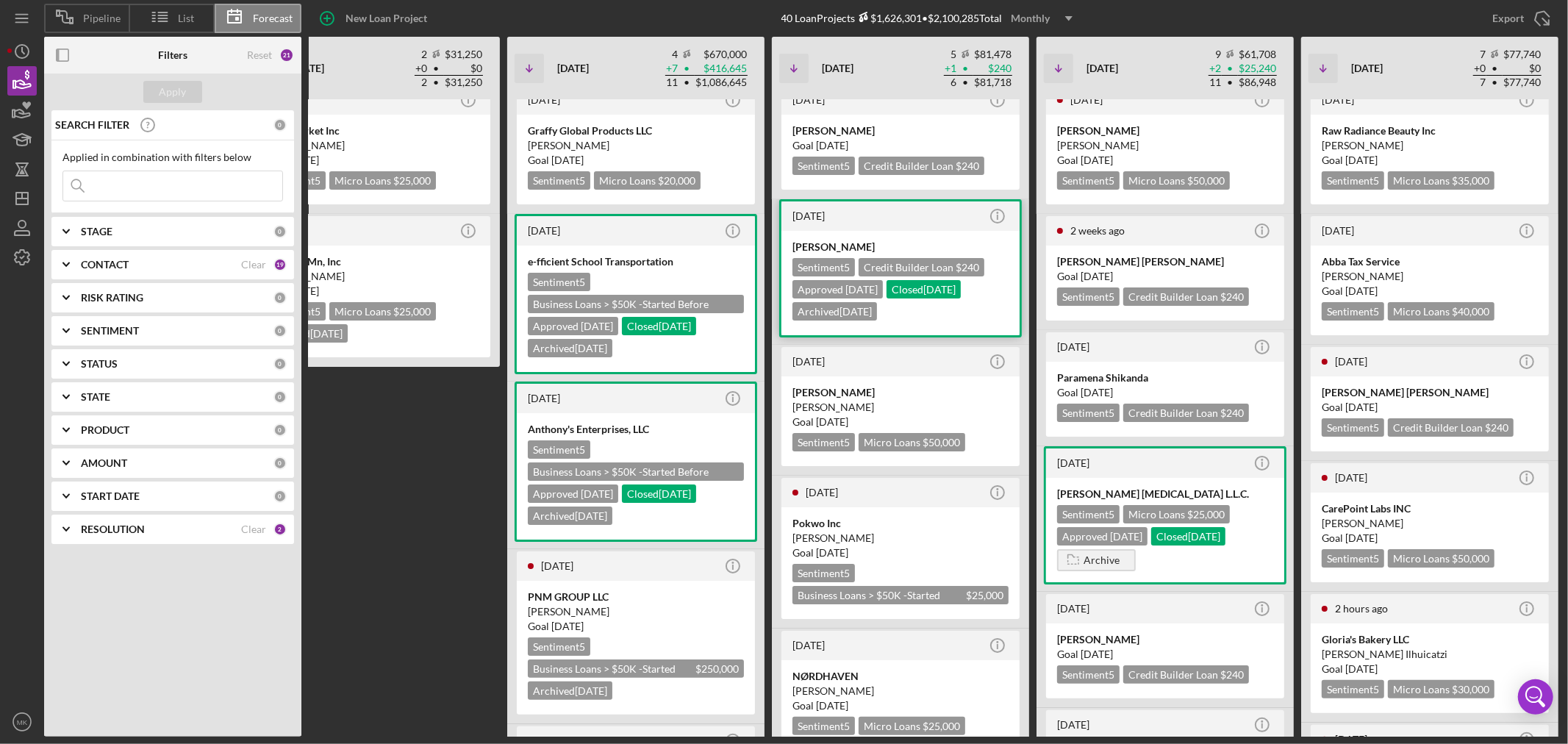
scroll to position [0, 0]
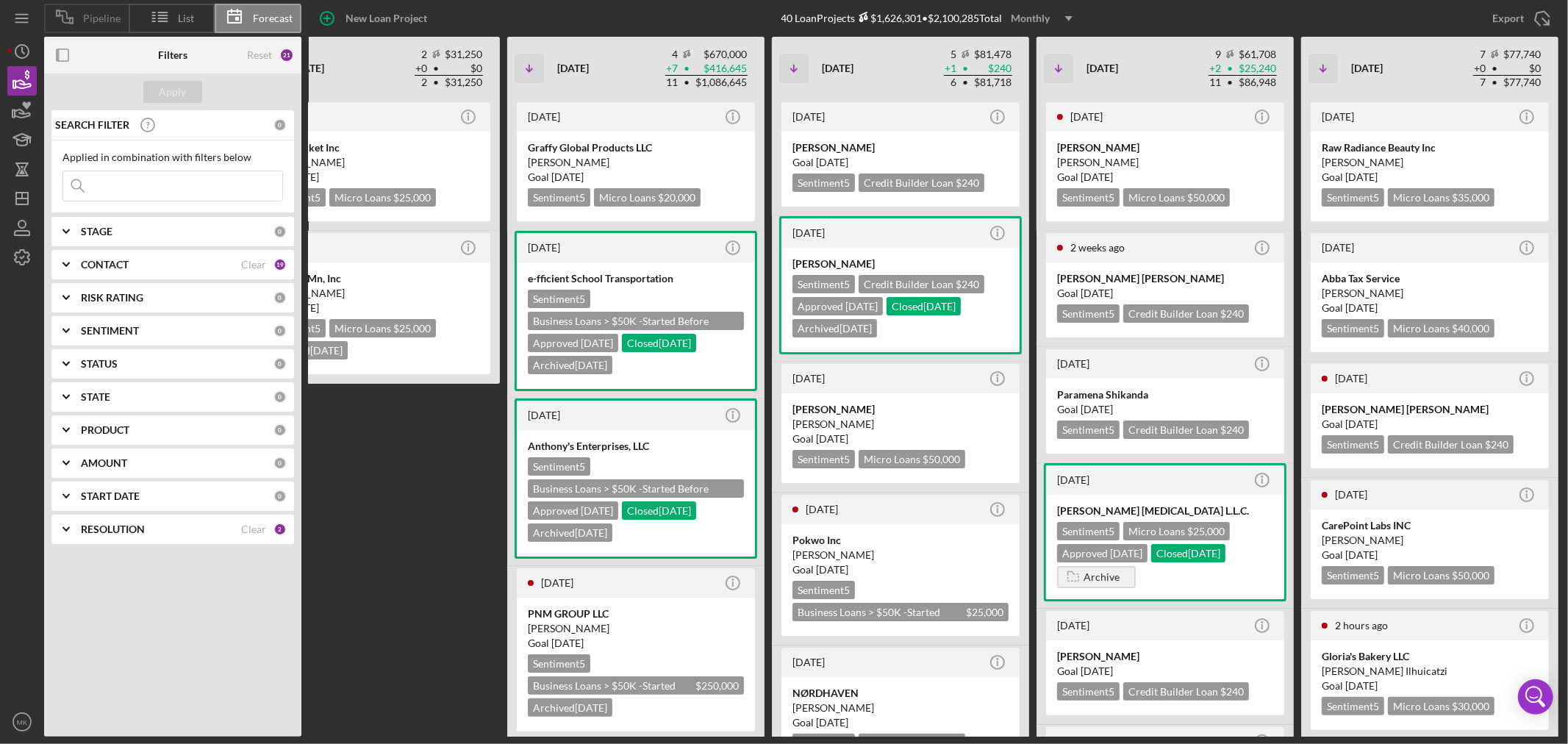
click at [79, 17] on icon at bounding box center [64, 16] width 37 height 37
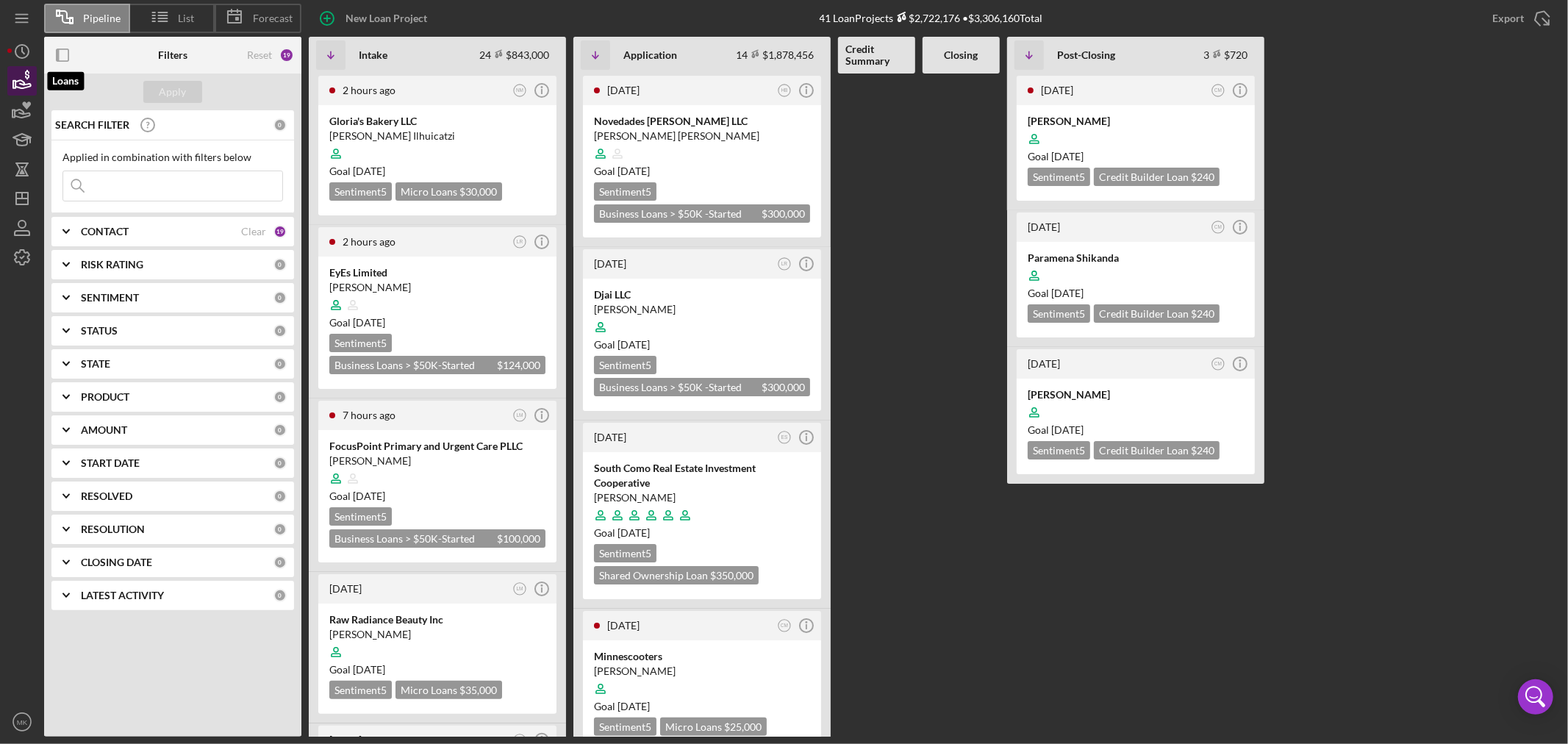
click at [25, 82] on icon "button" at bounding box center [23, 84] width 15 height 8
click at [186, 20] on span "List" at bounding box center [186, 18] width 16 height 11
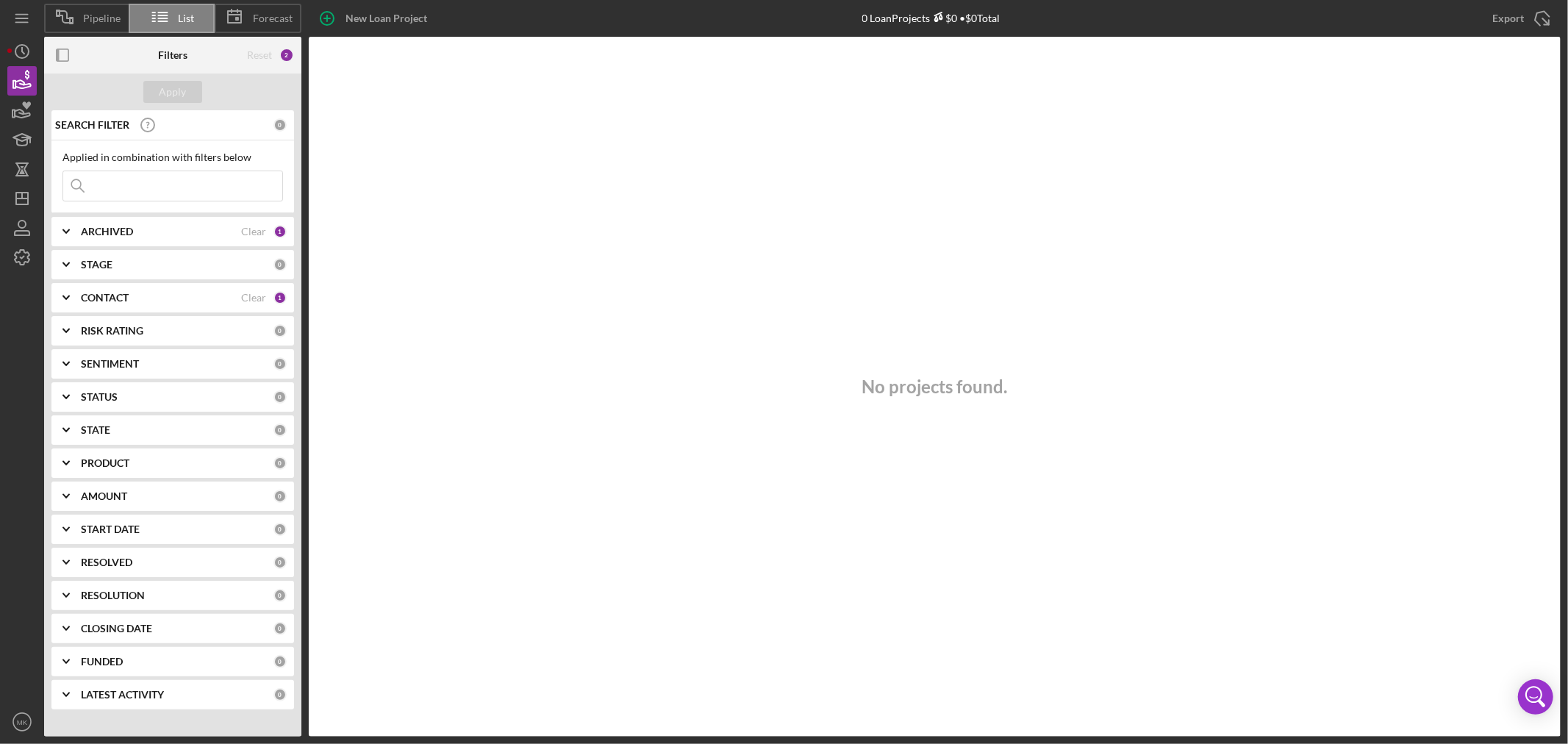
click at [98, 295] on b "CONTACT" at bounding box center [105, 297] width 48 height 11
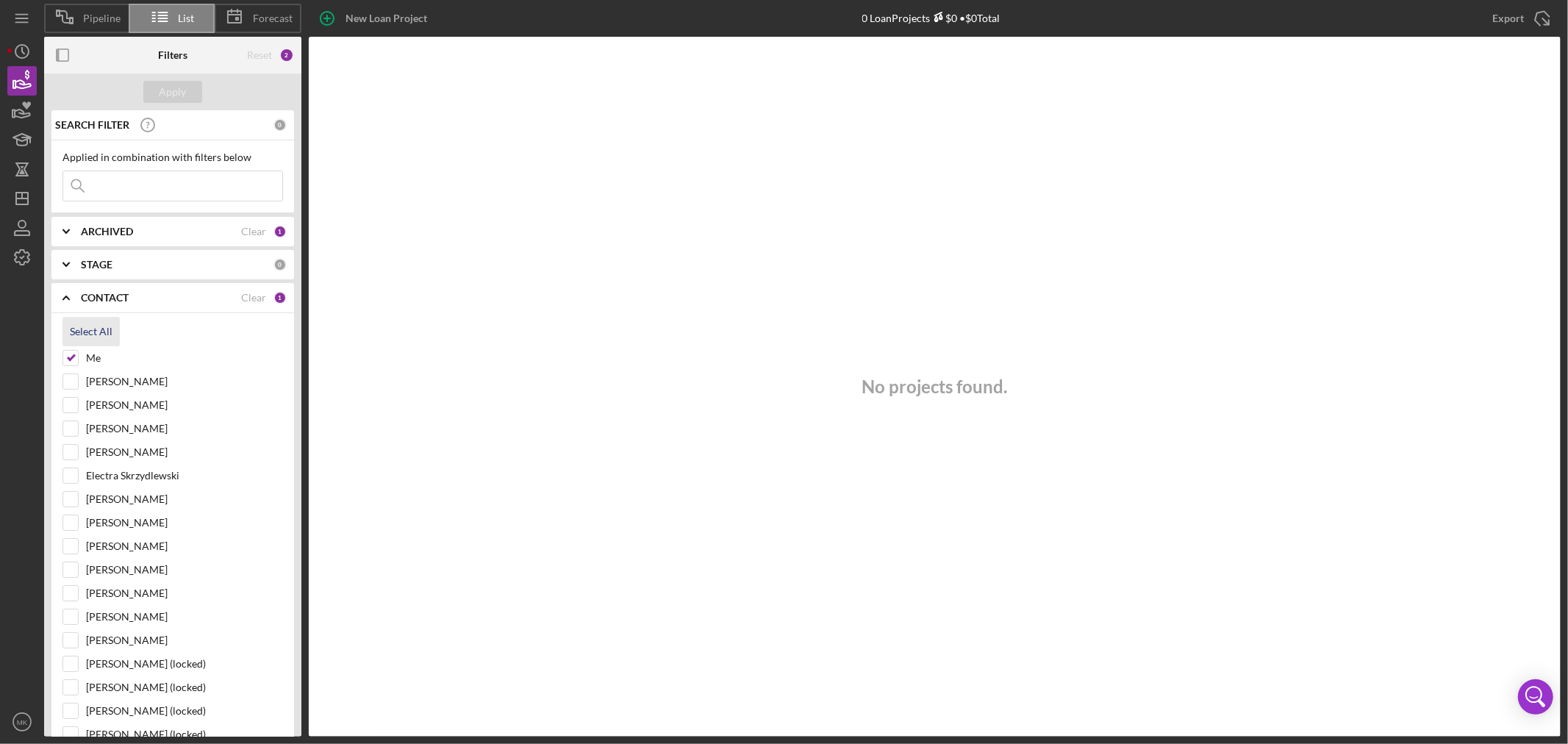
click at [101, 328] on div "Select All" at bounding box center [91, 331] width 42 height 29
checkbox input "true"
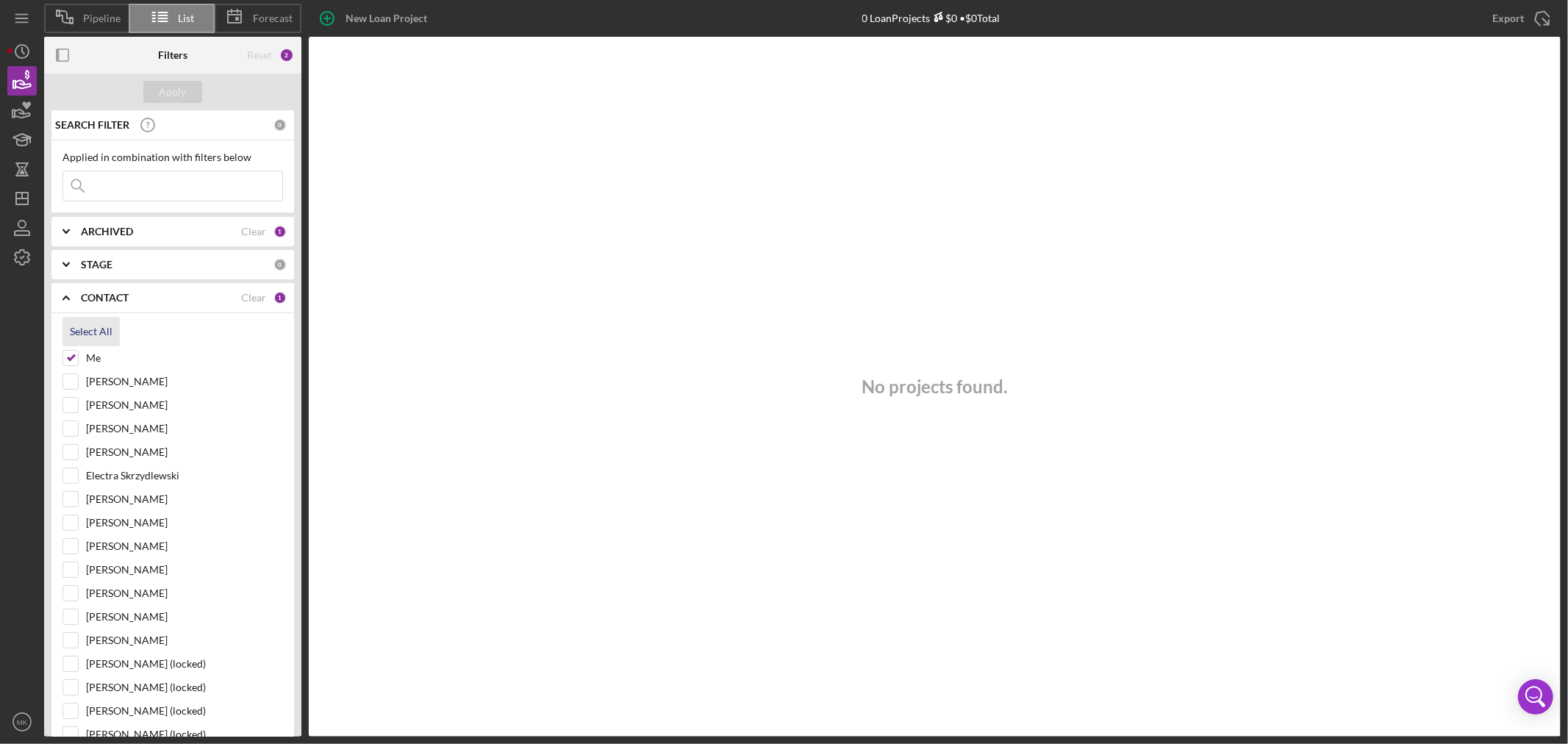
checkbox input "true"
click at [171, 92] on div "Apply" at bounding box center [173, 91] width 27 height 22
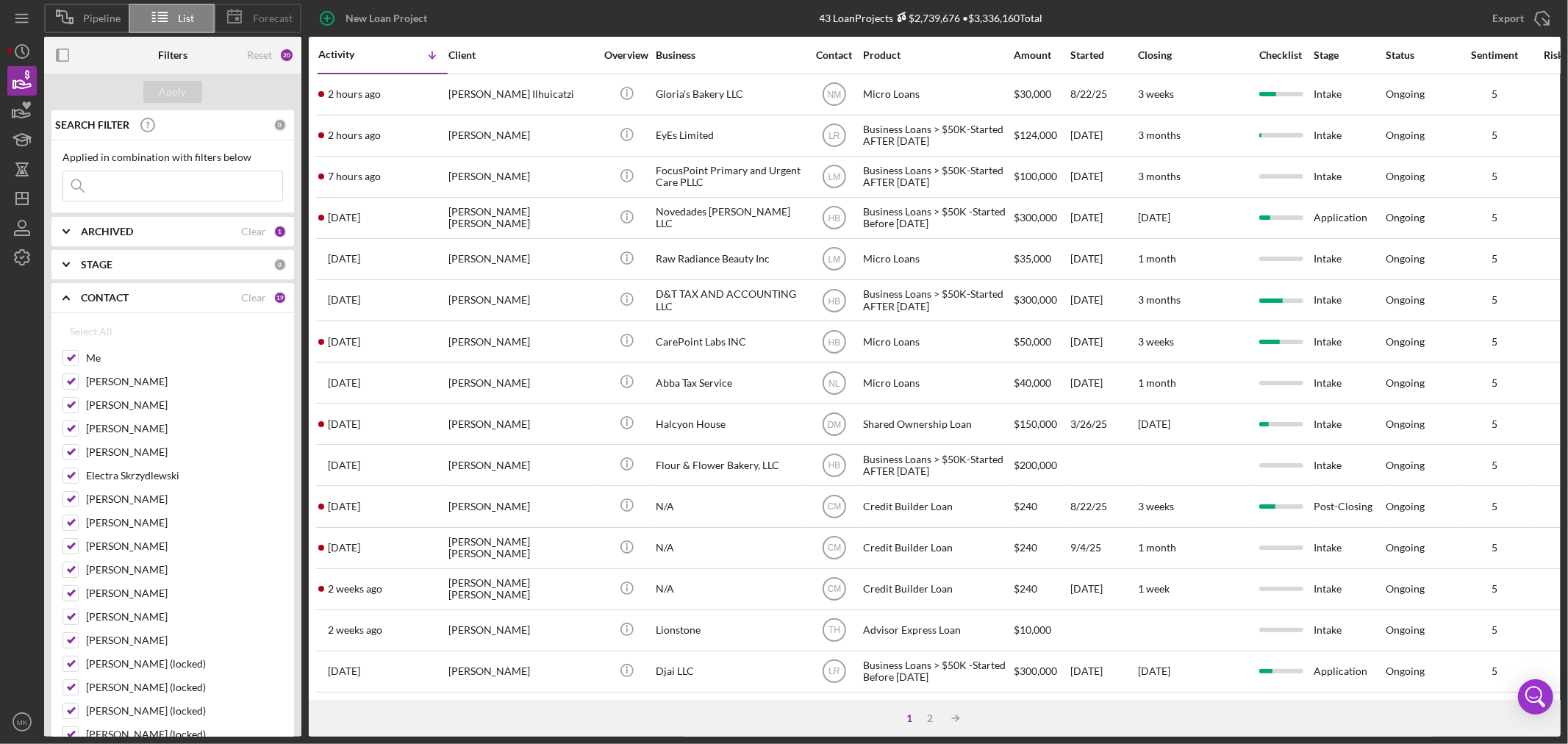
click at [273, 15] on span "Forecast" at bounding box center [273, 18] width 40 height 11
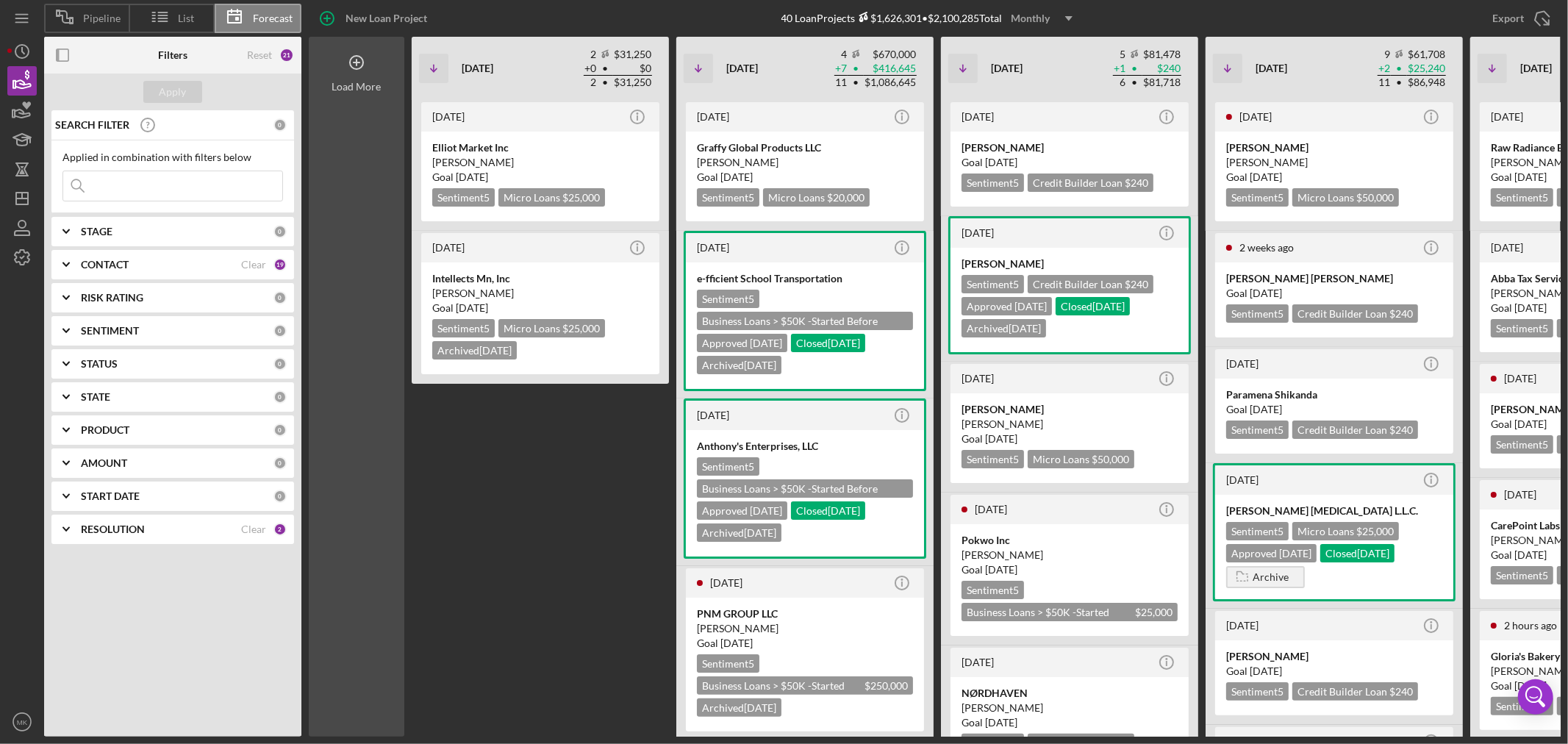
click at [356, 61] on icon at bounding box center [357, 62] width 8 height 8
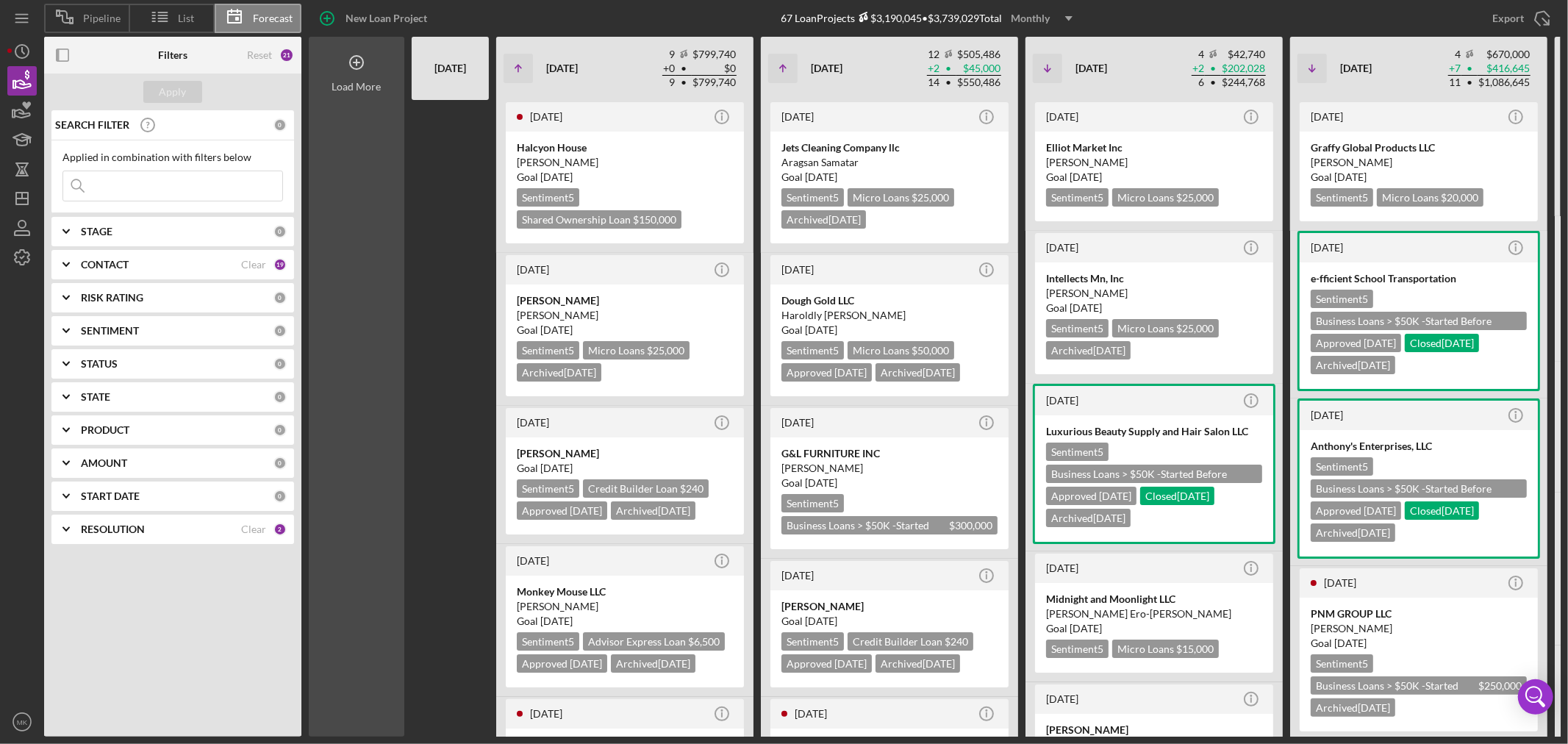
click at [358, 58] on icon at bounding box center [356, 62] width 37 height 37
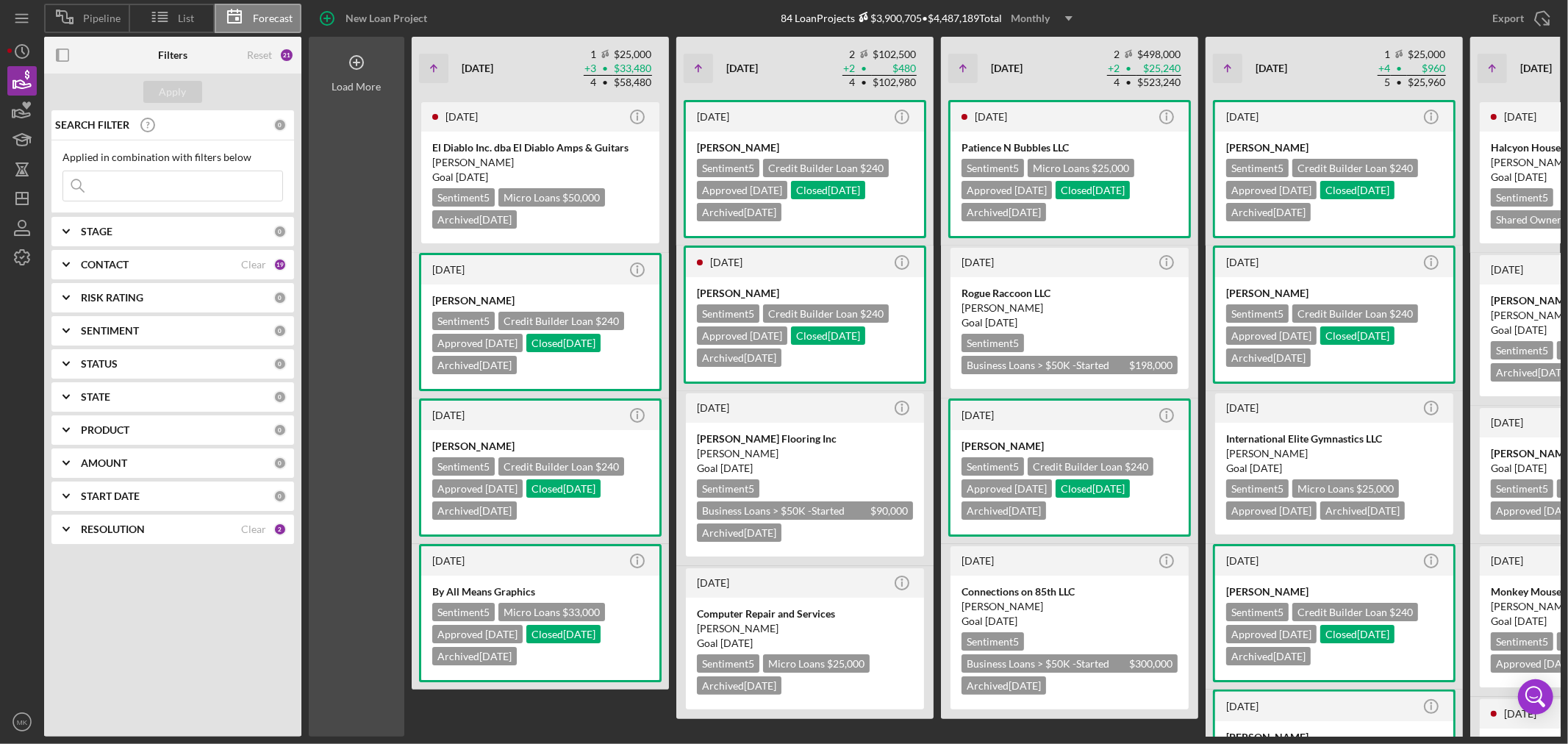
click at [358, 58] on icon at bounding box center [356, 62] width 37 height 37
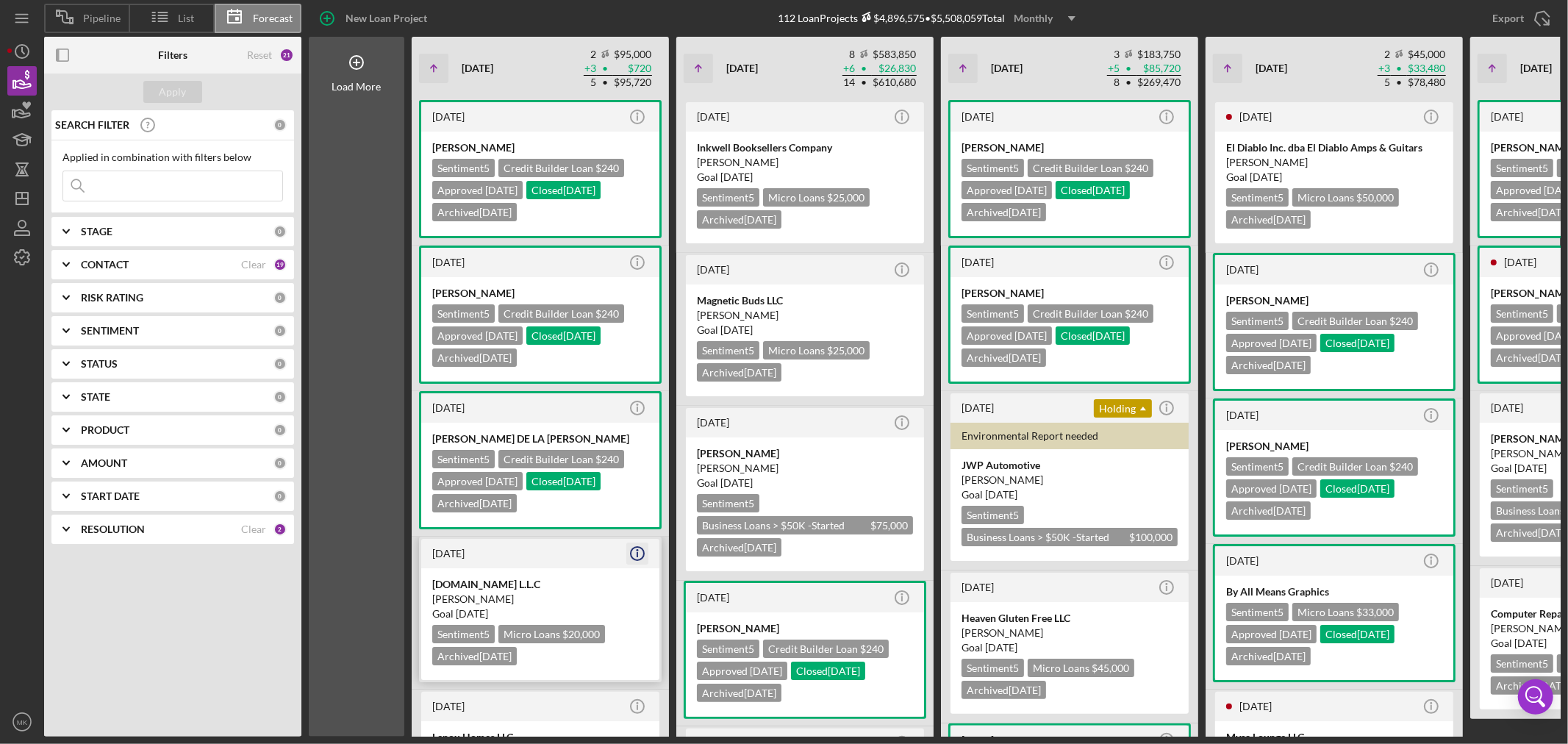
click at [640, 547] on icon "Icon/Info" at bounding box center [637, 553] width 37 height 37
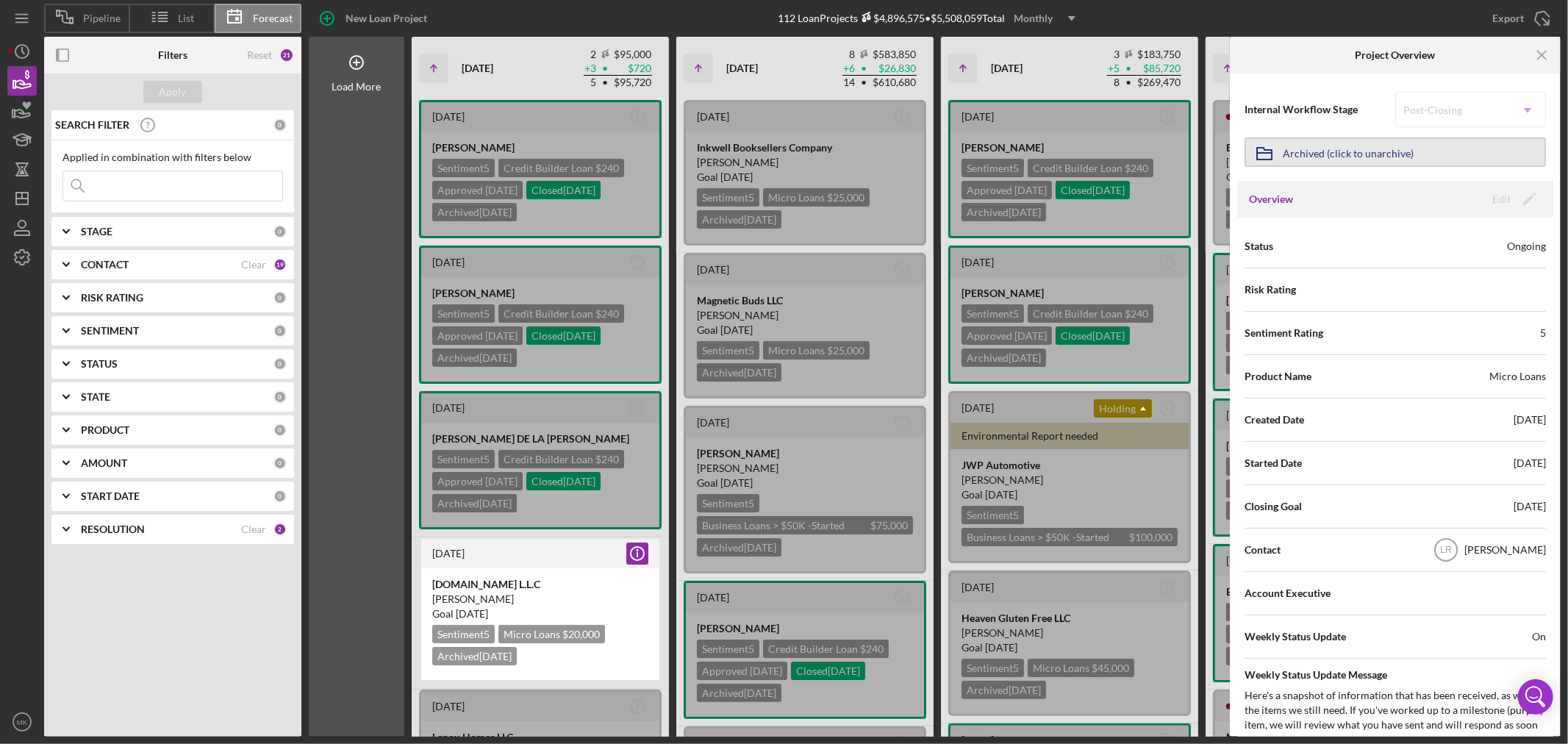
click at [1361, 147] on div "Archived (click to unarchive)" at bounding box center [1348, 152] width 131 height 26
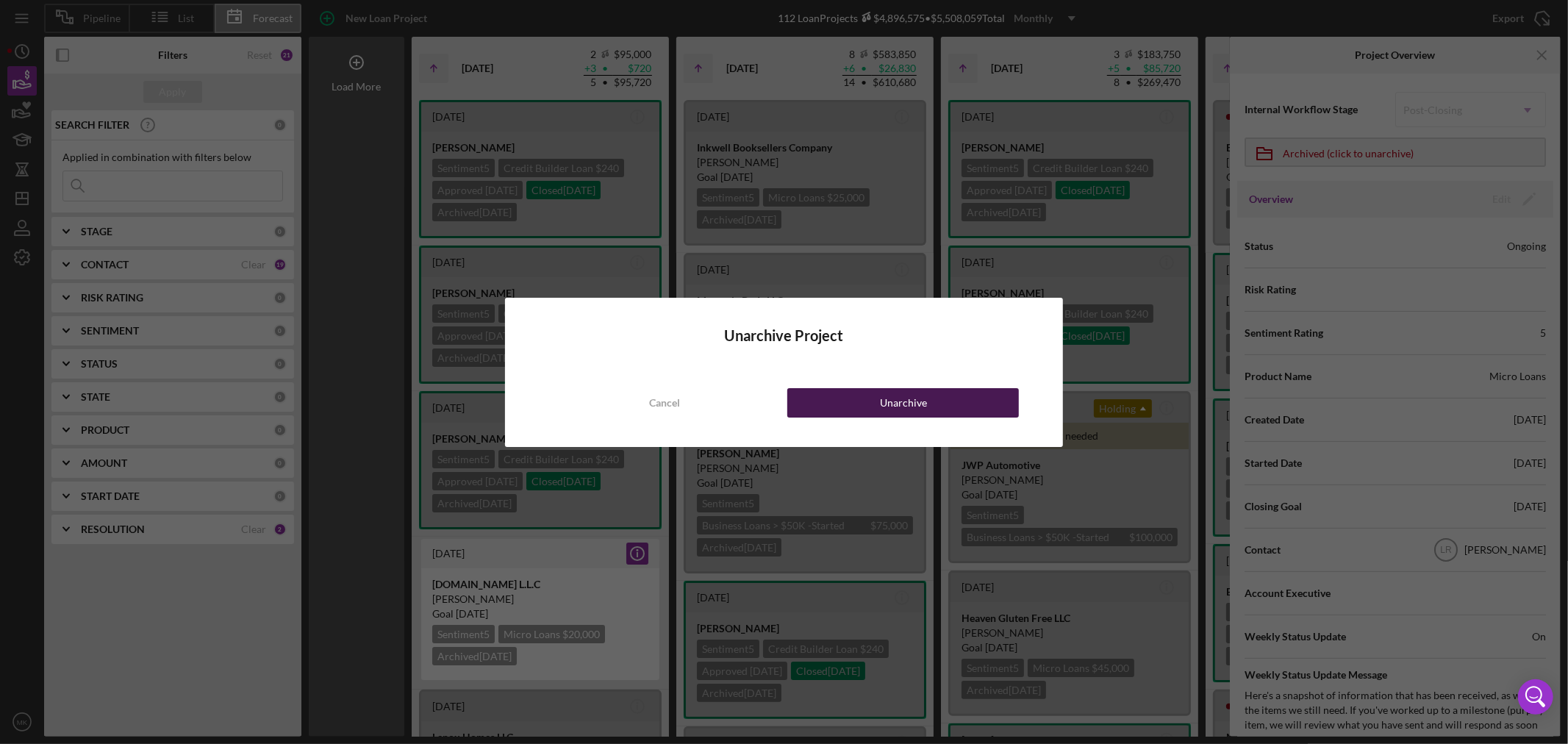
click at [888, 398] on div "Unarchive" at bounding box center [904, 402] width 47 height 29
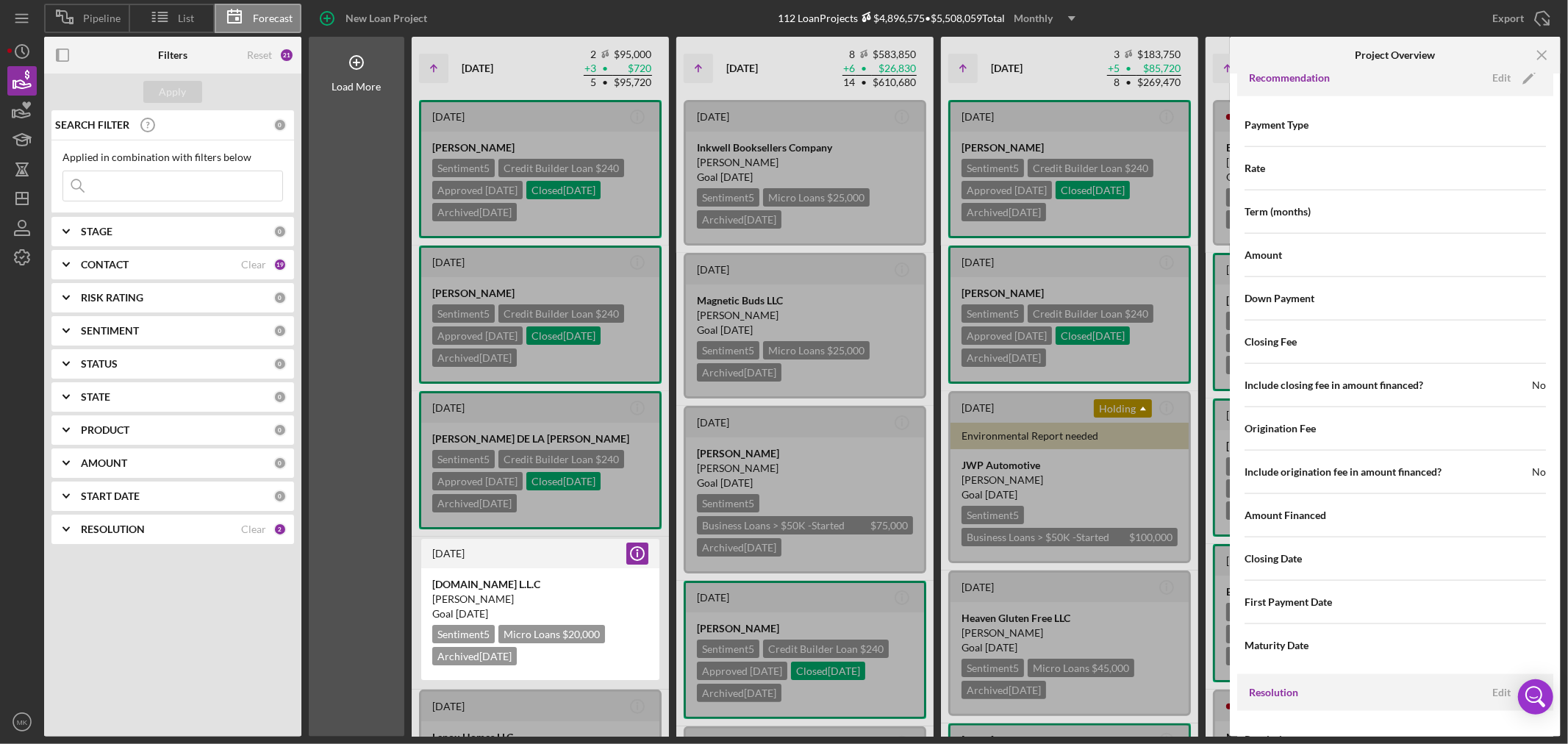
scroll to position [1566, 0]
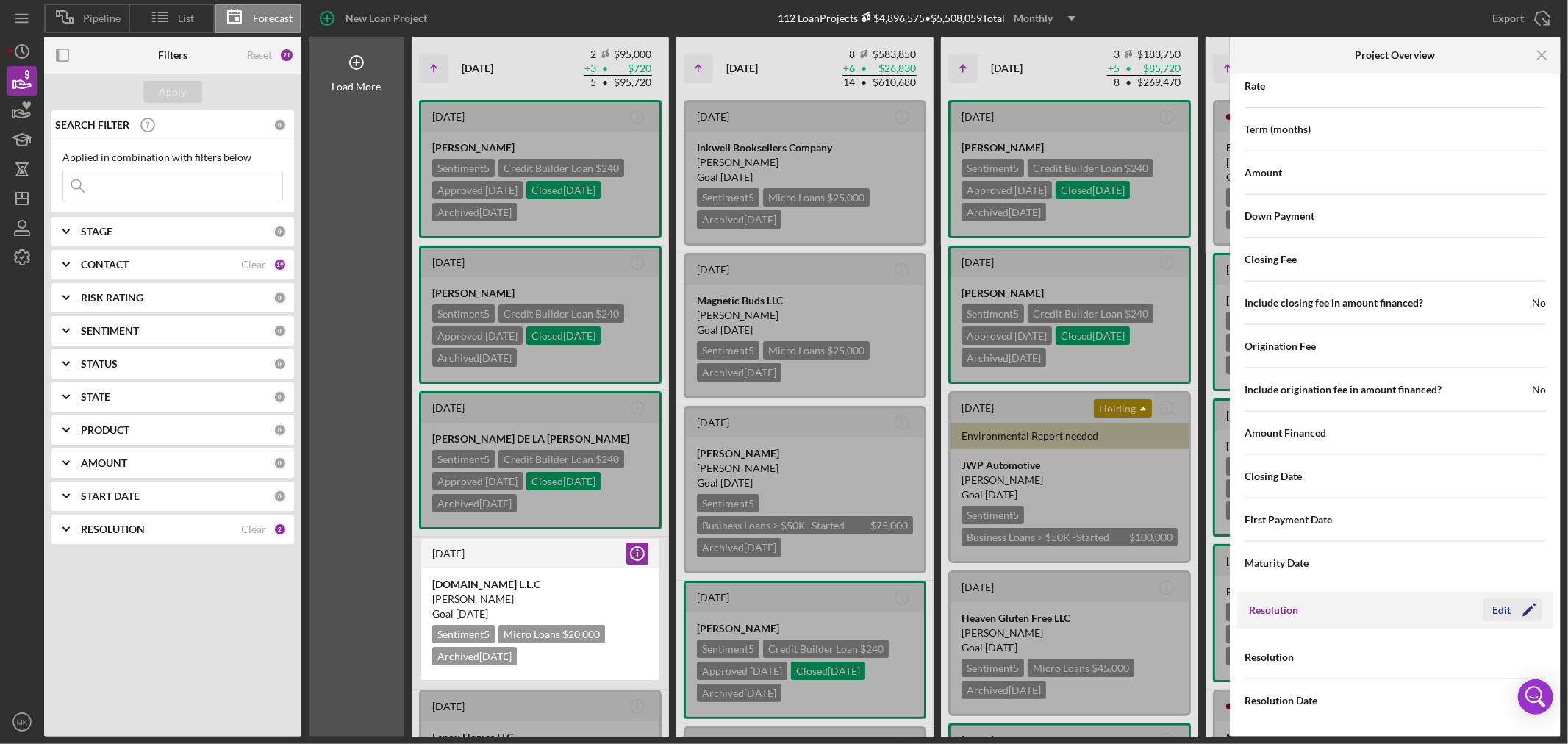
click at [1502, 604] on div "Edit" at bounding box center [1501, 609] width 18 height 22
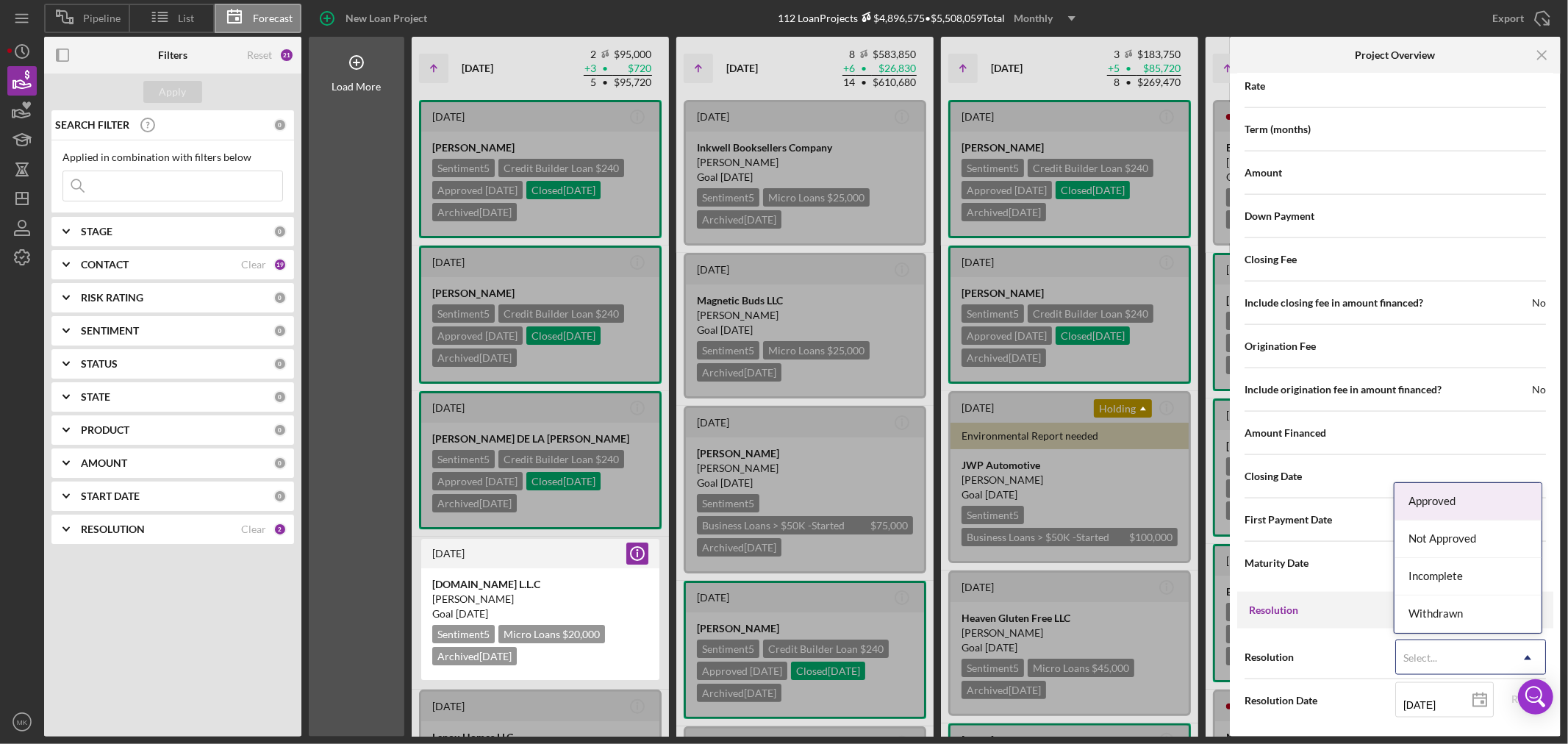
click at [1526, 655] on icon "Icon/Dropdown Arrow" at bounding box center [1527, 657] width 35 height 35
click at [1445, 571] on div "Incomplete" at bounding box center [1468, 576] width 147 height 38
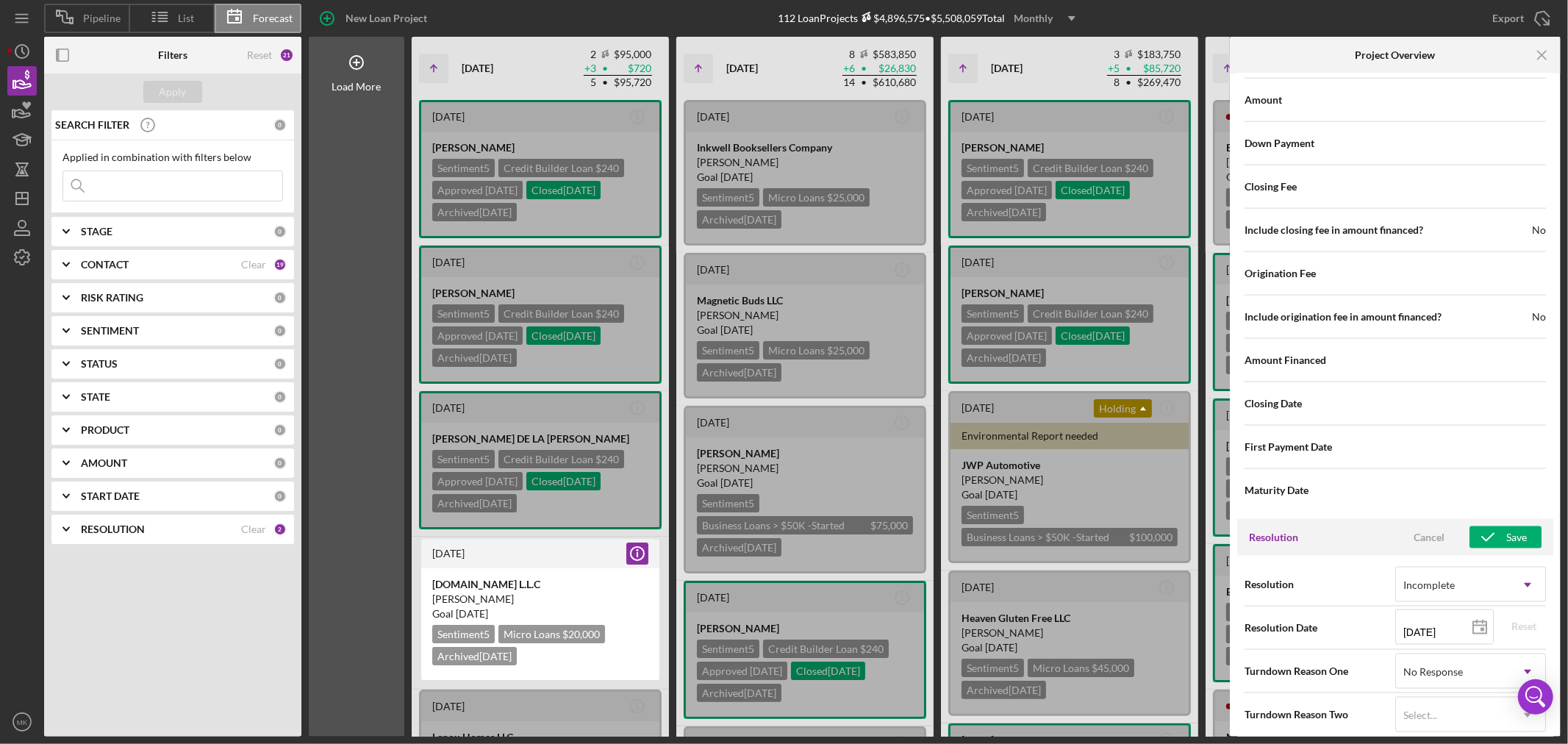
scroll to position [1653, 0]
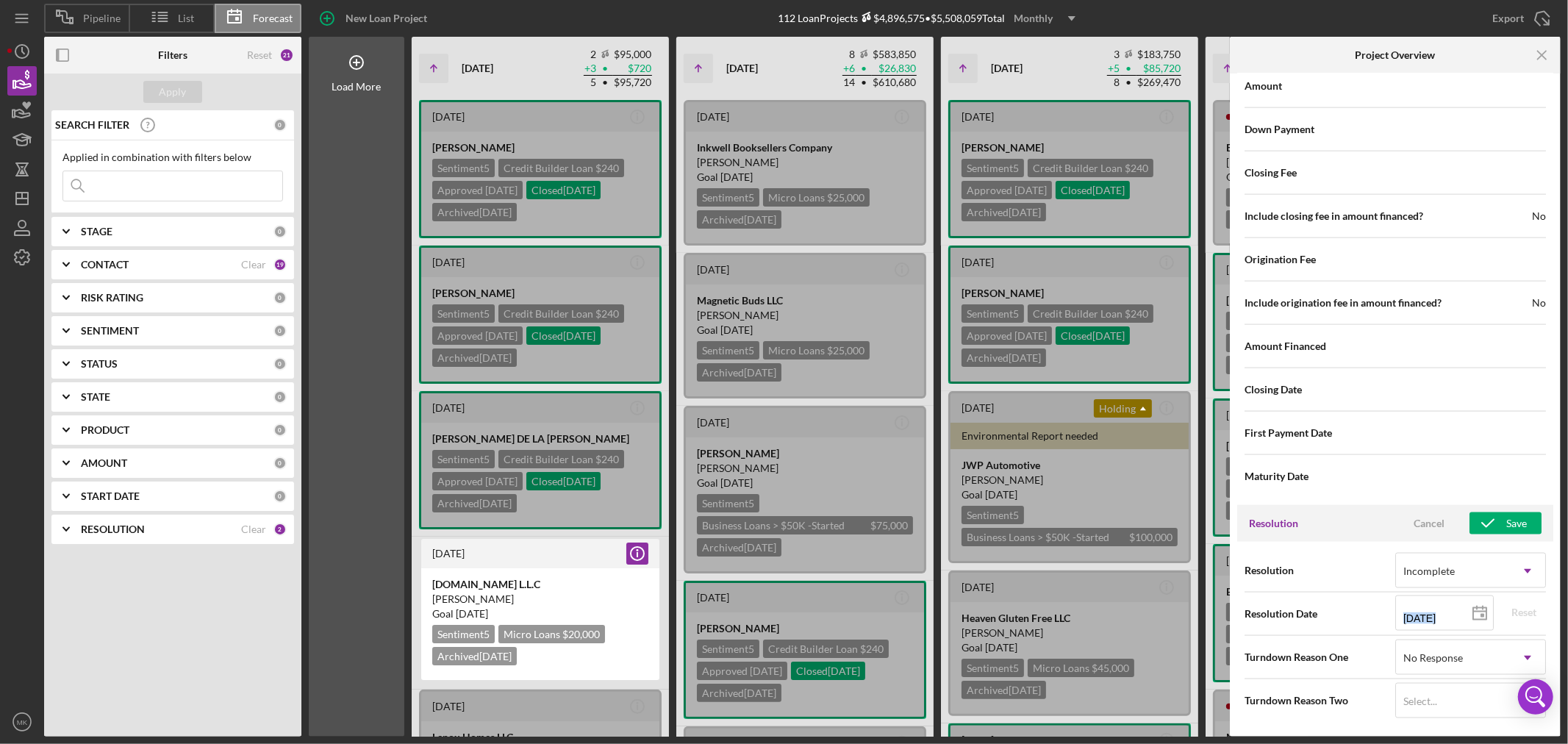
drag, startPoint x: 1460, startPoint y: 615, endPoint x: 1337, endPoint y: 627, distance: 123.6
click at [1337, 627] on div "Resolution Date [DATE] [DATE] Reset" at bounding box center [1395, 613] width 302 height 37
click at [1475, 614] on icon at bounding box center [1479, 613] width 37 height 37
click at [1526, 656] on icon "Icon/Dropdown Arrow" at bounding box center [1527, 657] width 35 height 35
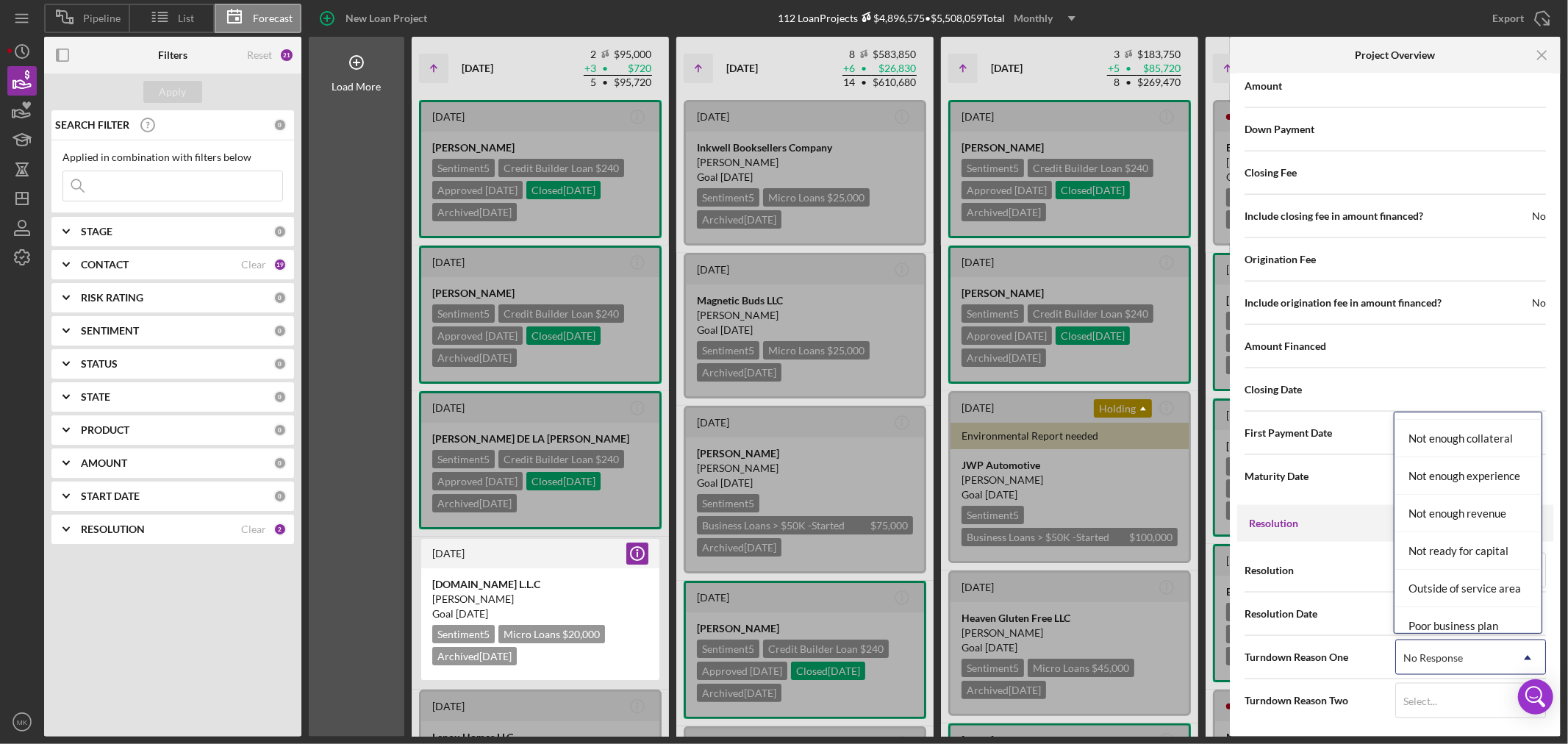
scroll to position [1143, 0]
click at [1488, 524] on div "Not ready for capital" at bounding box center [1468, 525] width 147 height 38
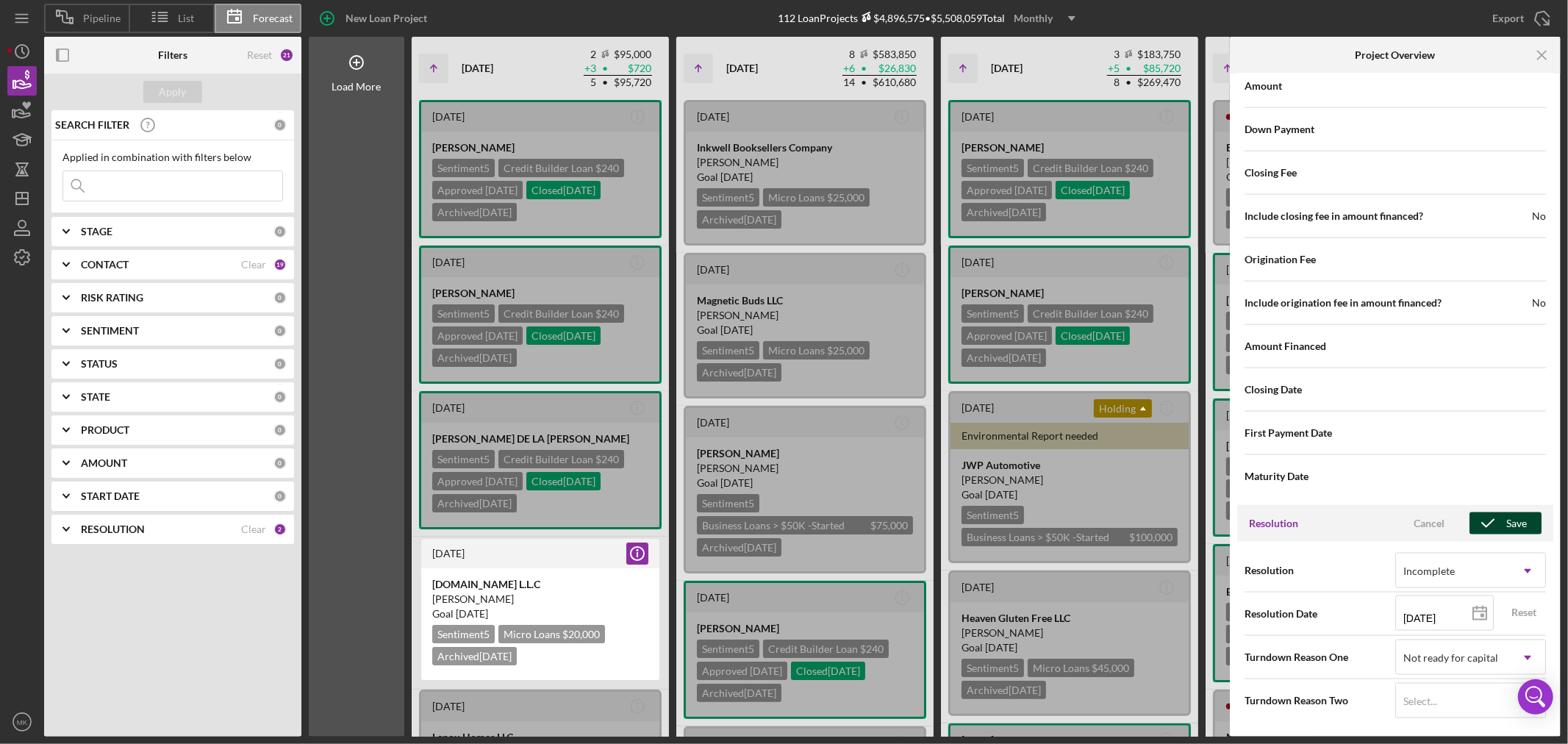
click at [1514, 521] on div "Save" at bounding box center [1517, 522] width 21 height 22
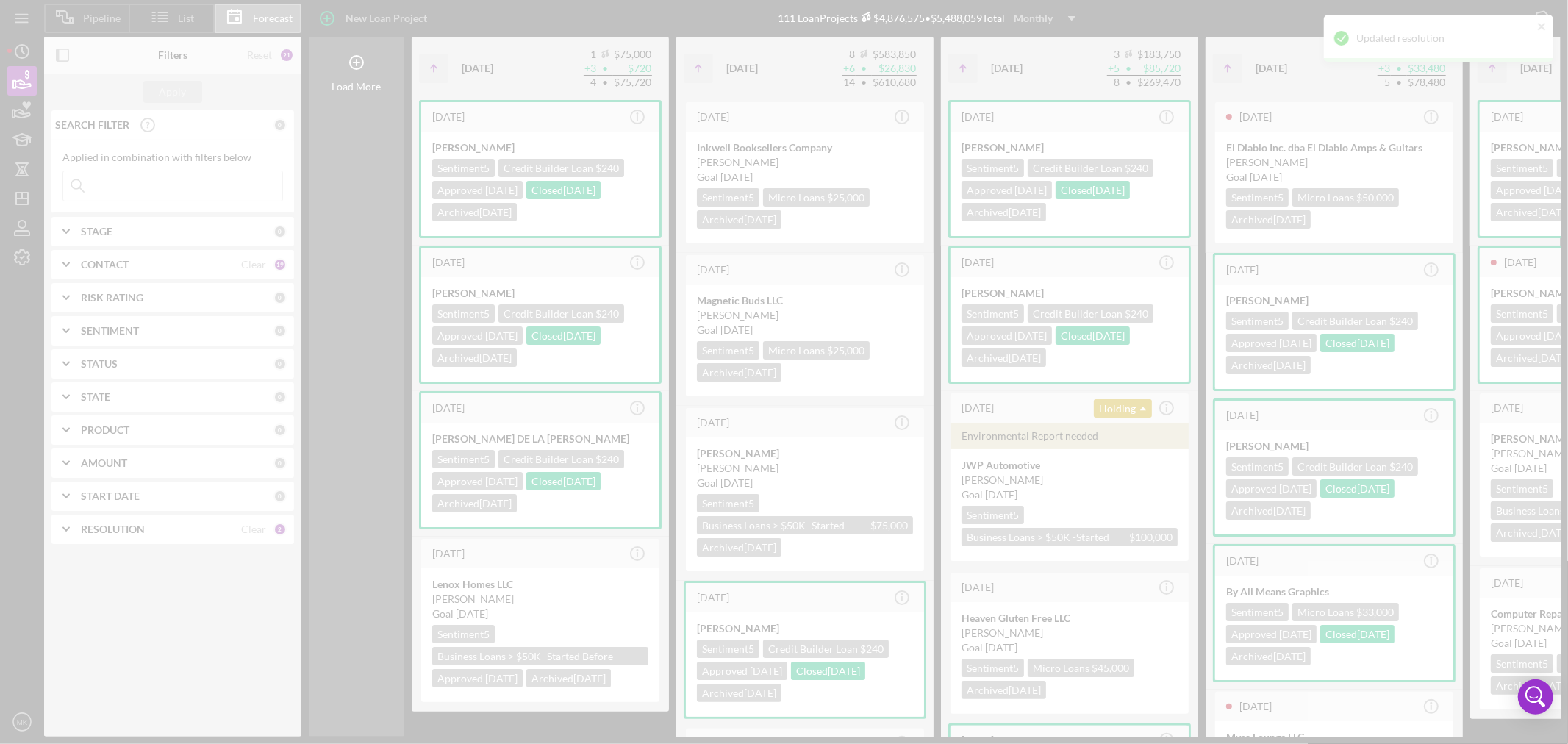
scroll to position [0, 0]
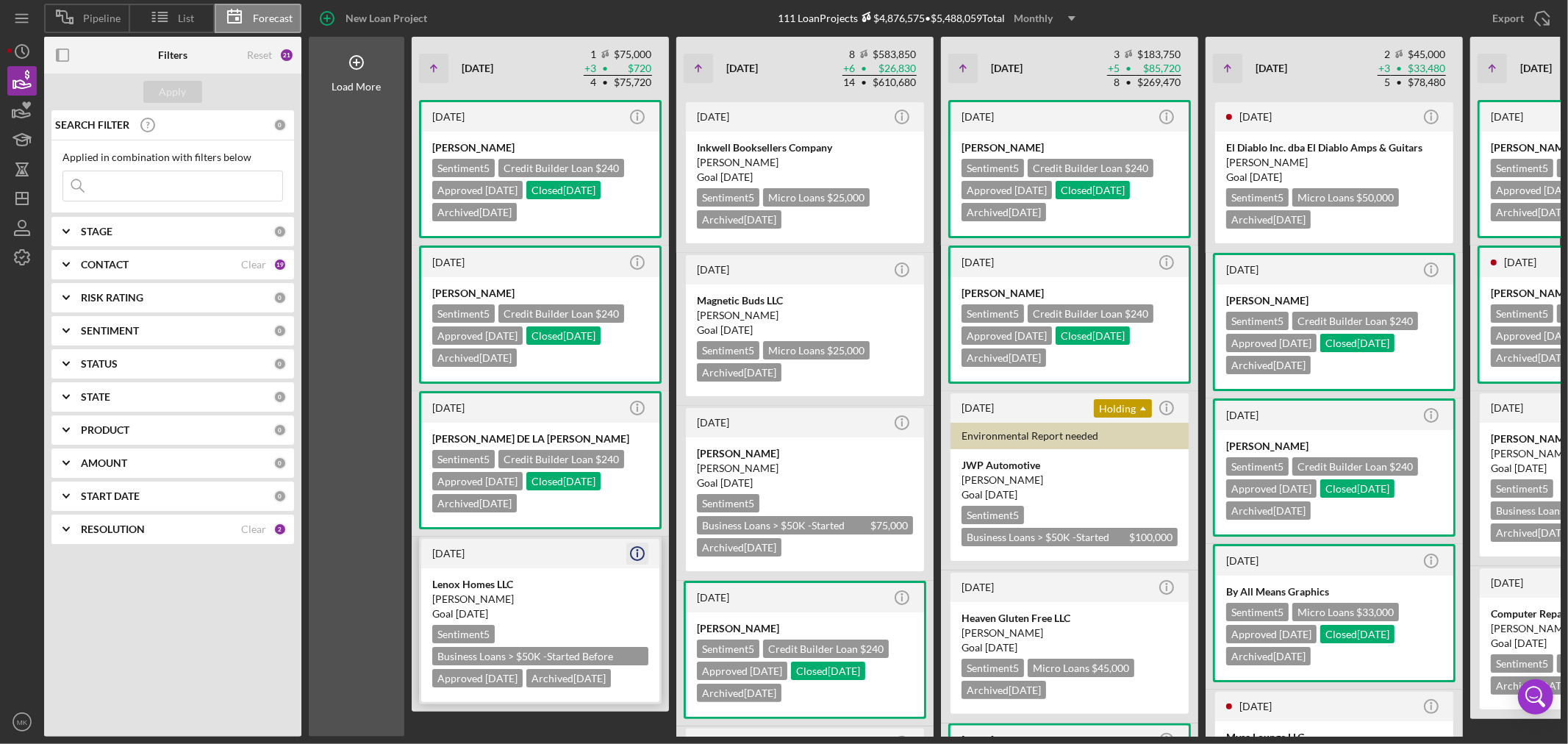
click at [638, 548] on icon "Icon/Info" at bounding box center [637, 553] width 37 height 37
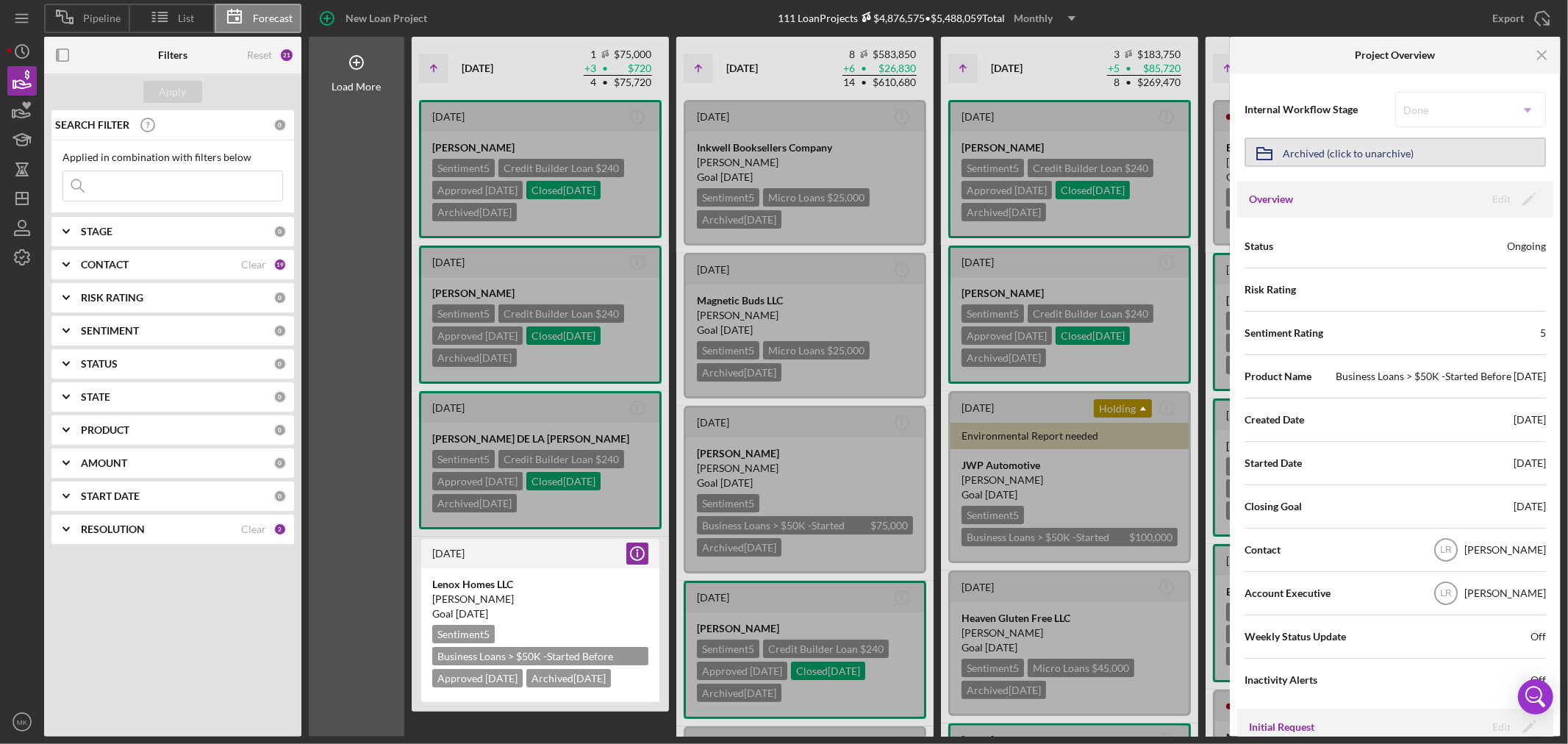
click at [1343, 148] on div "Archived (click to unarchive)" at bounding box center [1348, 152] width 131 height 26
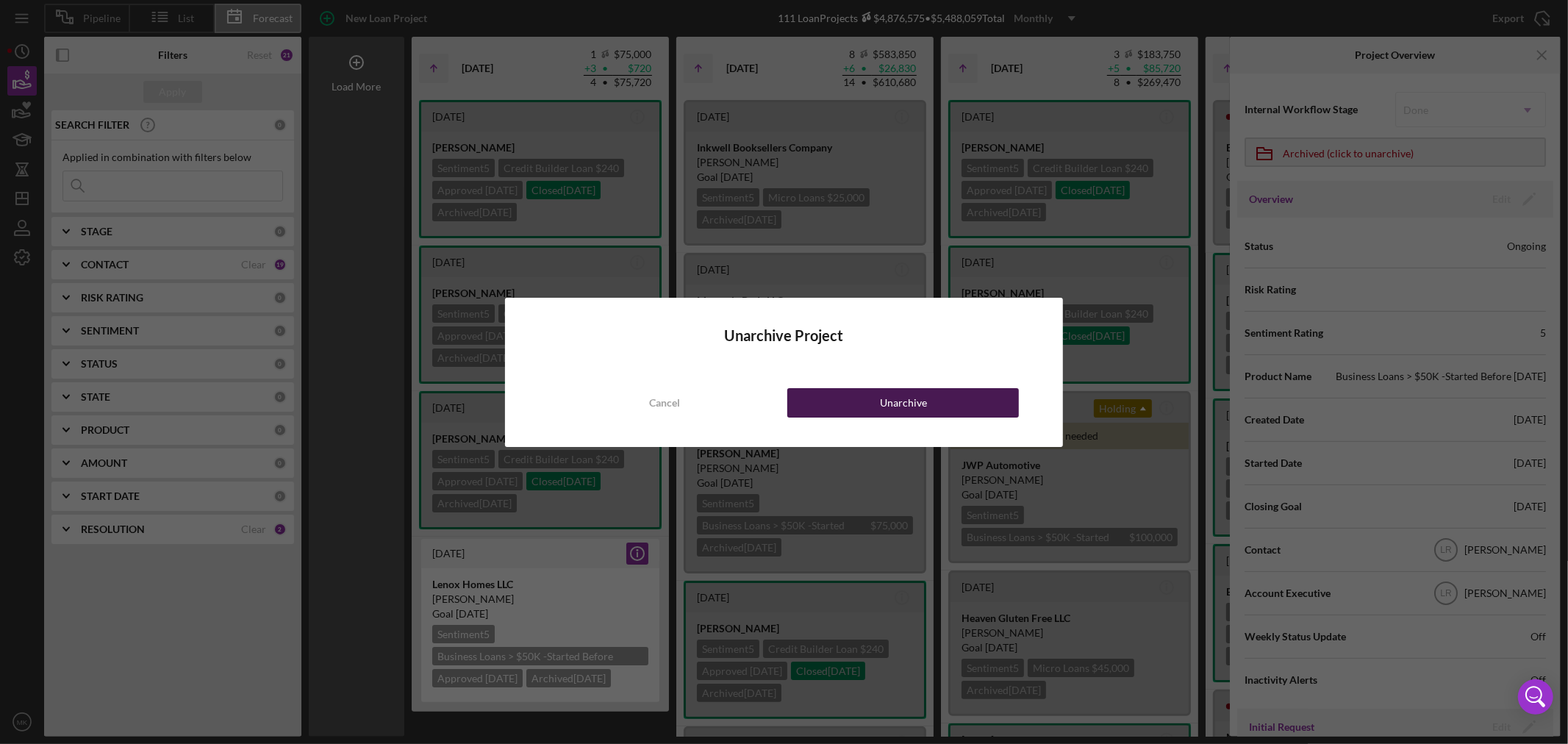
click at [885, 400] on div "Unarchive" at bounding box center [904, 402] width 47 height 29
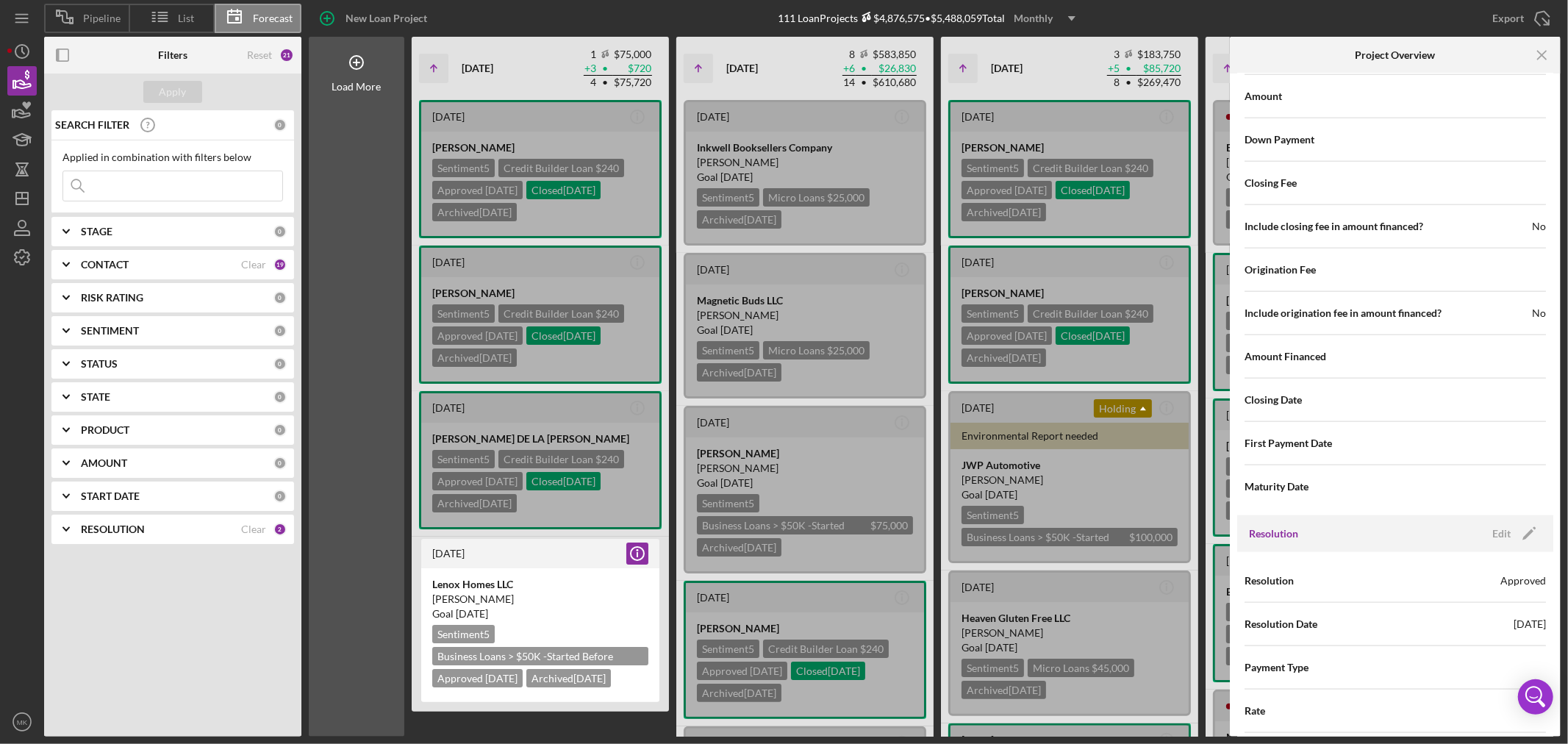
scroll to position [1592, 0]
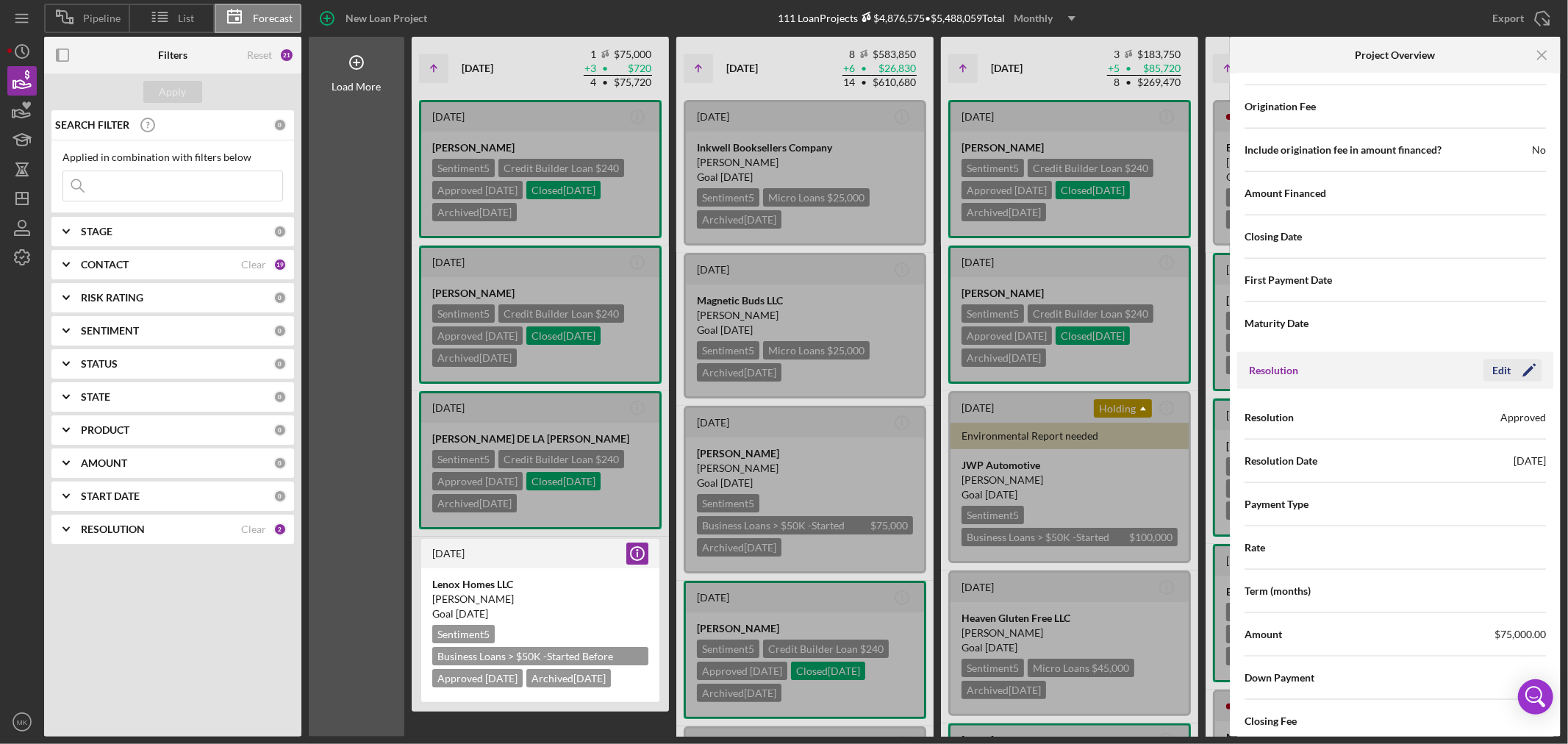
click at [1515, 373] on icon "Icon/Edit" at bounding box center [1528, 370] width 37 height 37
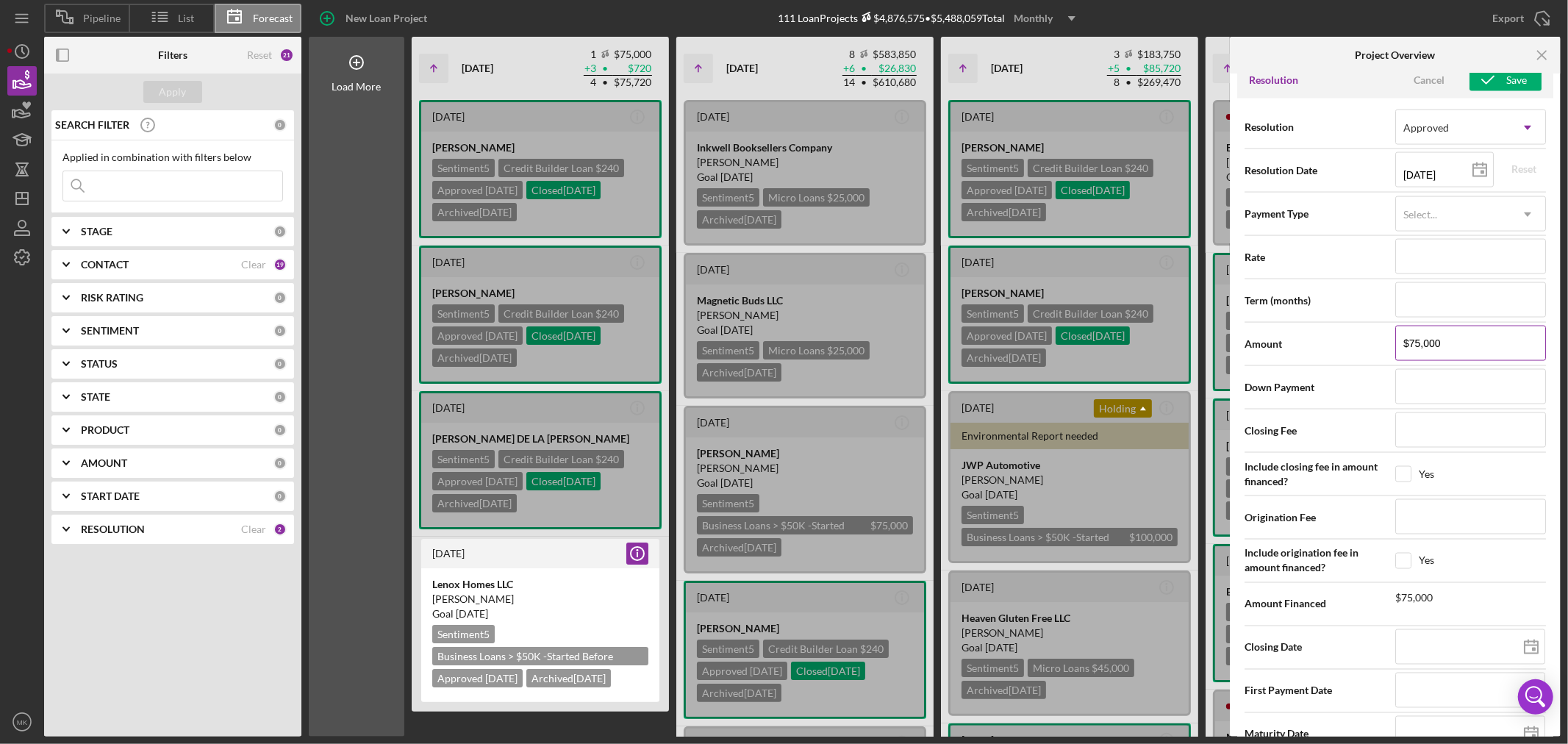
scroll to position [1919, 0]
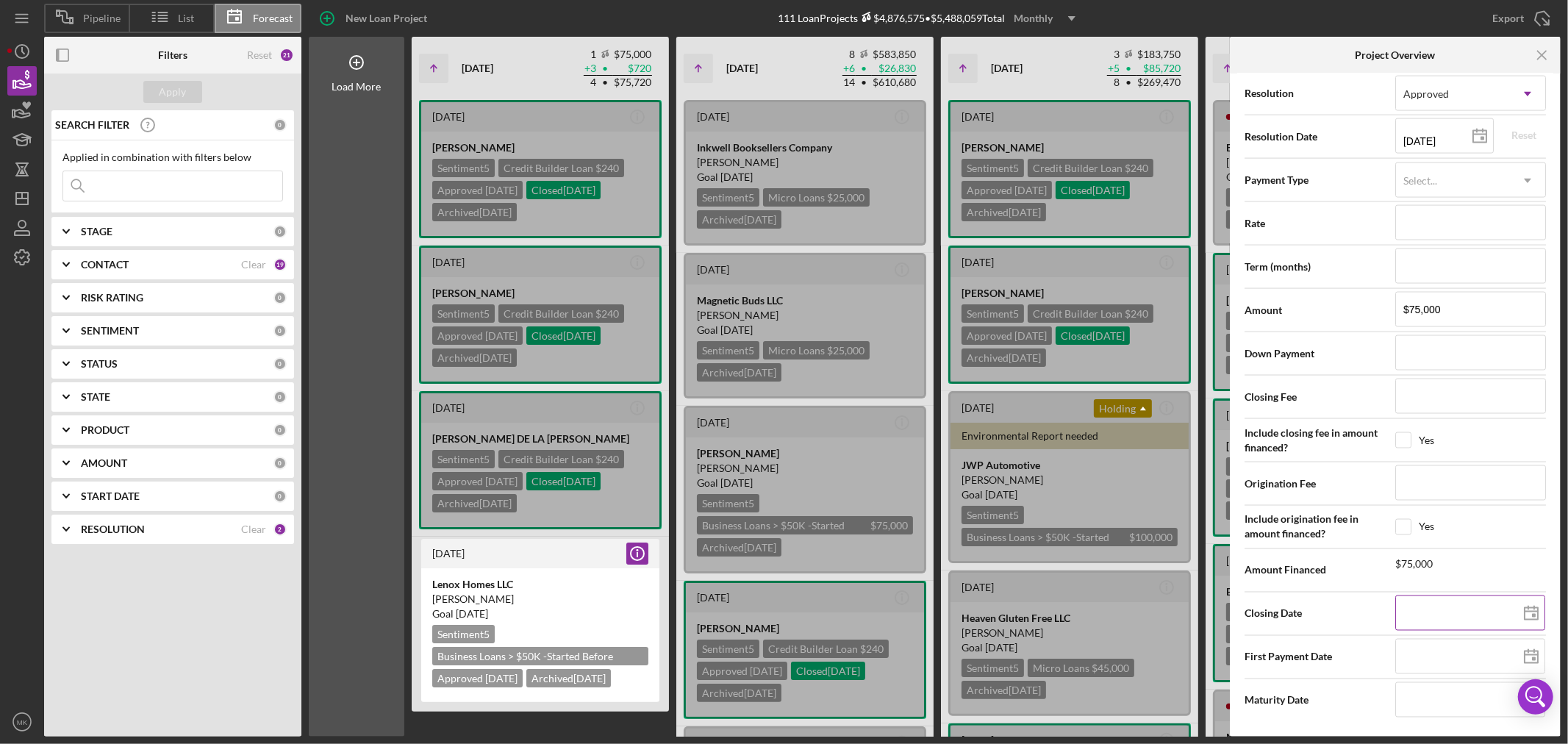
click at [1443, 605] on input at bounding box center [1470, 612] width 150 height 35
click at [1508, 432] on div "Yes" at bounding box center [1471, 439] width 151 height 16
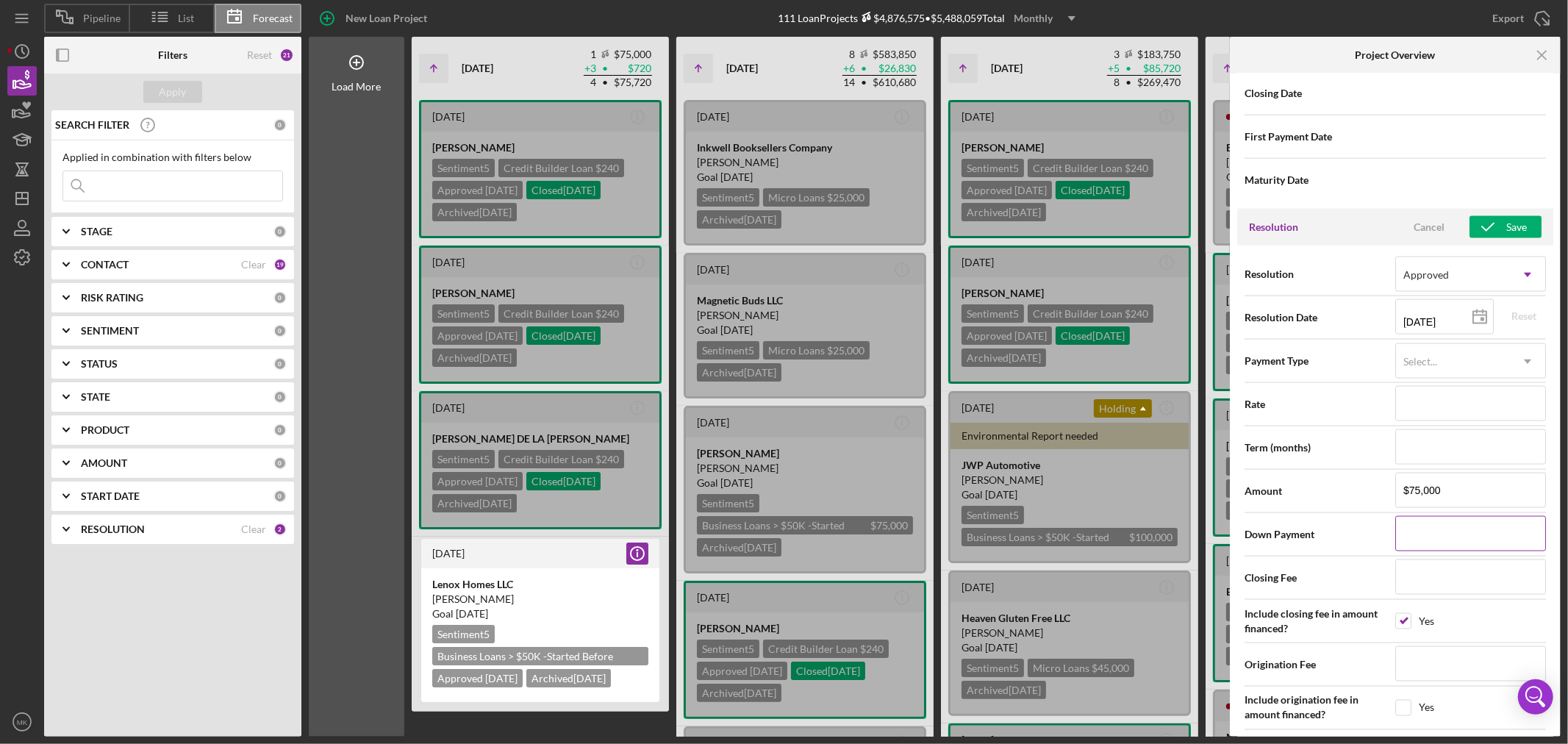
scroll to position [1673, 0]
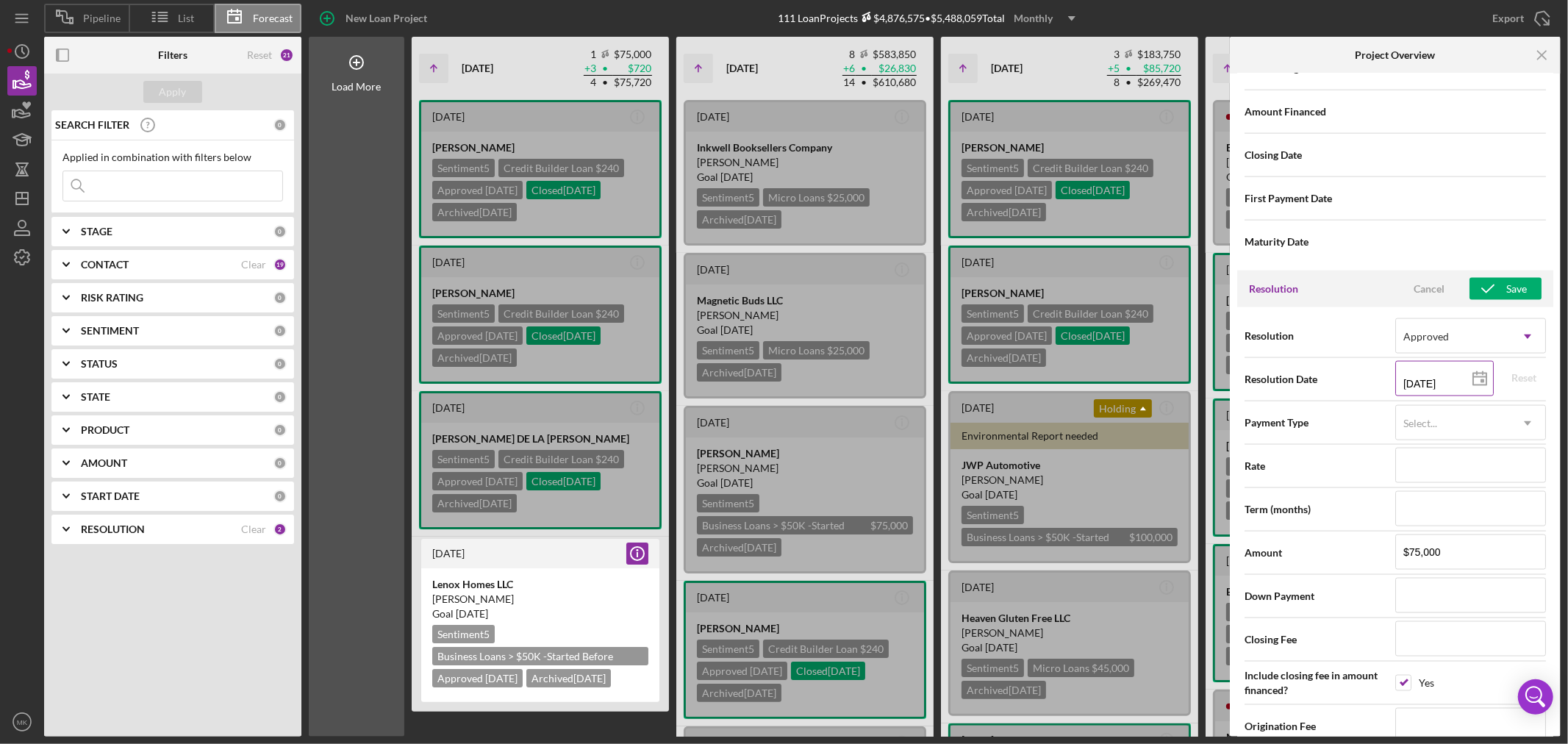
click at [1475, 372] on icon at bounding box center [1479, 379] width 37 height 37
click at [1507, 289] on div "Save" at bounding box center [1517, 289] width 21 height 22
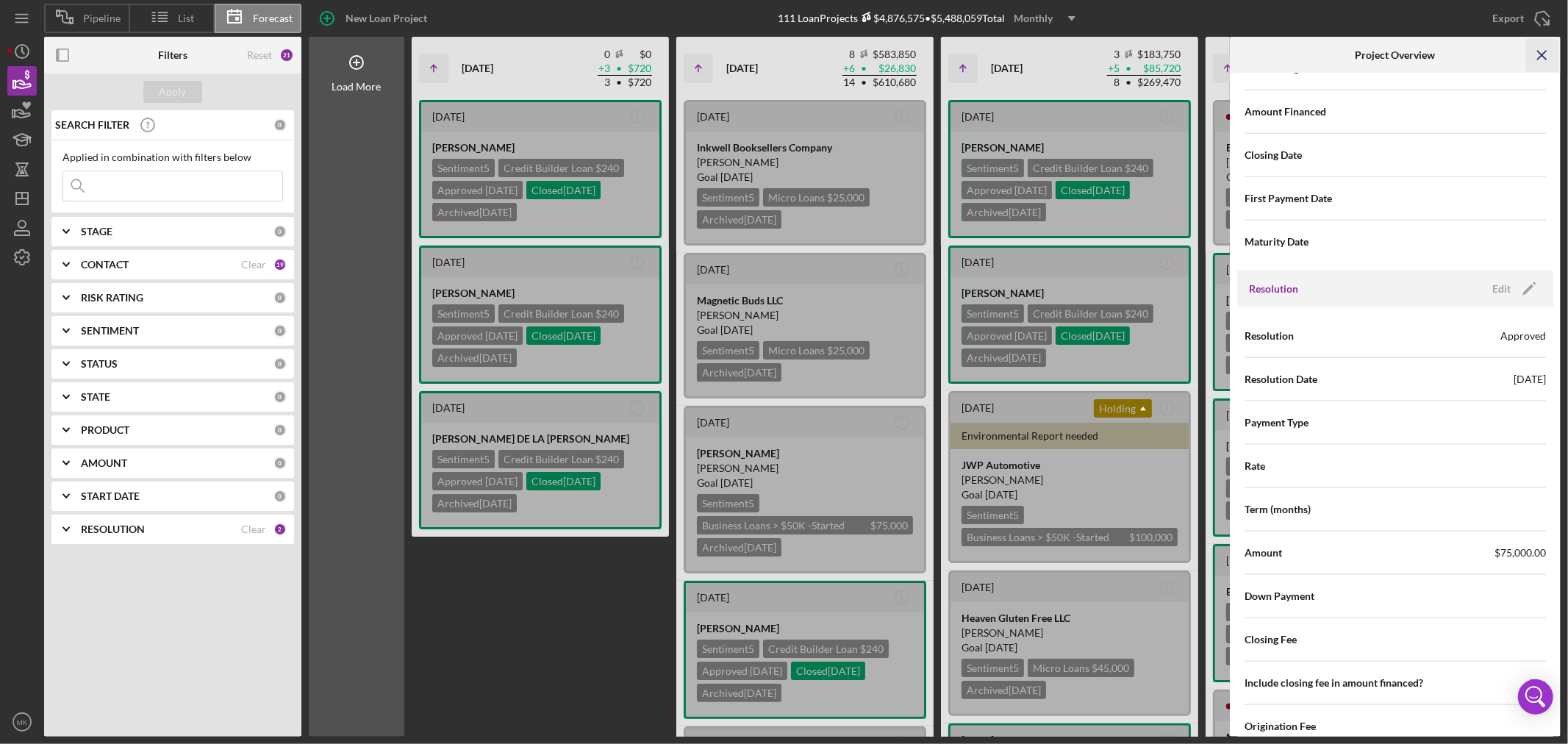
click at [1547, 55] on icon "Icon/Menu Close" at bounding box center [1543, 55] width 33 height 33
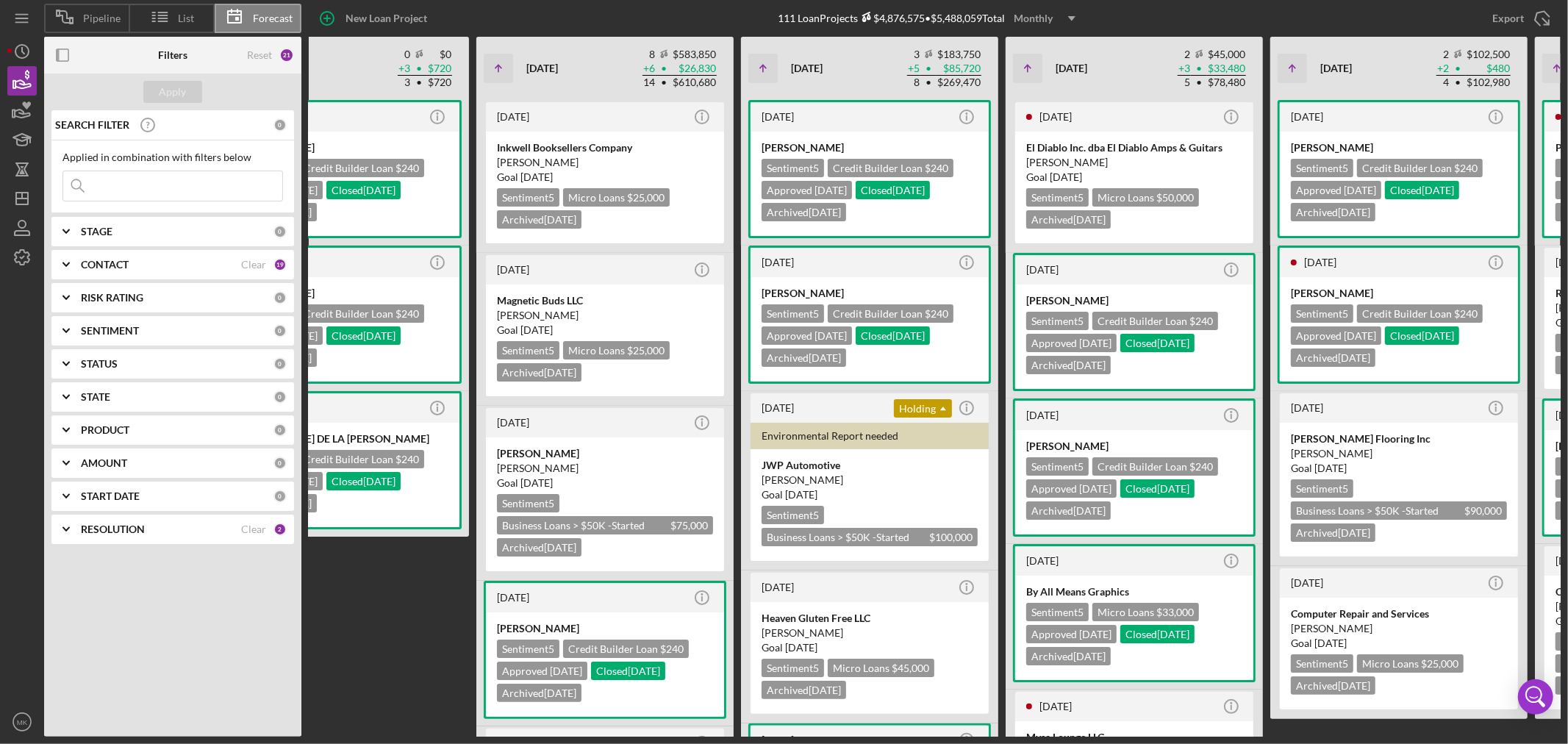
scroll to position [0, 0]
